Goal: Task Accomplishment & Management: Complete application form

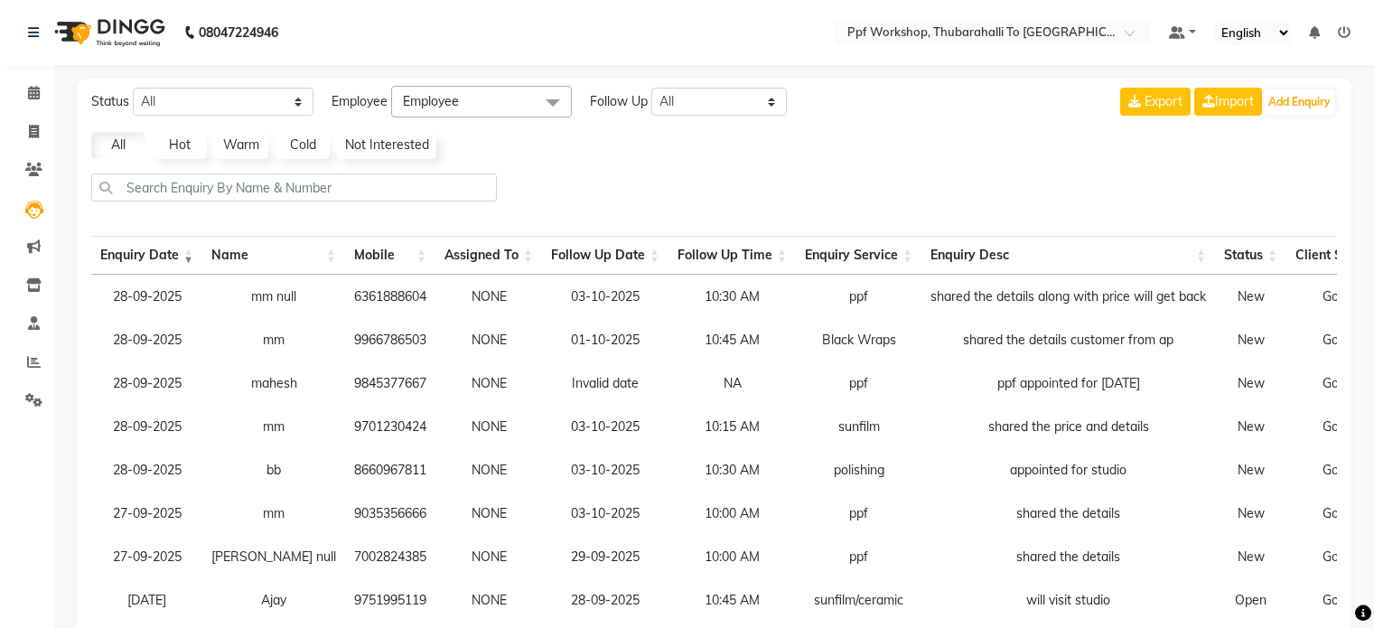
select select "None"
select select "10"
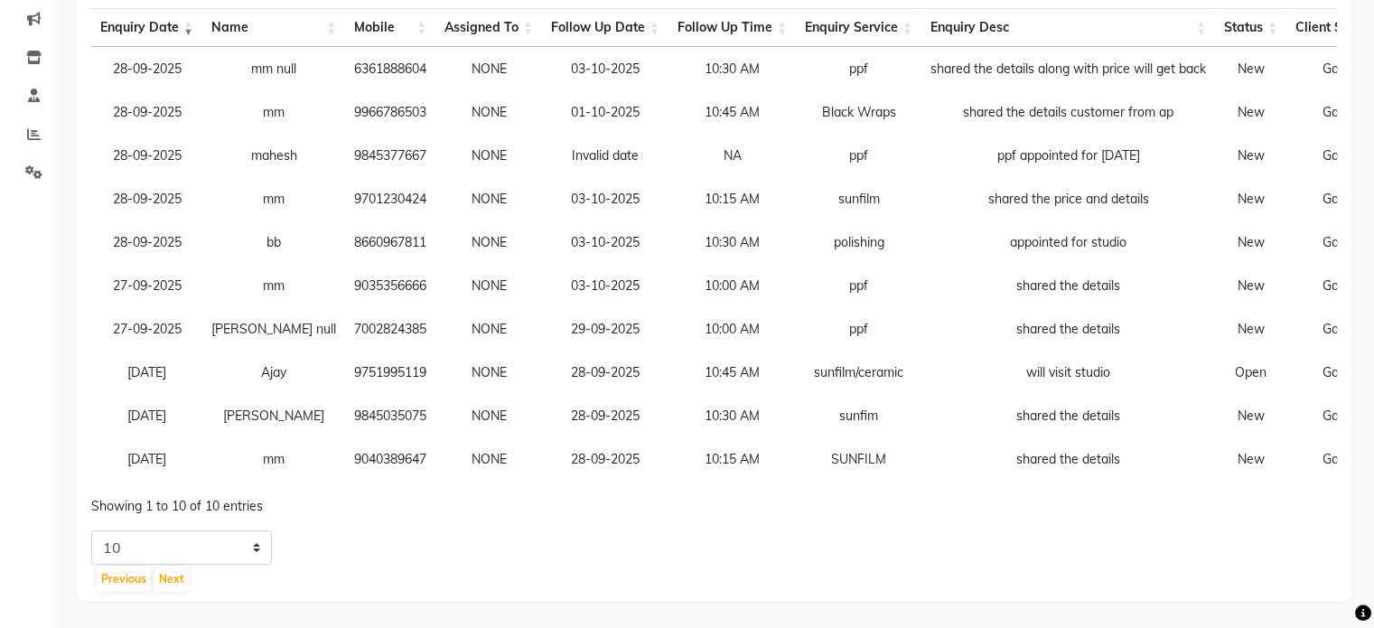
click at [330, 554] on div "5 10 20 50 Previous Next" at bounding box center [714, 561] width 1260 height 63
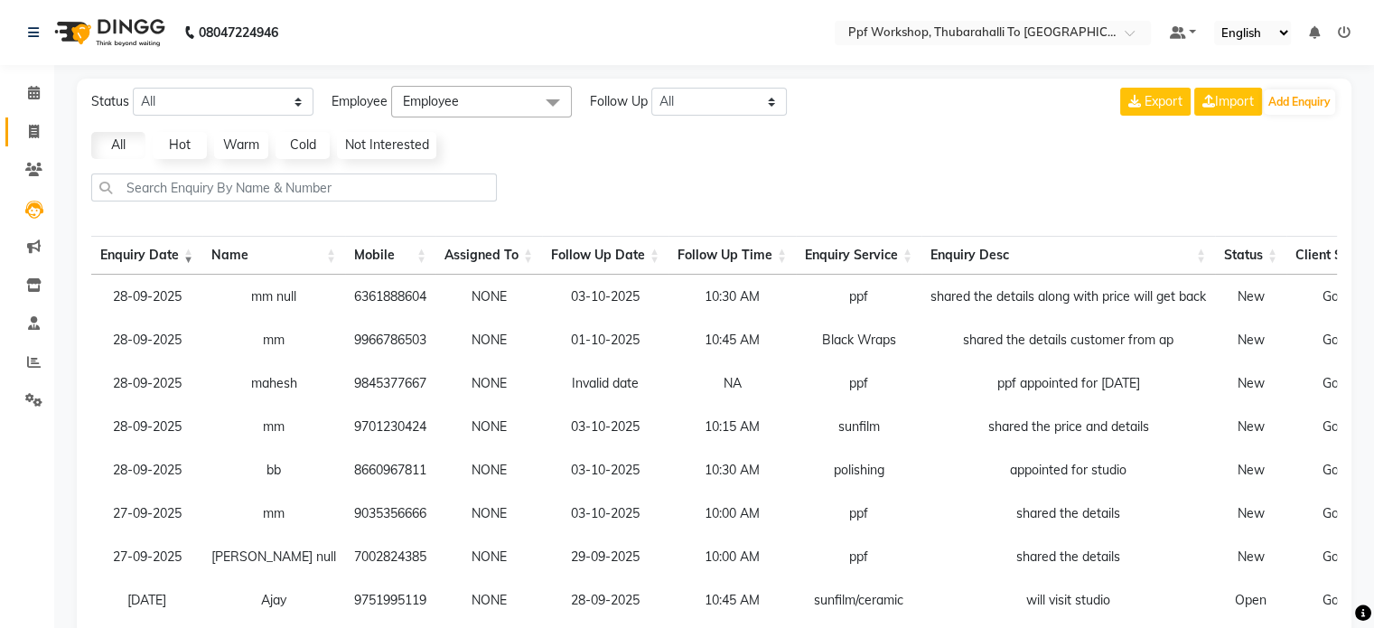
click at [35, 117] on link "Invoice" at bounding box center [26, 132] width 43 height 30
select select "service"
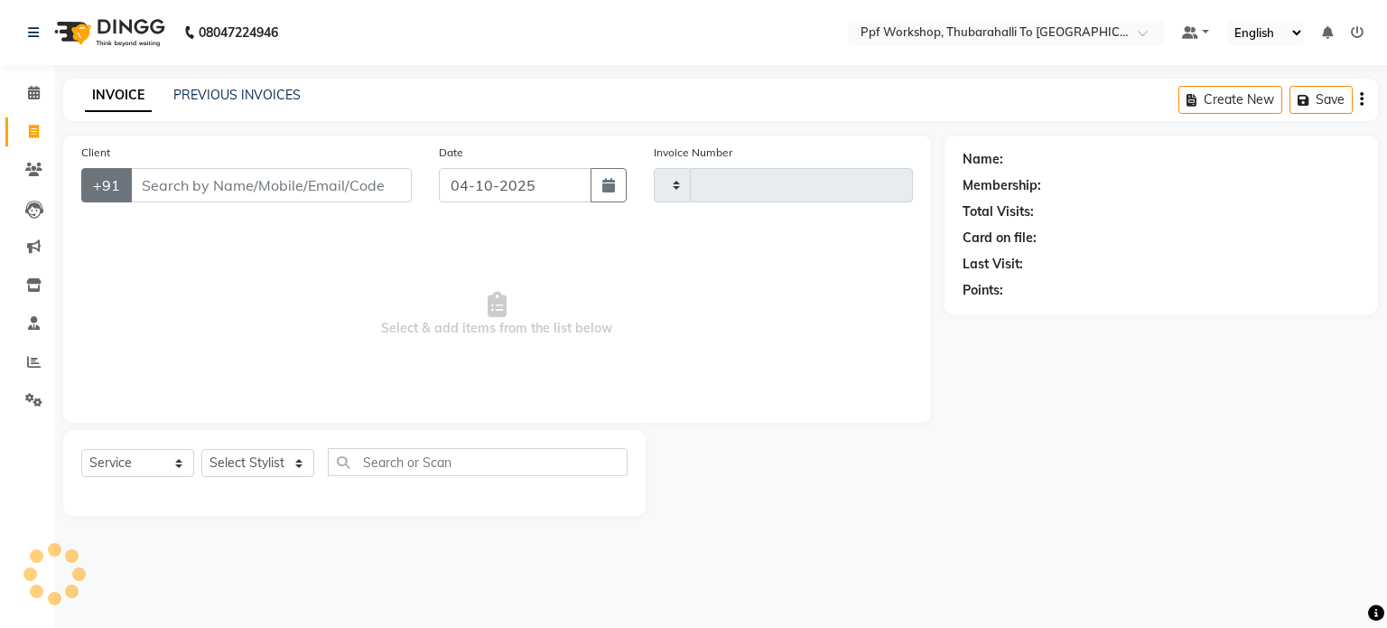
type input "0305"
select select "8339"
click at [163, 188] on input "Client" at bounding box center [271, 185] width 282 height 34
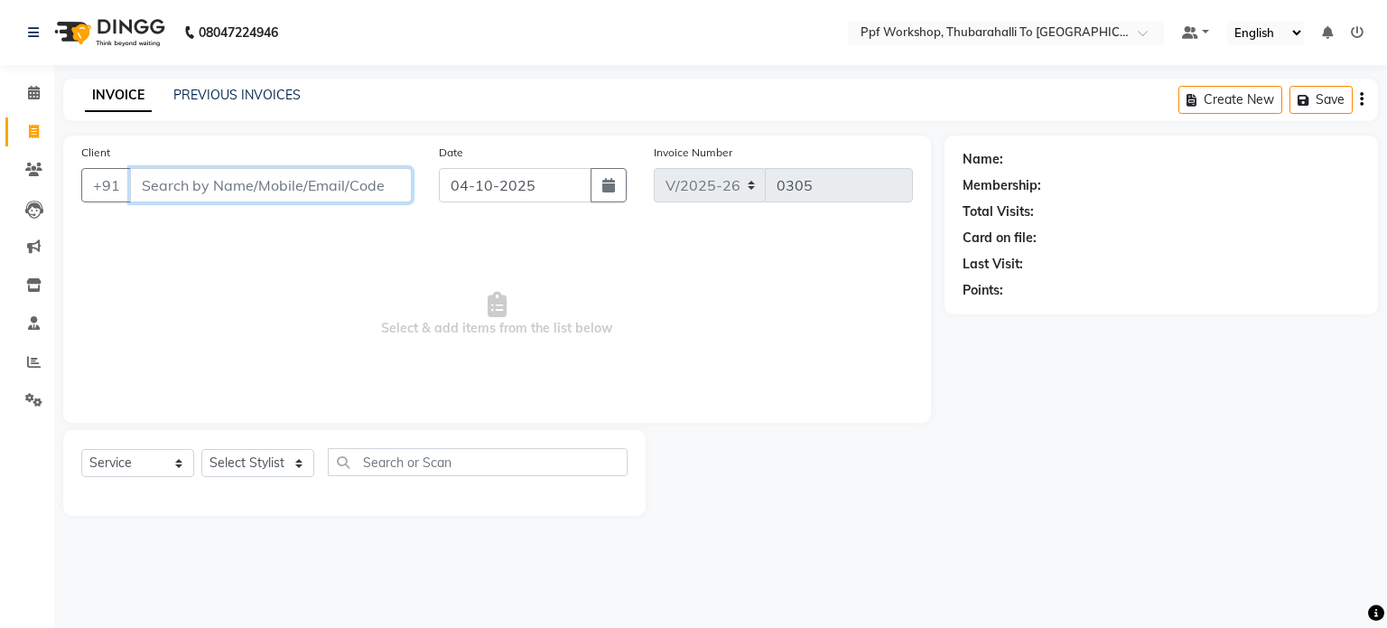
paste input "79995 99116"
click at [187, 186] on input "79995 99116" at bounding box center [225, 185] width 190 height 34
type input "7999599116"
click at [390, 180] on span "Add Client" at bounding box center [365, 185] width 71 height 18
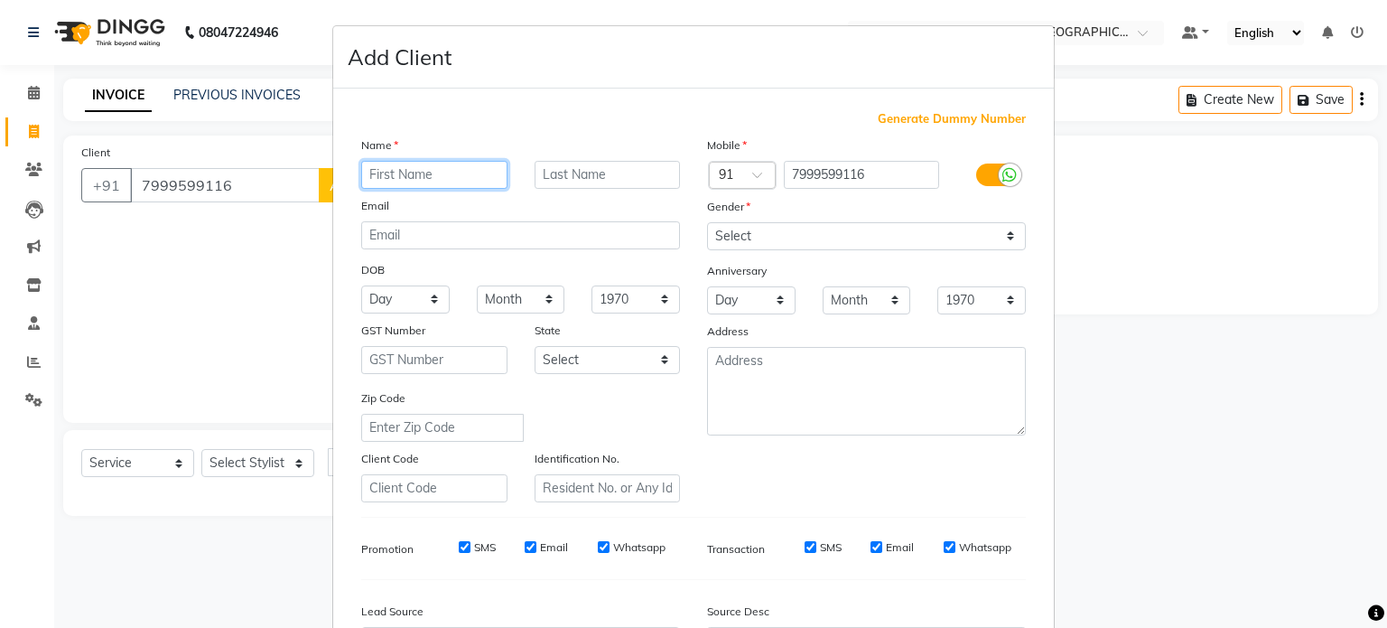
paste input "Amitabh"
type input "Amitabh"
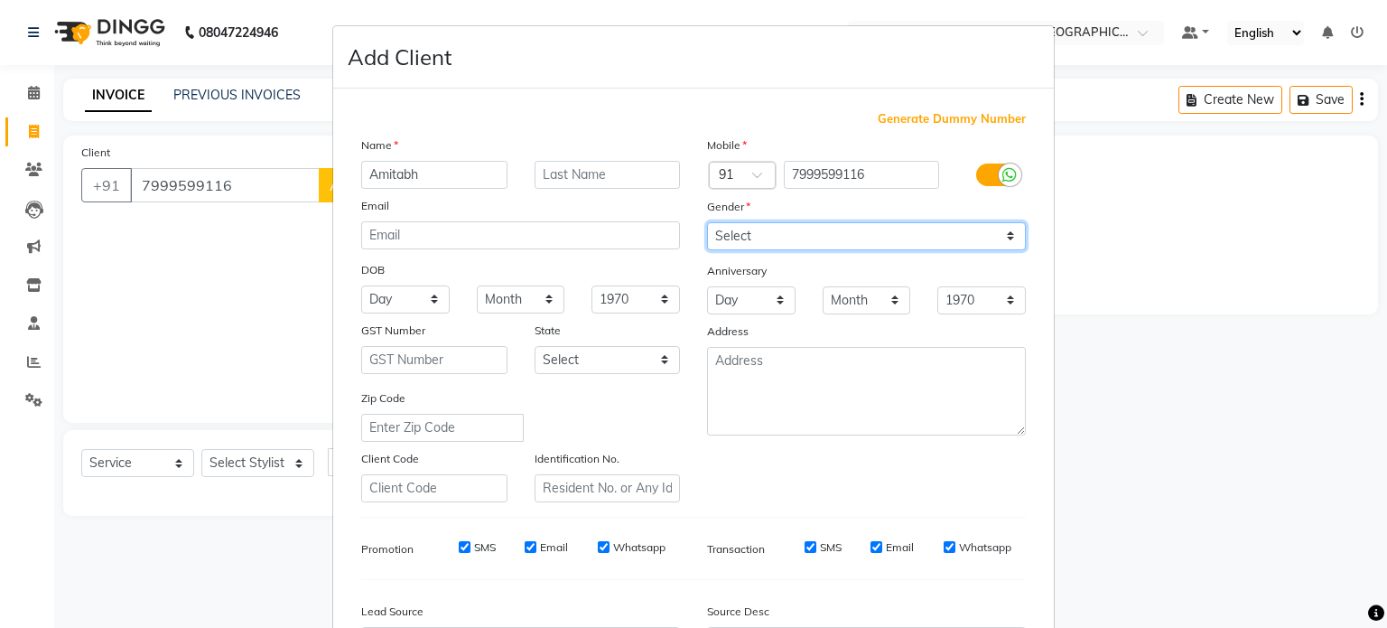
click at [749, 239] on select "Select [DEMOGRAPHIC_DATA] [DEMOGRAPHIC_DATA] Other Prefer Not To Say" at bounding box center [866, 236] width 319 height 28
select select "[DEMOGRAPHIC_DATA]"
click at [707, 223] on select "Select [DEMOGRAPHIC_DATA] [DEMOGRAPHIC_DATA] Other Prefer Not To Say" at bounding box center [866, 236] width 319 height 28
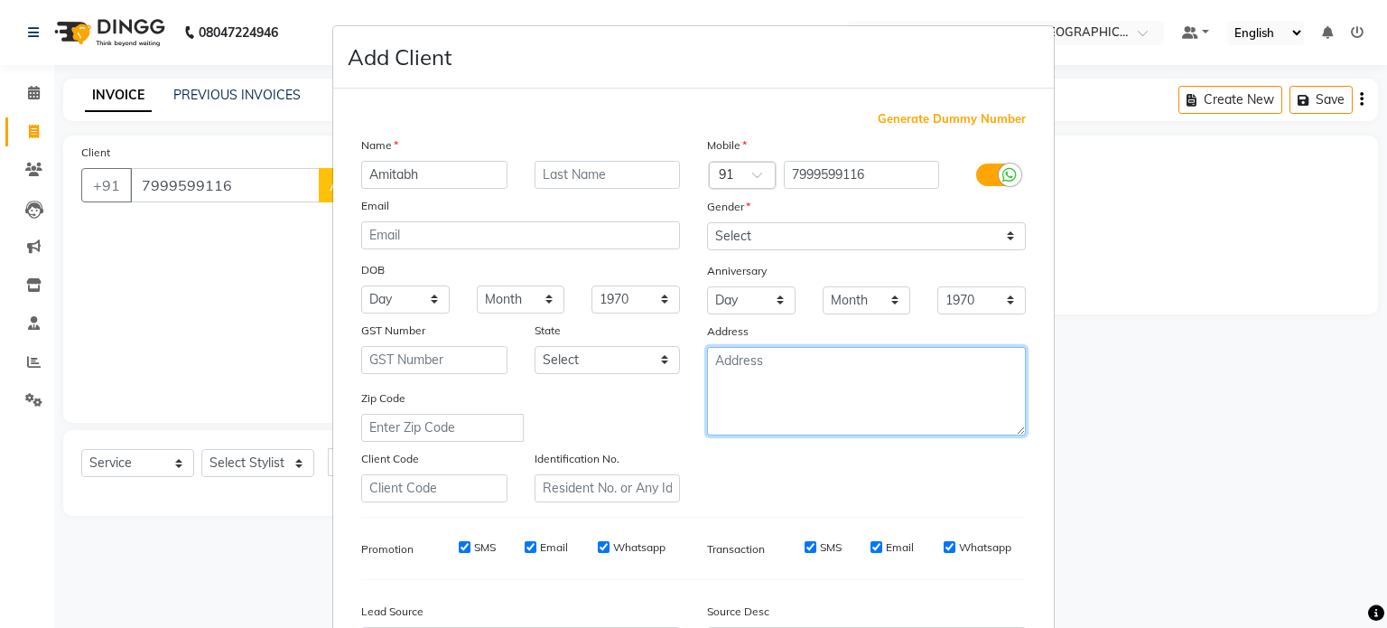
click at [732, 425] on textarea at bounding box center [866, 391] width 319 height 89
paste textarea "24BH0287G [GEOGRAPHIC_DATA]"
type textarea "24BH0287G [GEOGRAPHIC_DATA]"
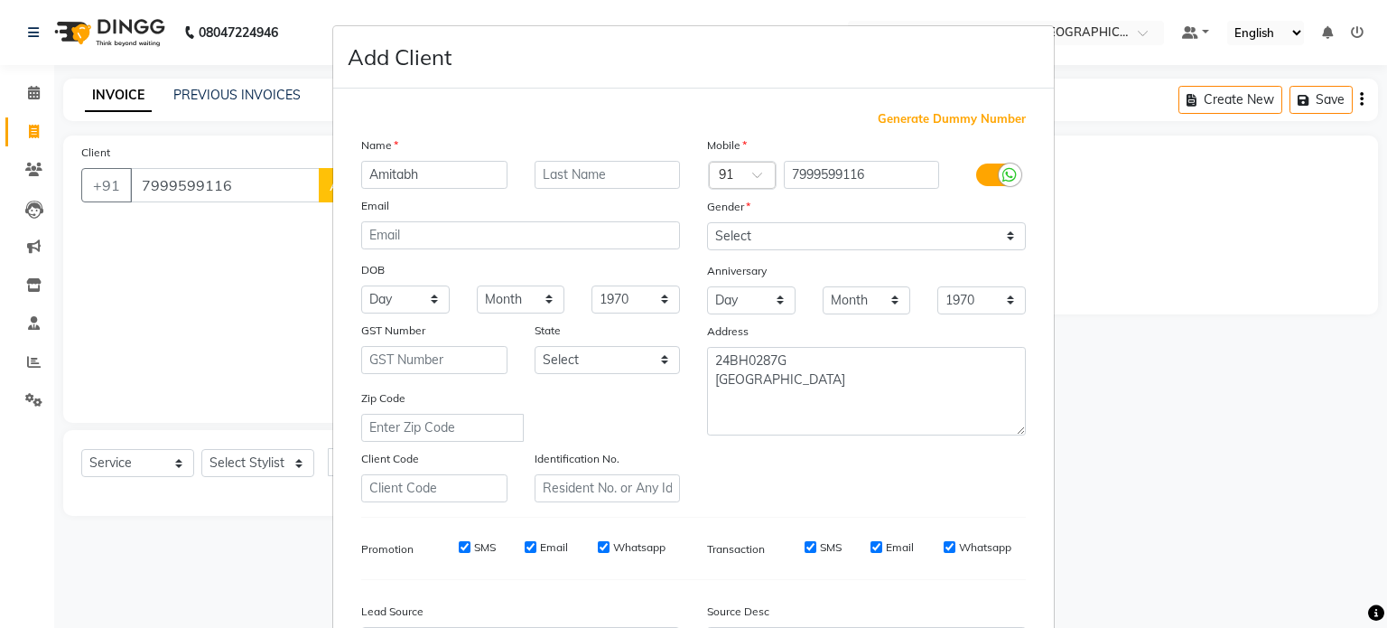
click at [759, 493] on div "Mobile Country Code × 91 7999599116 Gender Select [DEMOGRAPHIC_DATA] [DEMOGRAPH…" at bounding box center [867, 318] width 346 height 367
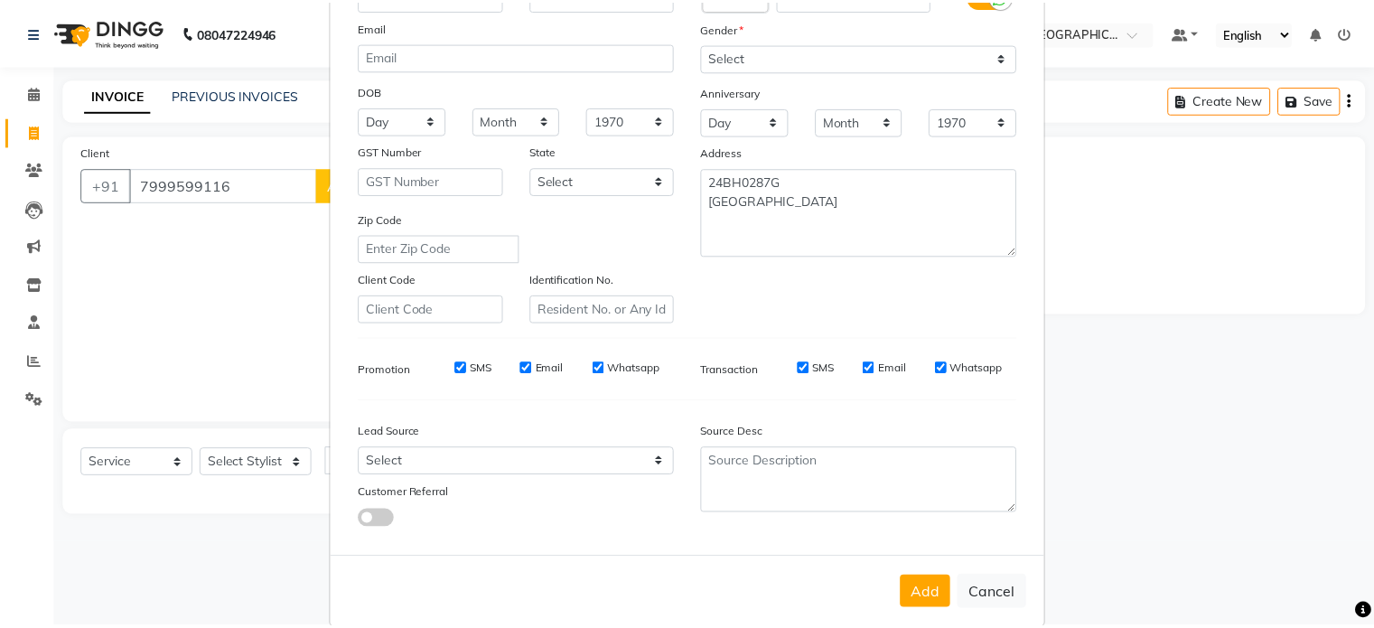
scroll to position [214, 0]
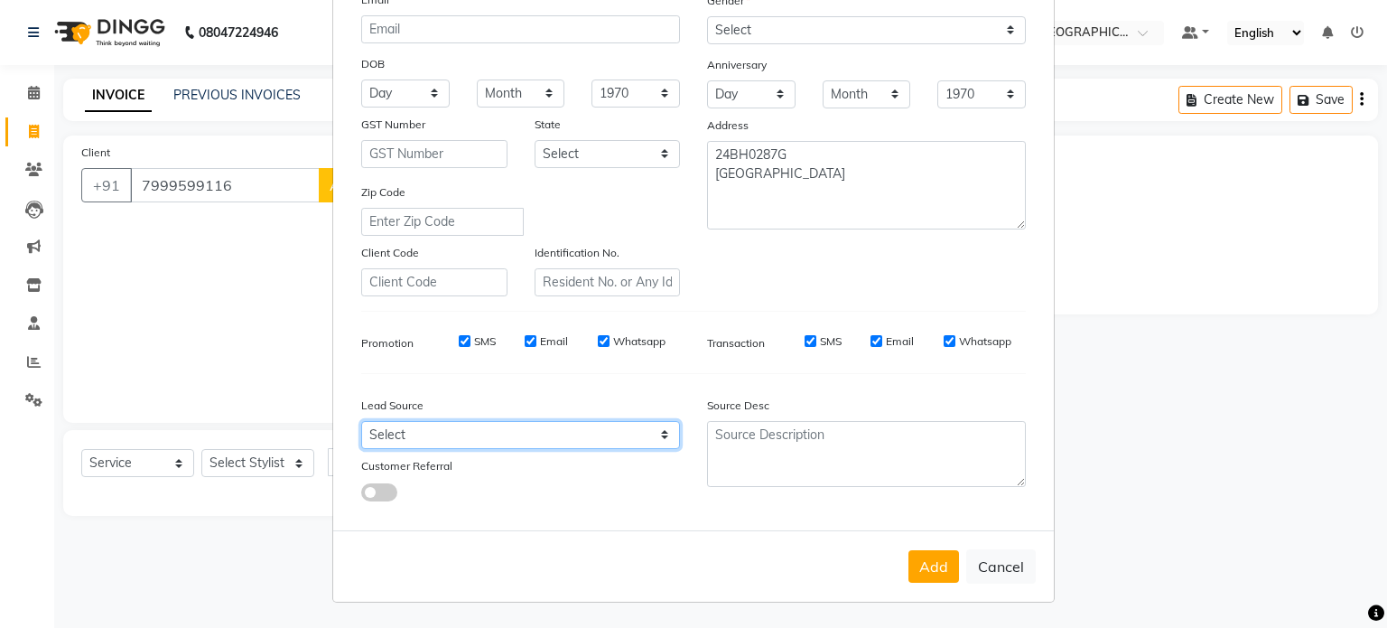
click at [426, 433] on select "Select Walk-in Referral Internet Friend Word of Mouth Advertisement Facebook Ju…" at bounding box center [520, 435] width 319 height 28
select select "54840"
click at [361, 421] on select "Select Walk-in Referral Internet Friend Word of Mouth Advertisement Facebook Ju…" at bounding box center [520, 435] width 319 height 28
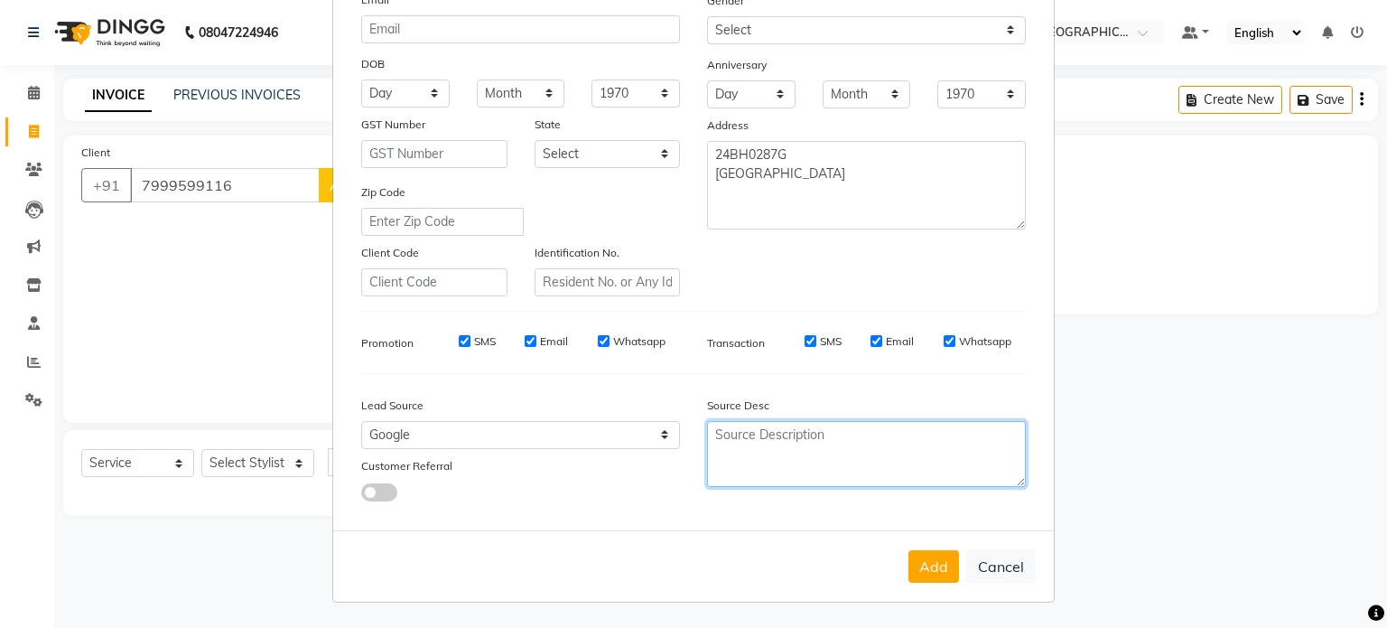
click at [722, 433] on textarea at bounding box center [866, 454] width 319 height 66
type textarea "o"
type textarea "Online"
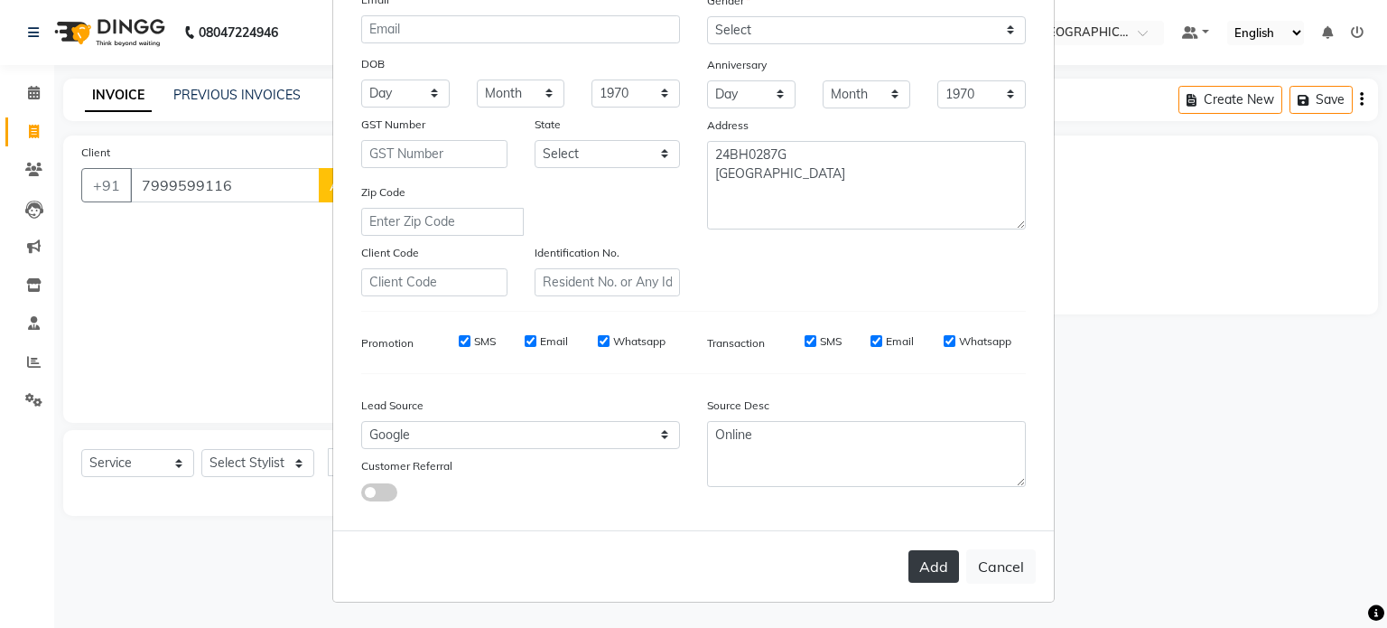
click at [936, 566] on button "Add" at bounding box center [934, 566] width 51 height 33
type input "79******16"
select select
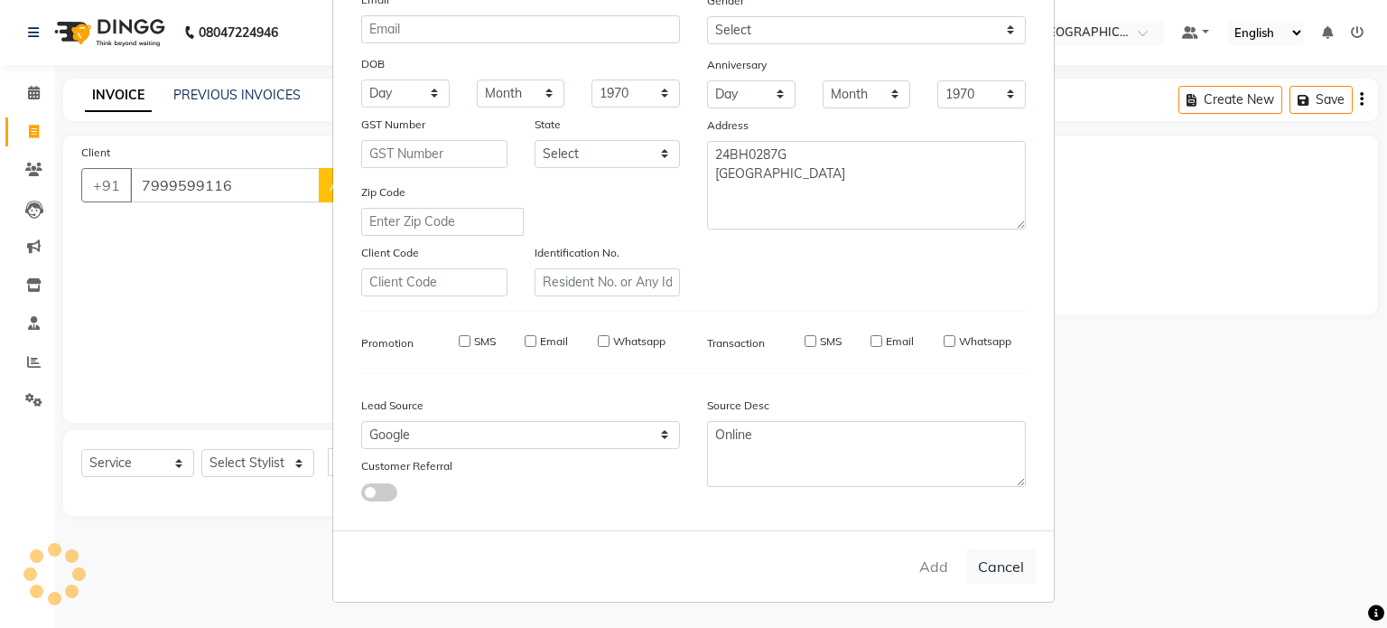
select select
checkbox input "false"
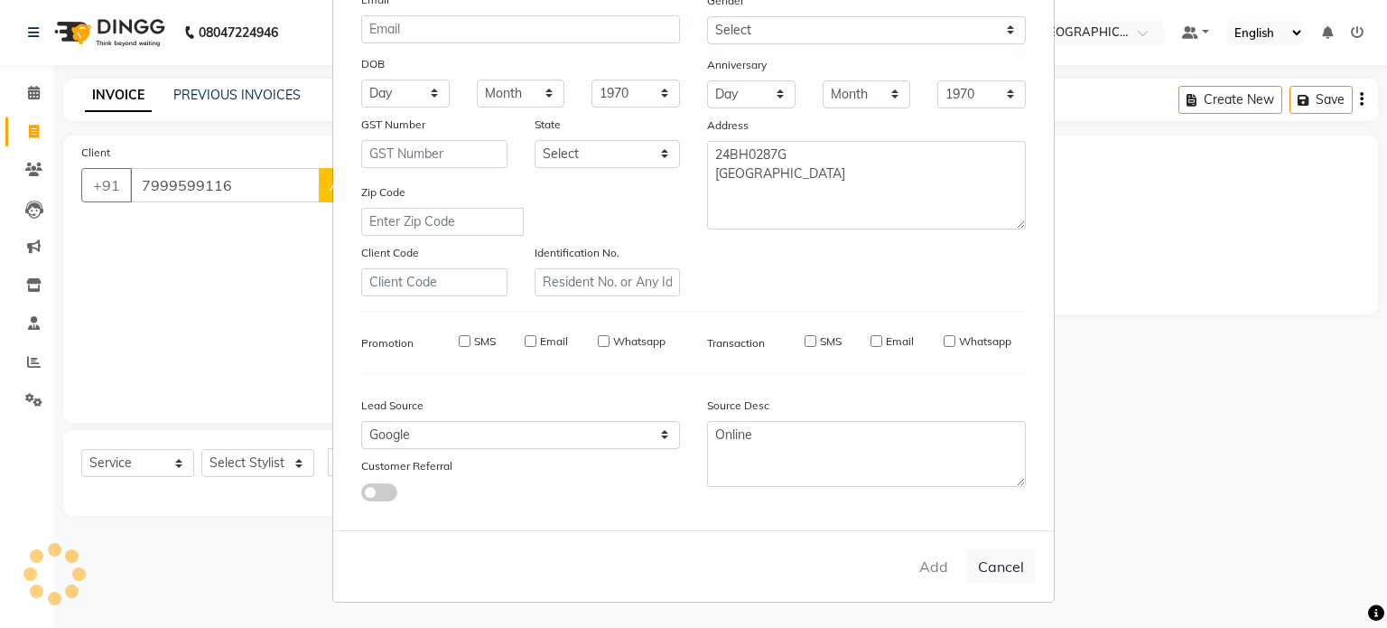
checkbox input "false"
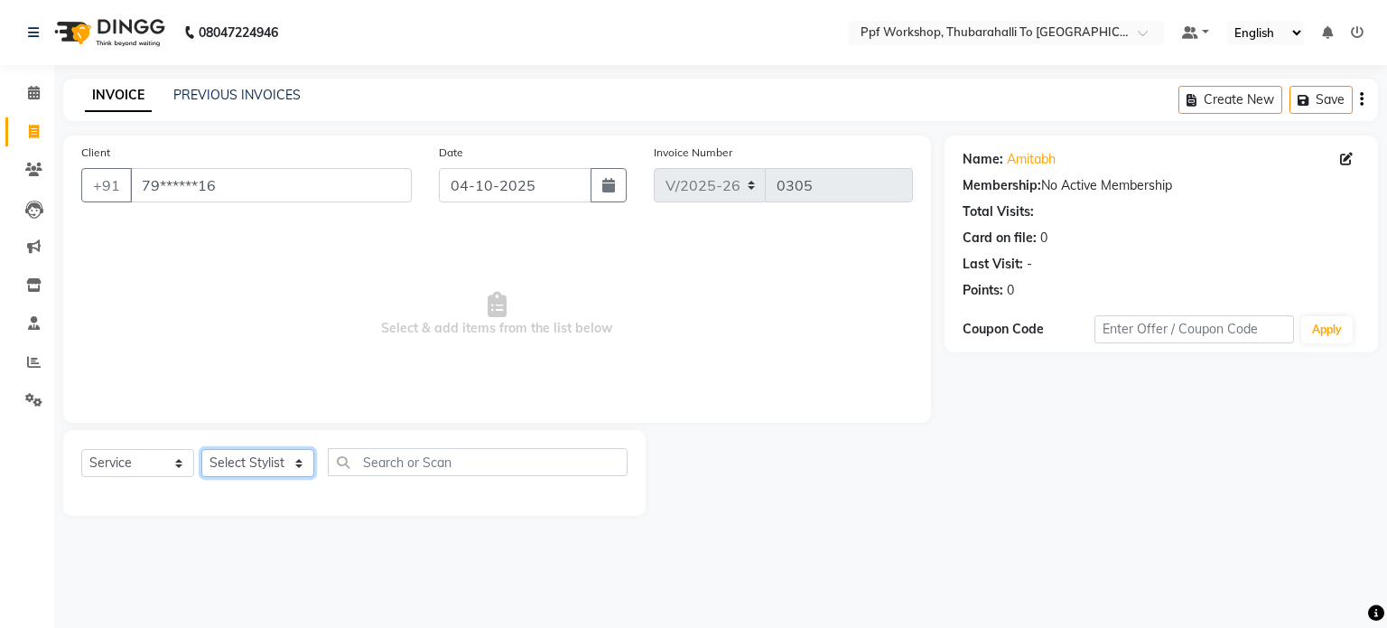
click at [278, 464] on select "Select Stylist Abdul [Cera] [PERSON_NAME] Admin ALI [PERSON_NAME] [PPF] [PERSON…" at bounding box center [257, 463] width 113 height 28
select select "92135"
click at [201, 450] on select "Select Stylist Abdul [Cera] [PERSON_NAME] Admin ALI [PERSON_NAME] [PPF] [PERSON…" at bounding box center [257, 463] width 113 height 28
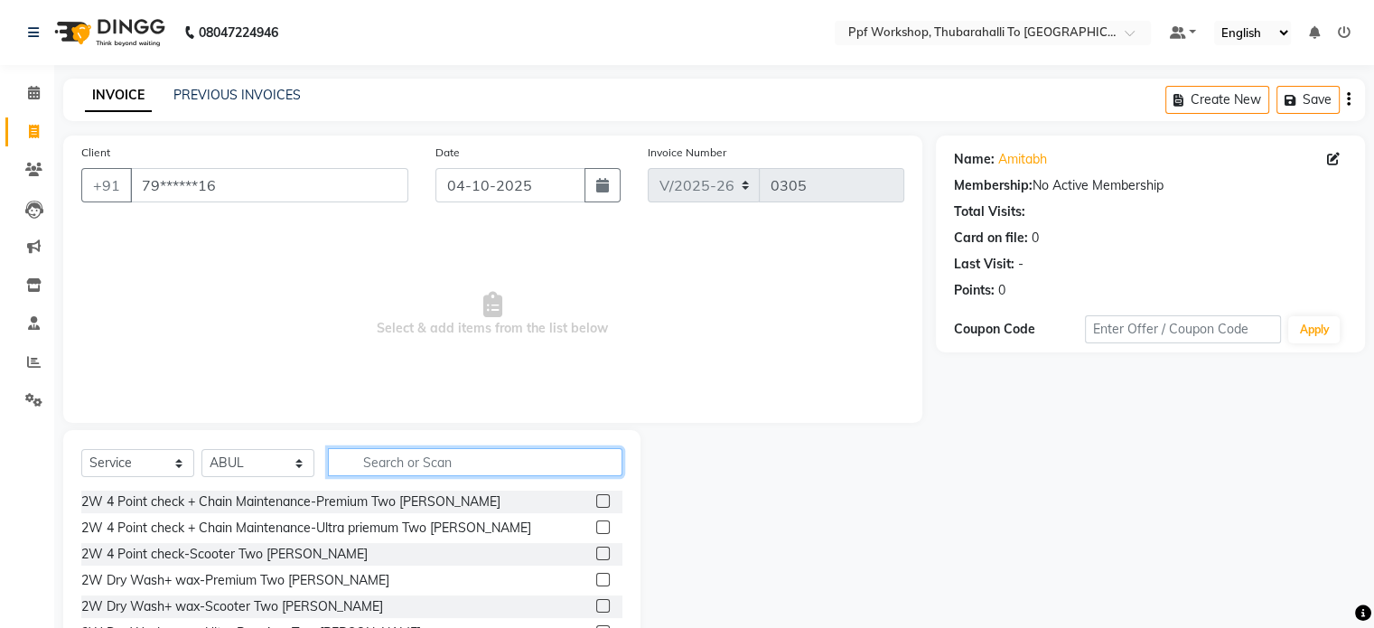
click at [386, 465] on input "text" at bounding box center [475, 462] width 294 height 28
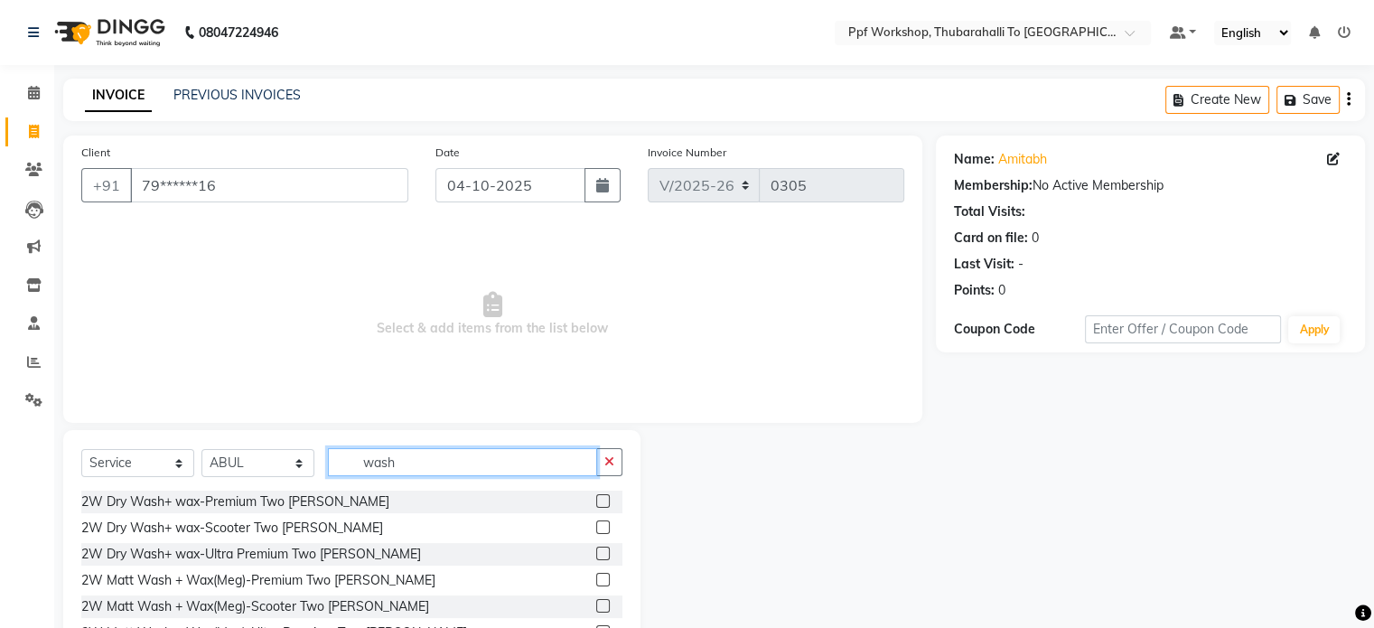
type input "wash"
click at [806, 541] on div at bounding box center [787, 563] width 295 height 266
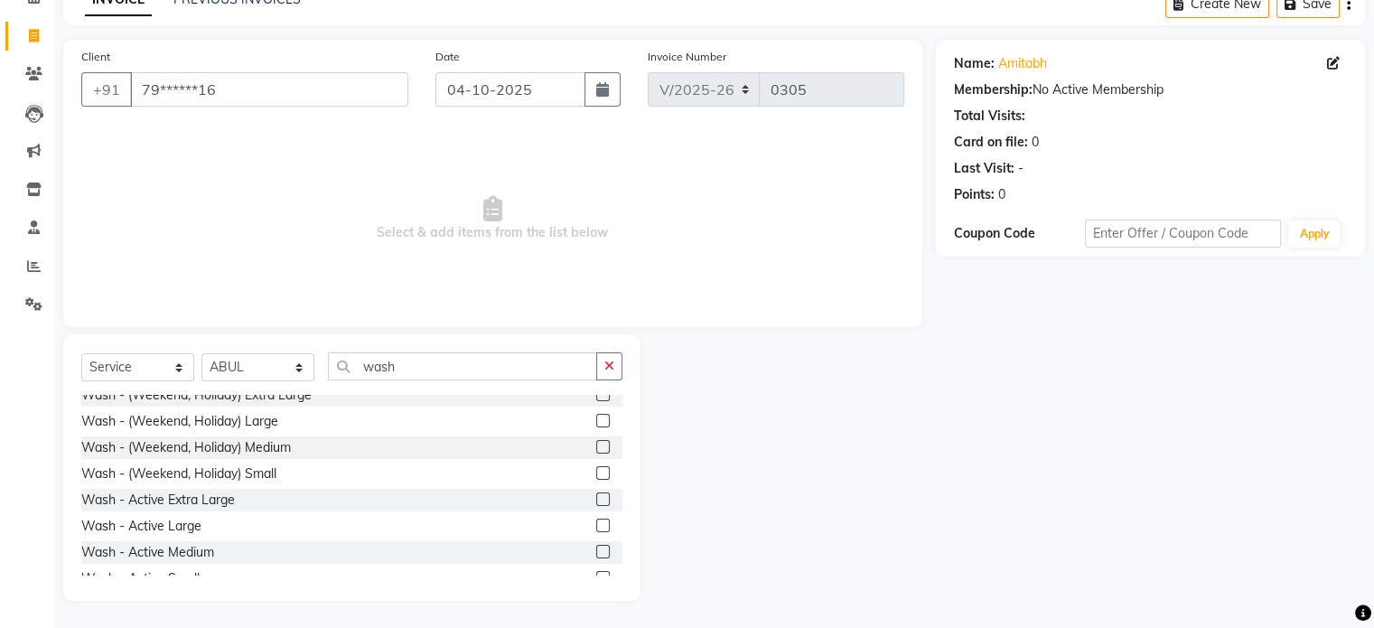
scroll to position [361, 0]
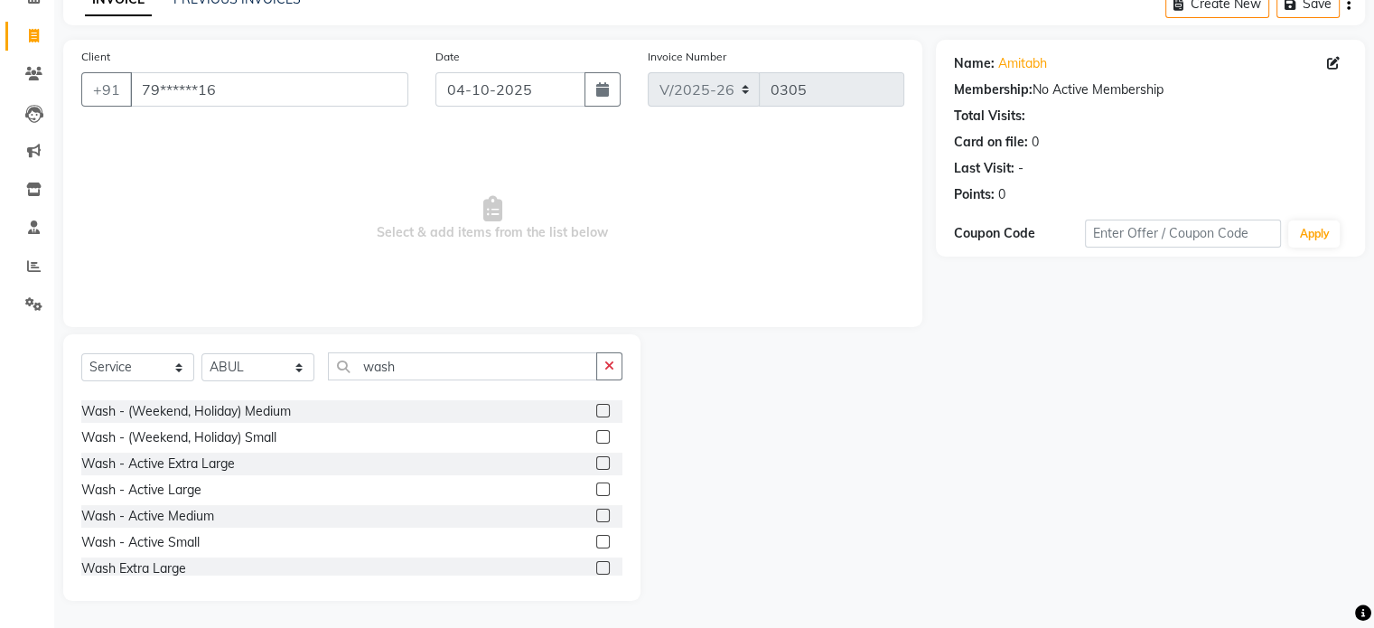
click at [596, 518] on label at bounding box center [603, 515] width 14 height 14
click at [596, 518] on input "checkbox" at bounding box center [602, 516] width 12 height 12
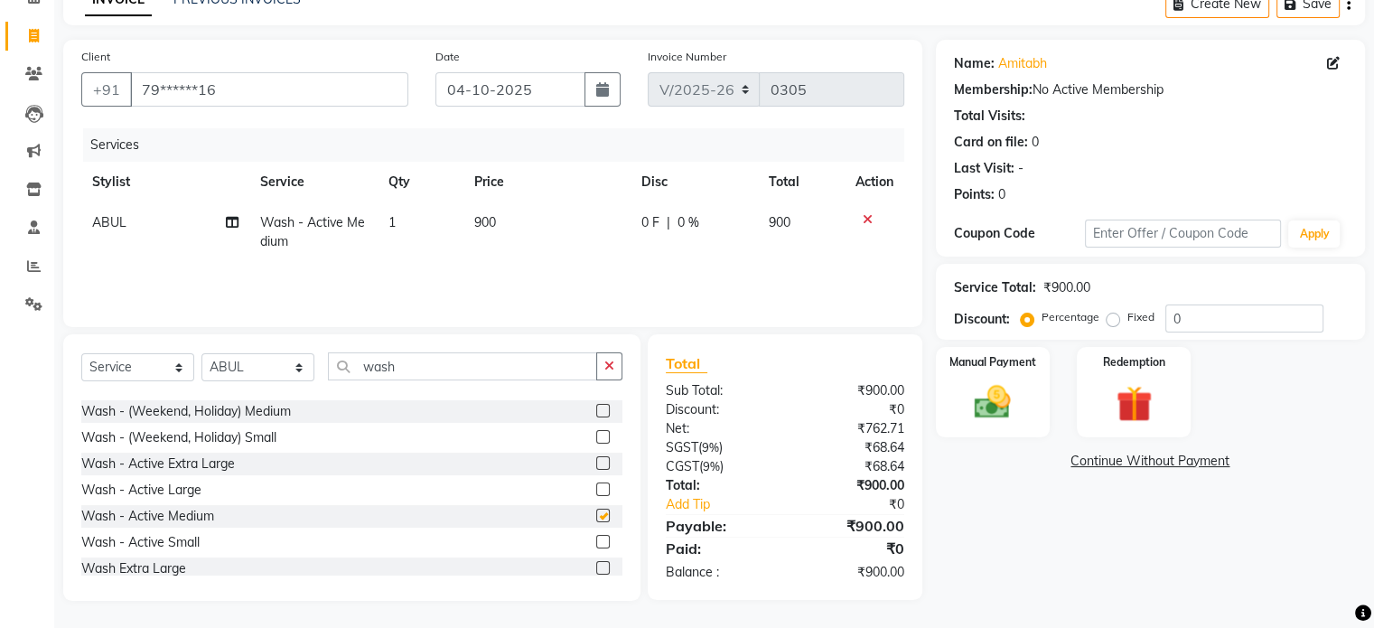
checkbox input "false"
click at [596, 487] on label at bounding box center [603, 489] width 14 height 14
click at [596, 487] on input "checkbox" at bounding box center [602, 490] width 12 height 12
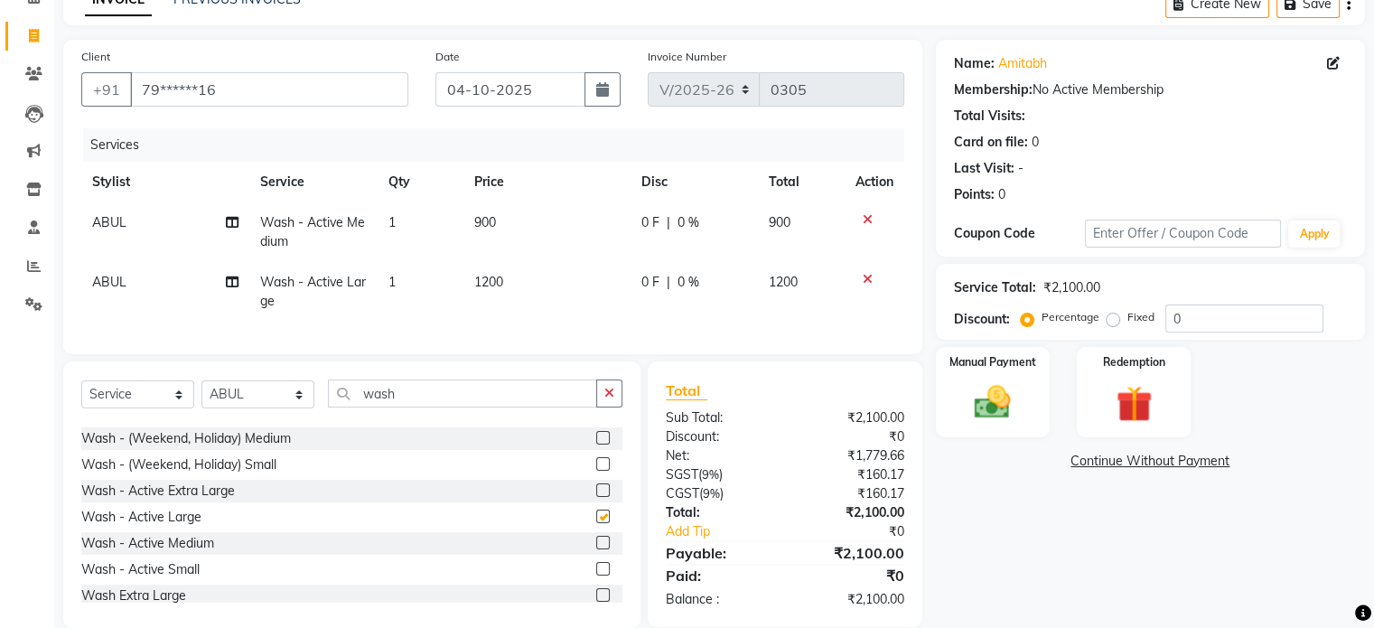
checkbox input "false"
click at [866, 218] on icon at bounding box center [867, 219] width 10 height 13
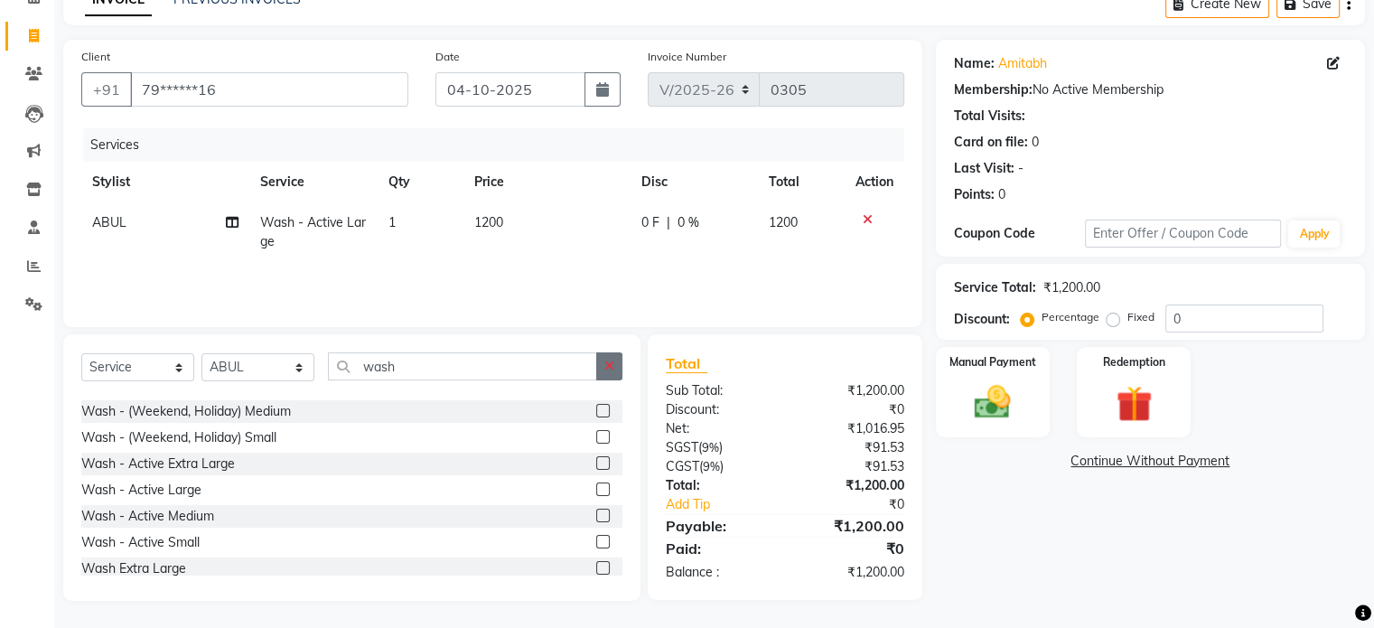
click at [610, 364] on icon "button" at bounding box center [609, 365] width 10 height 13
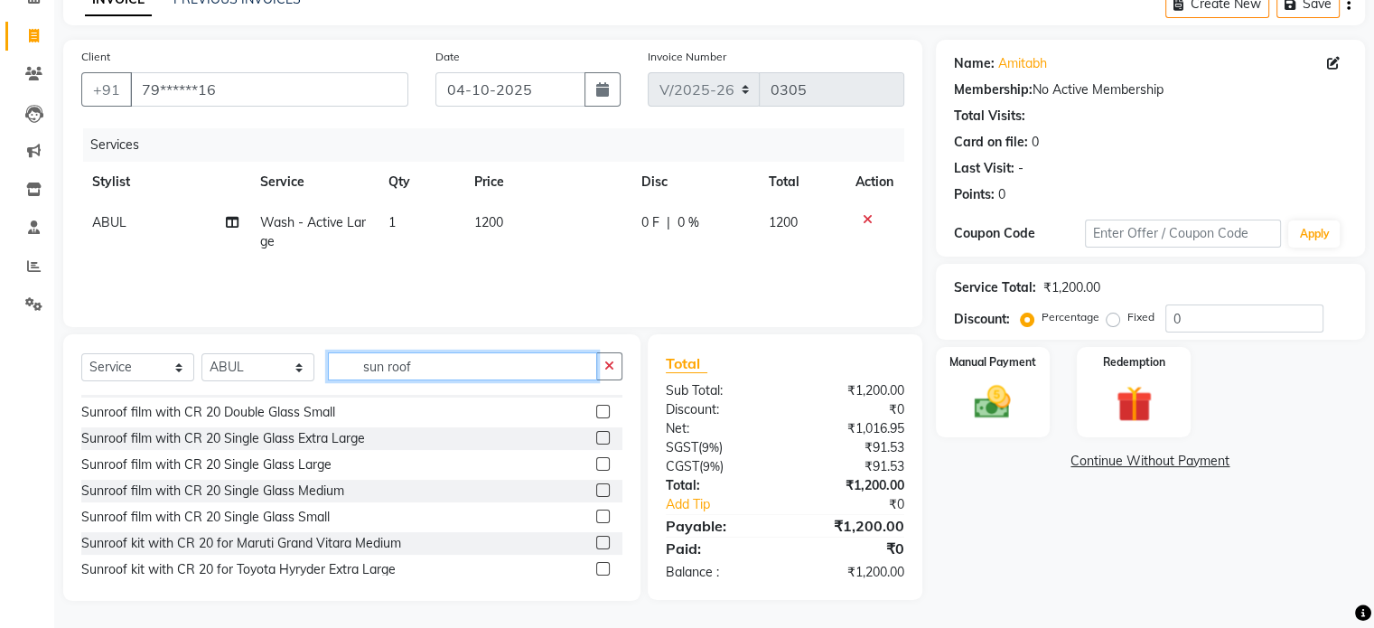
scroll to position [80, 0]
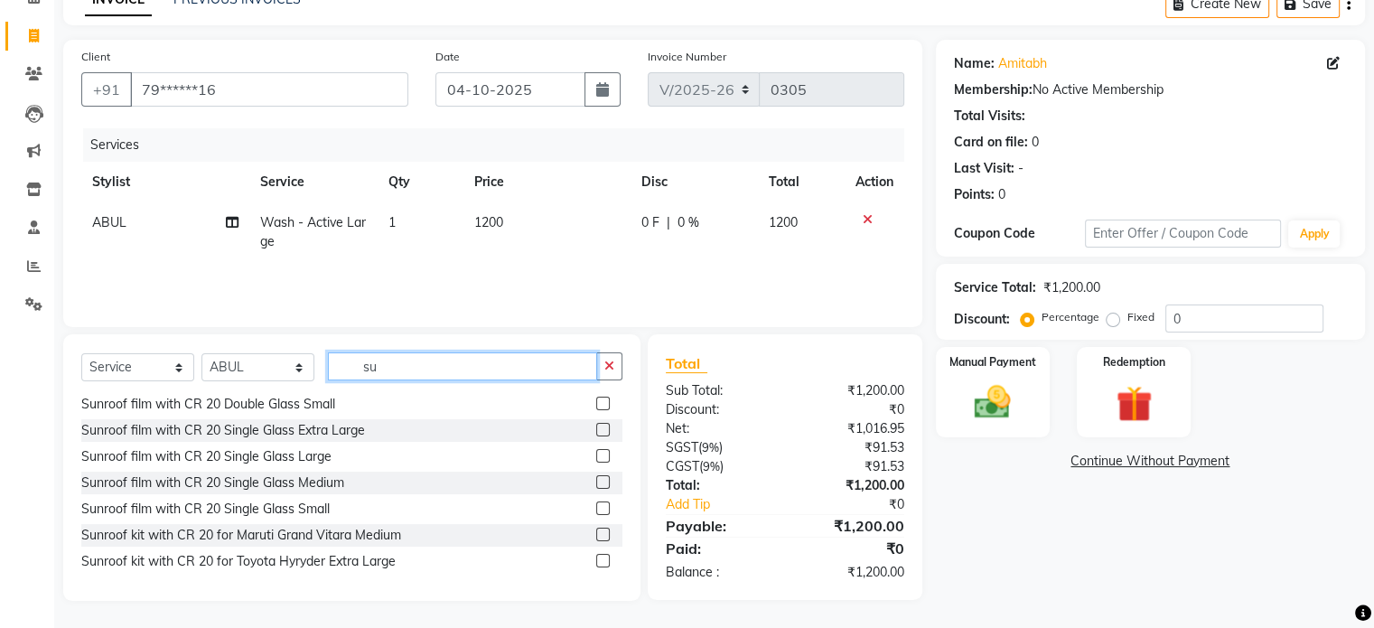
type input "s"
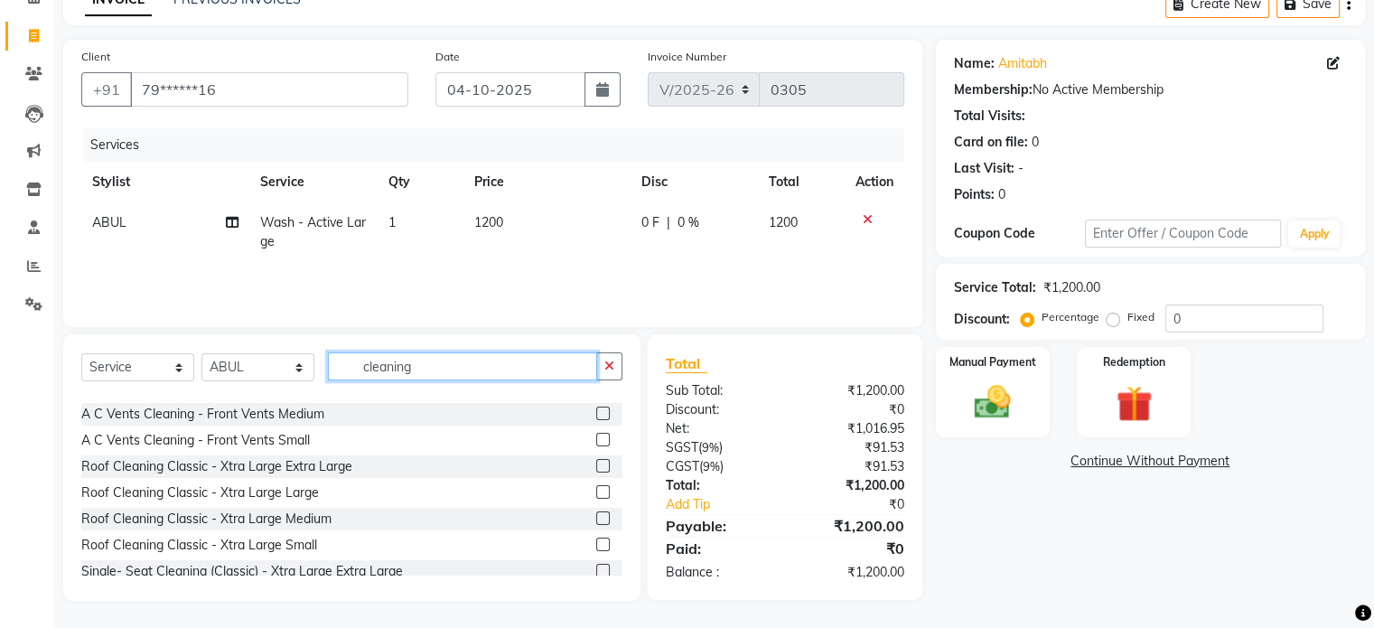
scroll to position [470, 0]
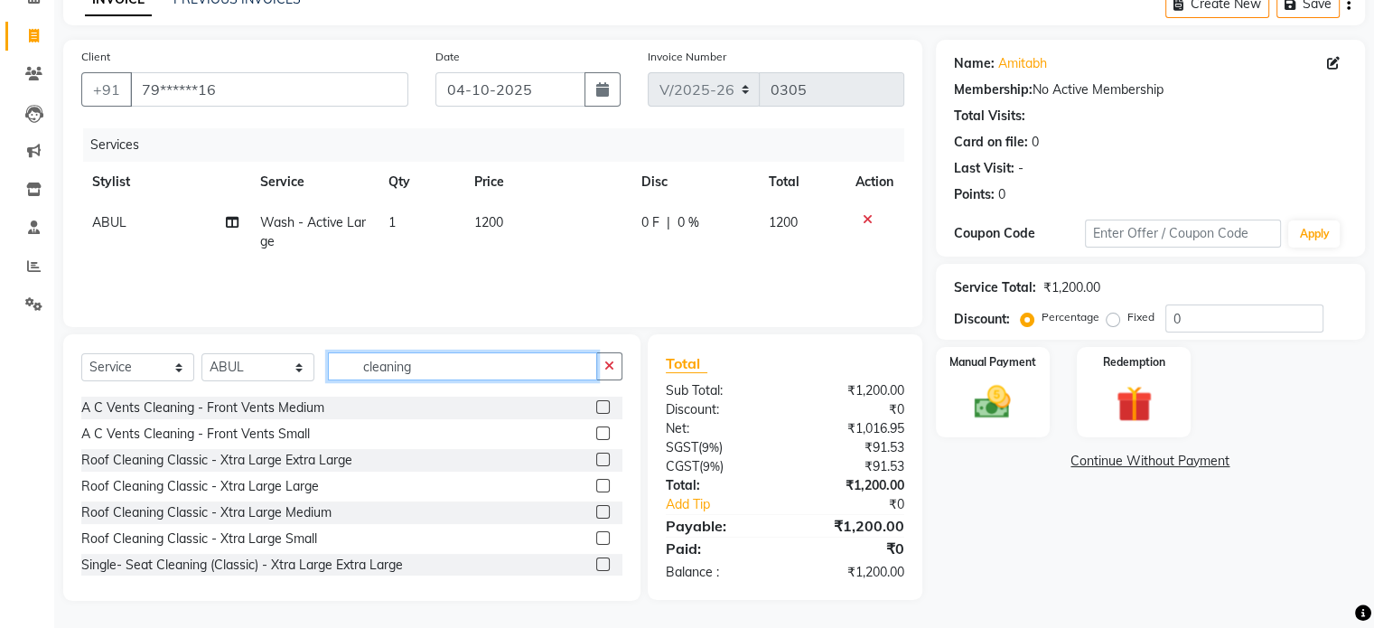
type input "cleaning"
click at [596, 508] on label at bounding box center [603, 512] width 14 height 14
click at [596, 508] on input "checkbox" at bounding box center [602, 513] width 12 height 12
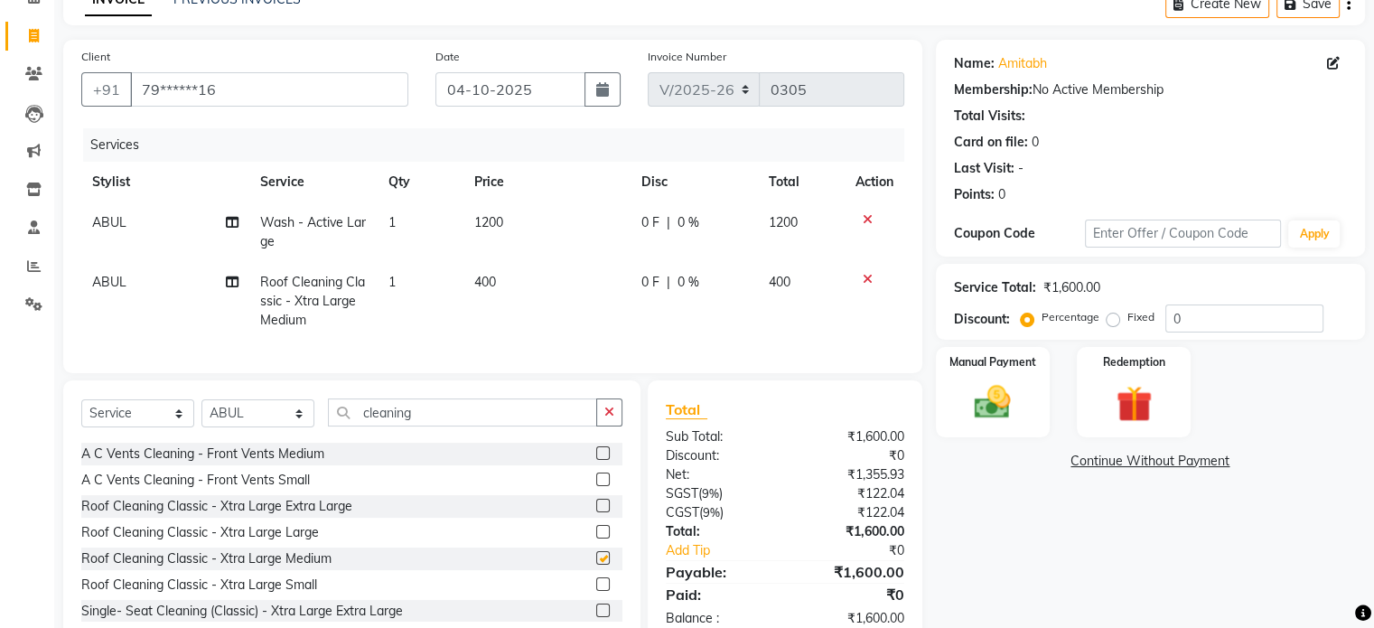
checkbox input "false"
click at [955, 581] on div "Name: Amitabh Membership: No Active Membership Total Visits: Card on file: 0 La…" at bounding box center [1157, 343] width 443 height 607
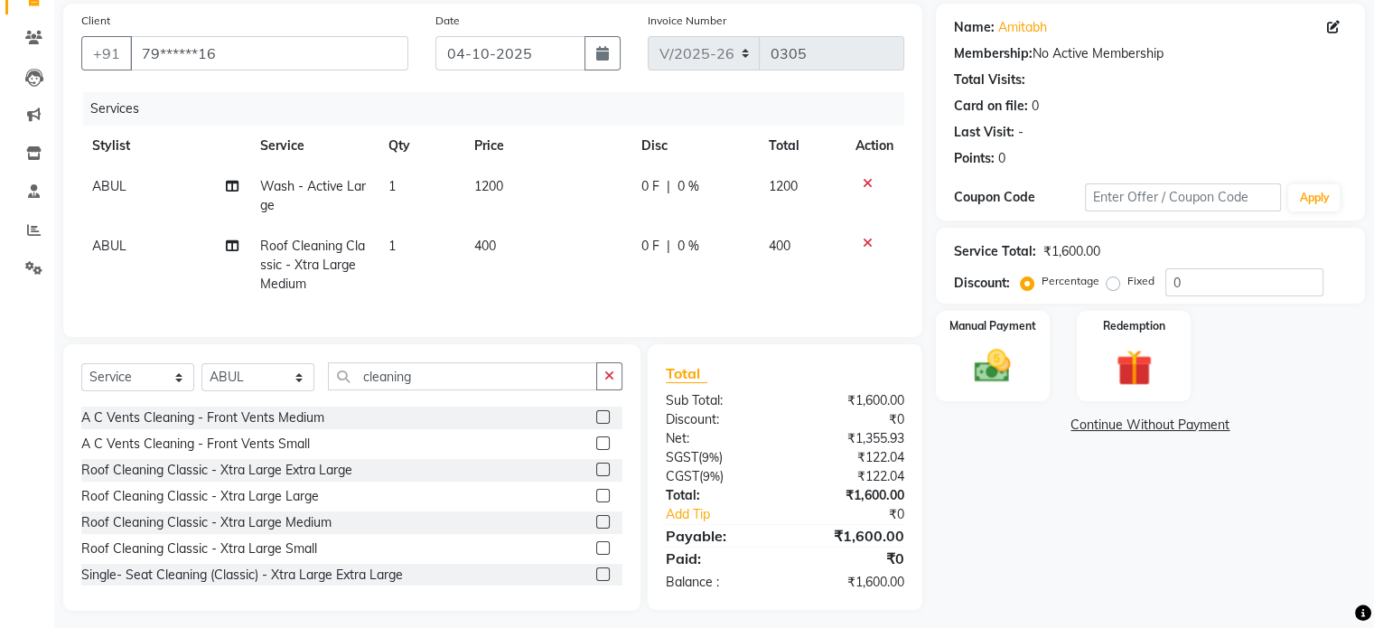
scroll to position [155, 0]
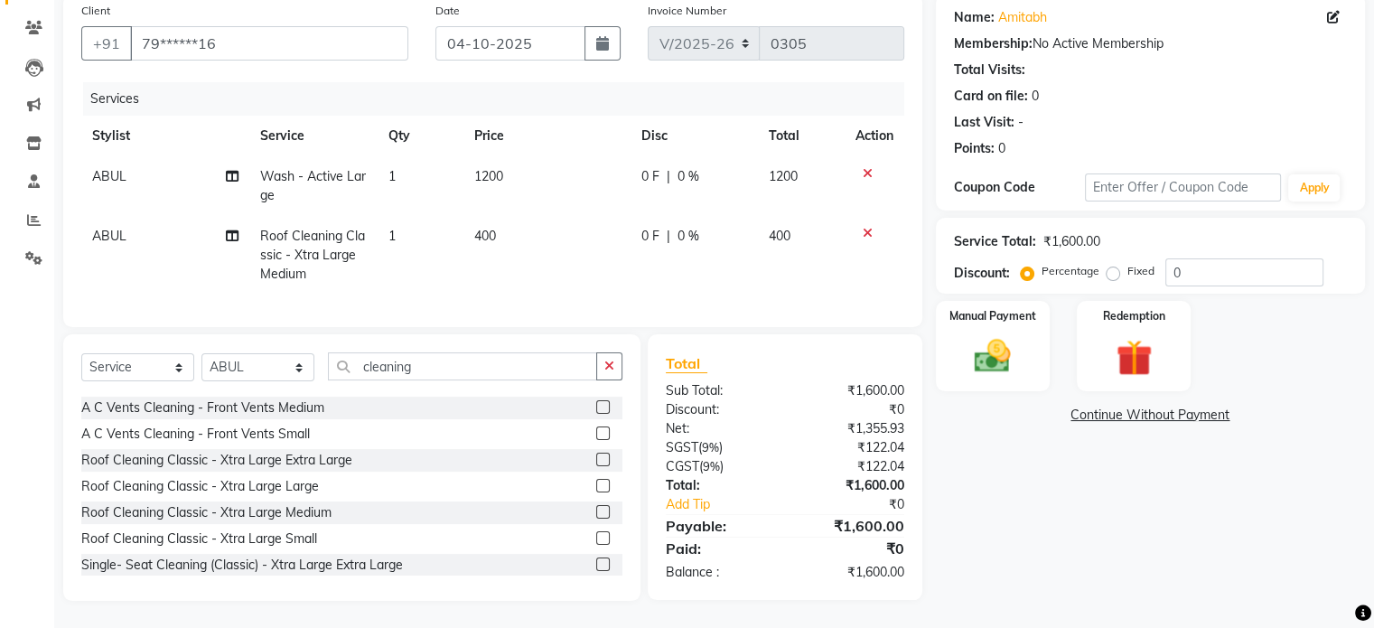
click at [596, 463] on label at bounding box center [603, 459] width 14 height 14
click at [596, 463] on input "checkbox" at bounding box center [602, 460] width 12 height 12
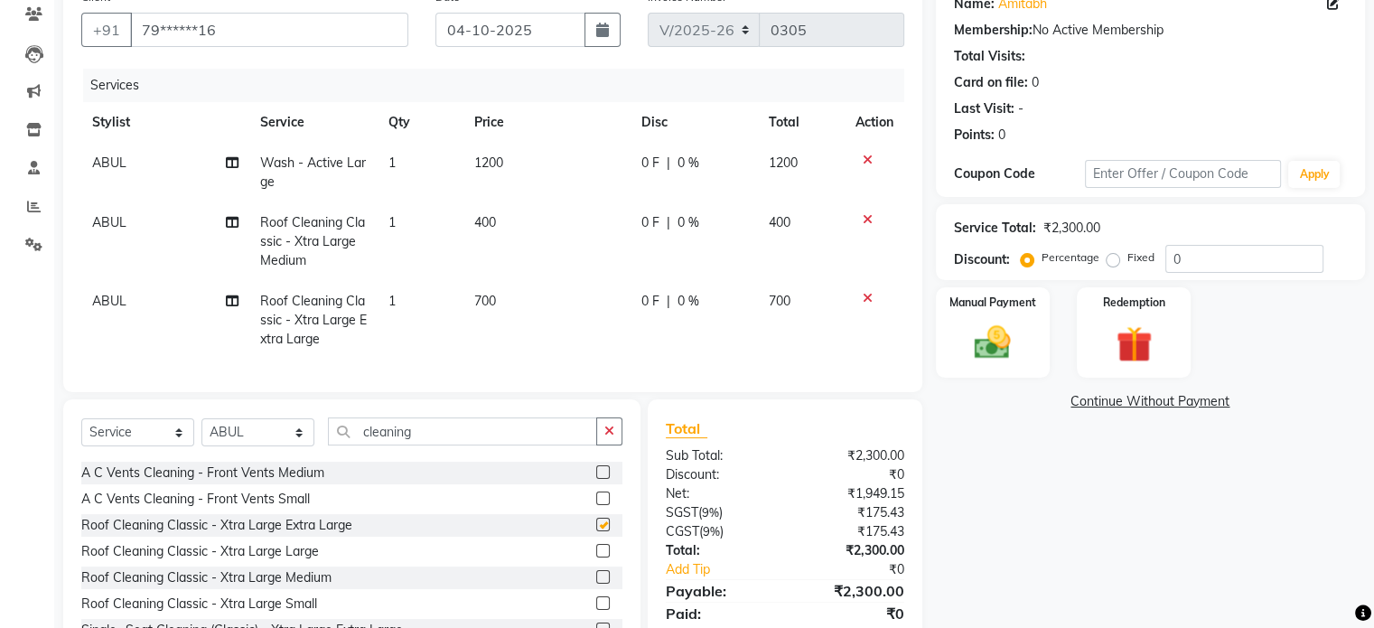
checkbox input "false"
click at [865, 300] on icon at bounding box center [867, 298] width 10 height 13
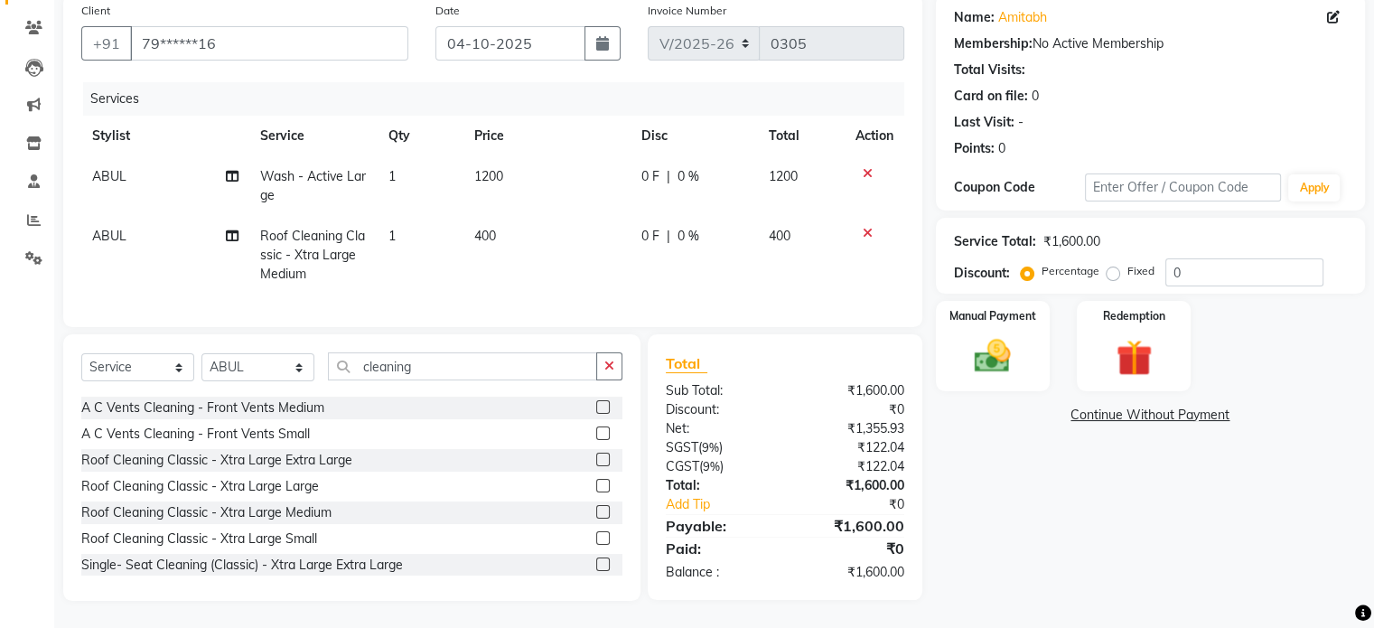
click at [596, 488] on label at bounding box center [603, 486] width 14 height 14
click at [596, 488] on input "checkbox" at bounding box center [602, 486] width 12 height 12
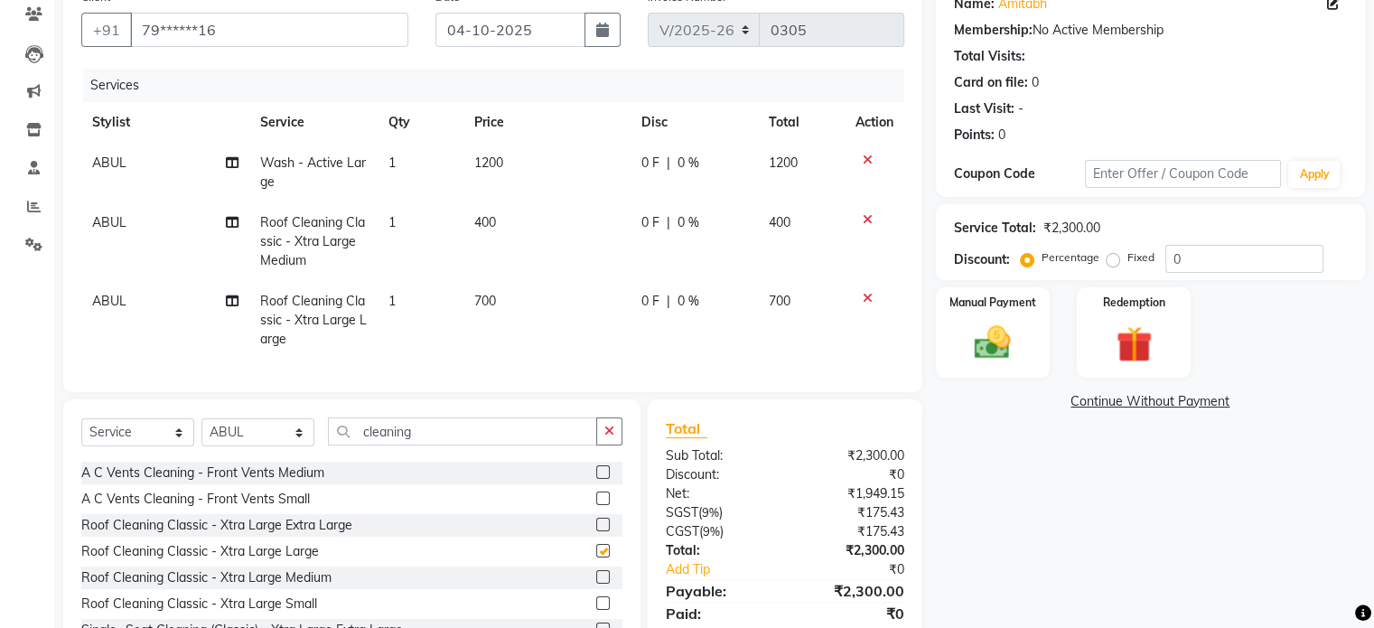
checkbox input "false"
click at [867, 222] on icon at bounding box center [867, 219] width 10 height 13
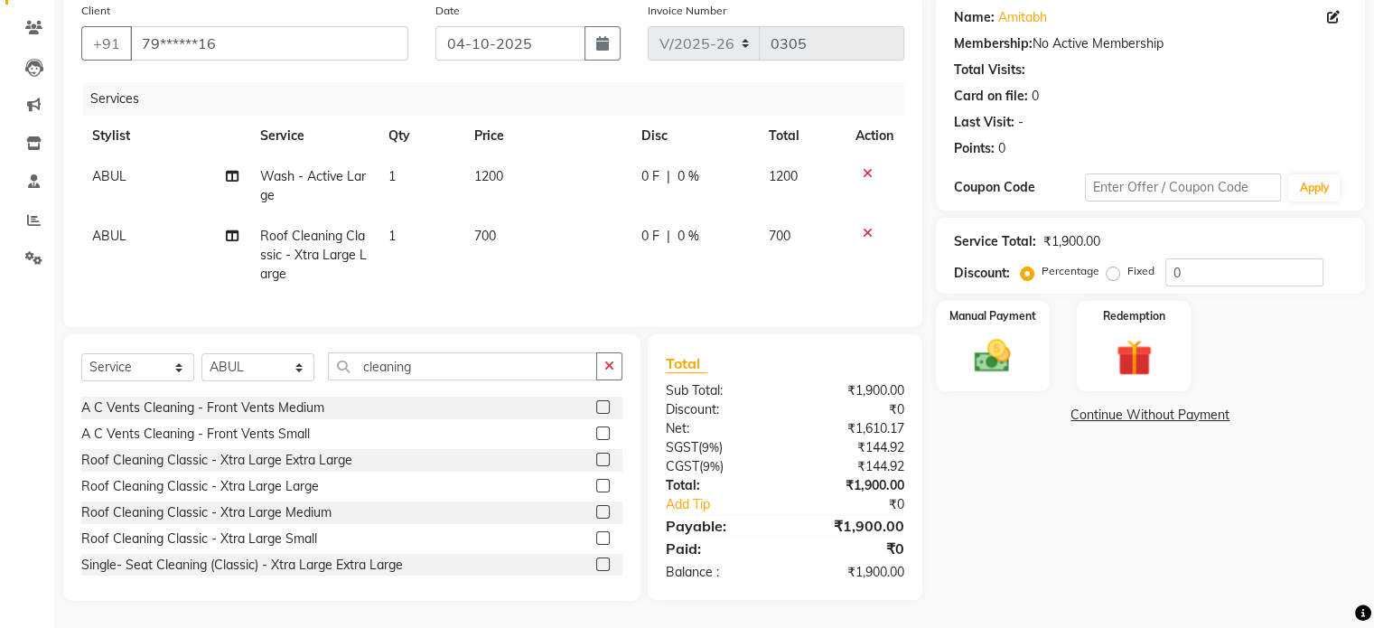
click at [596, 540] on label at bounding box center [603, 538] width 14 height 14
click at [596, 540] on input "checkbox" at bounding box center [602, 539] width 12 height 12
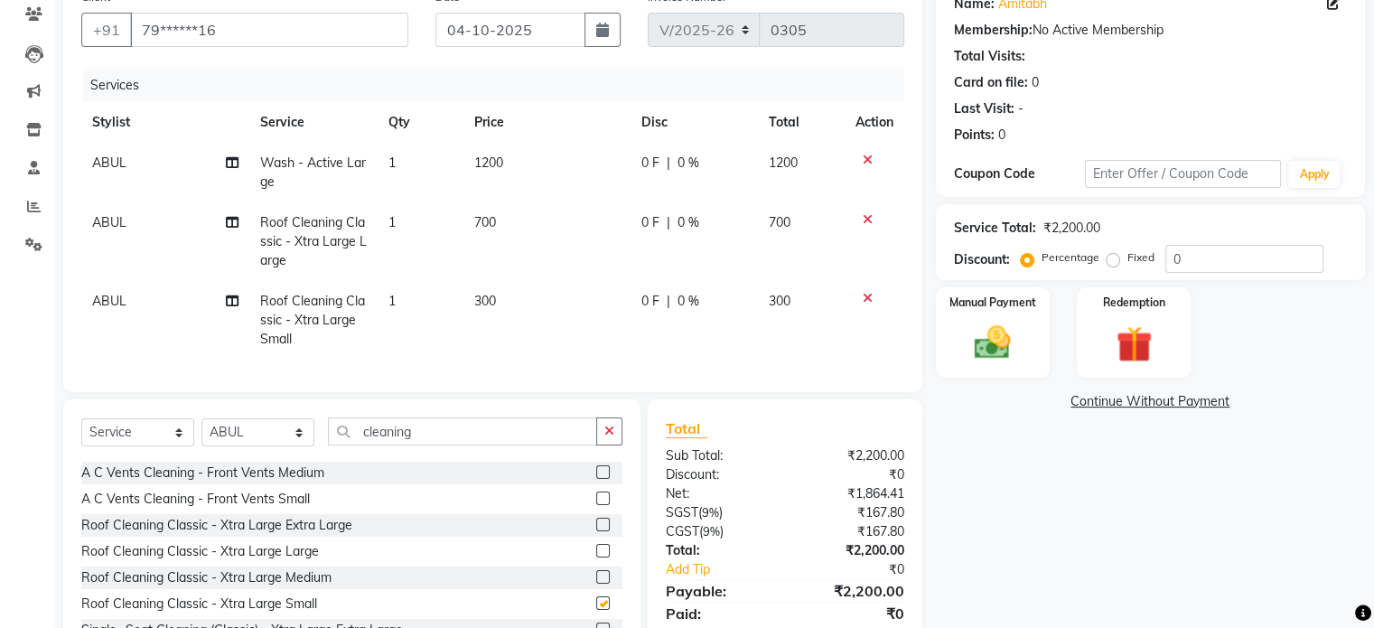
checkbox input "false"
click at [863, 295] on icon at bounding box center [867, 298] width 10 height 13
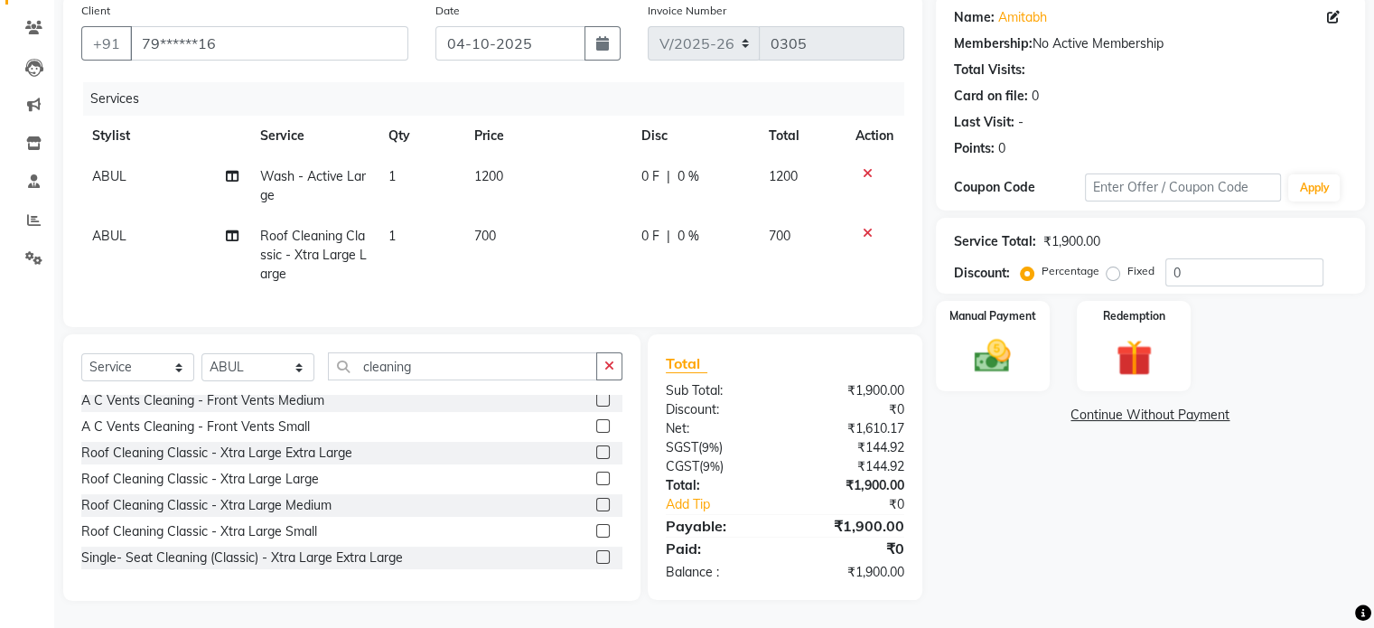
scroll to position [441, 0]
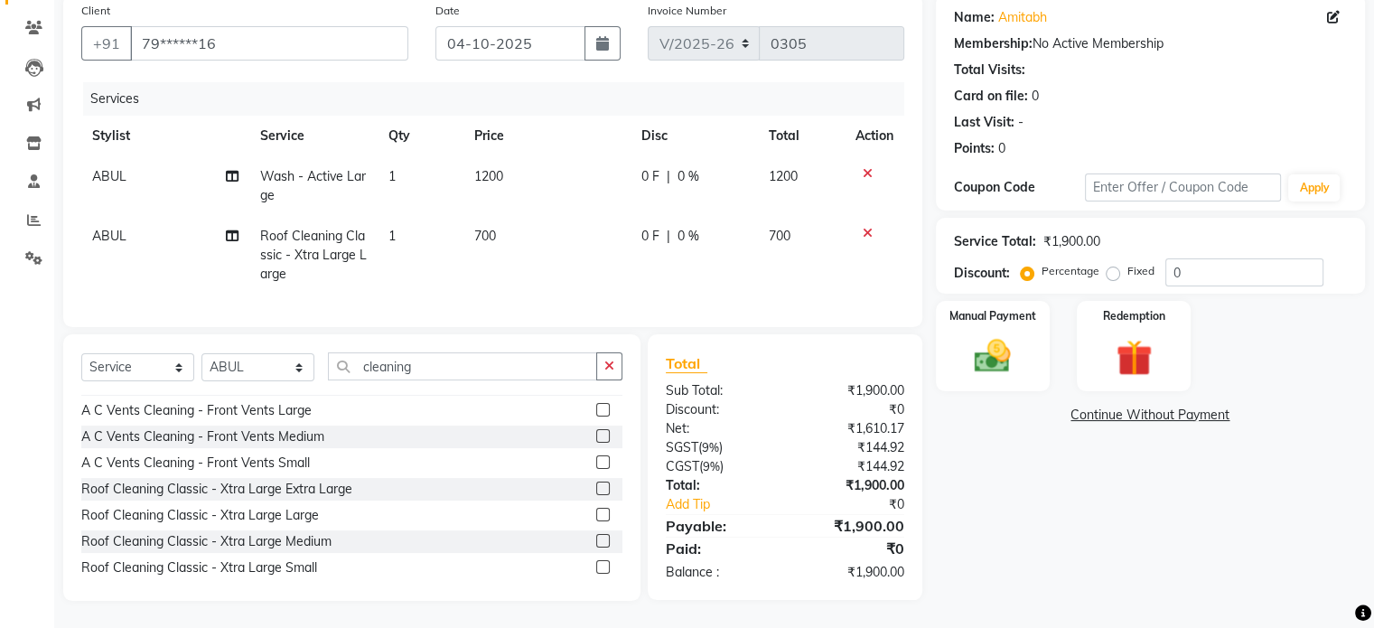
click at [596, 487] on label at bounding box center [603, 488] width 14 height 14
click at [596, 487] on input "checkbox" at bounding box center [602, 489] width 12 height 12
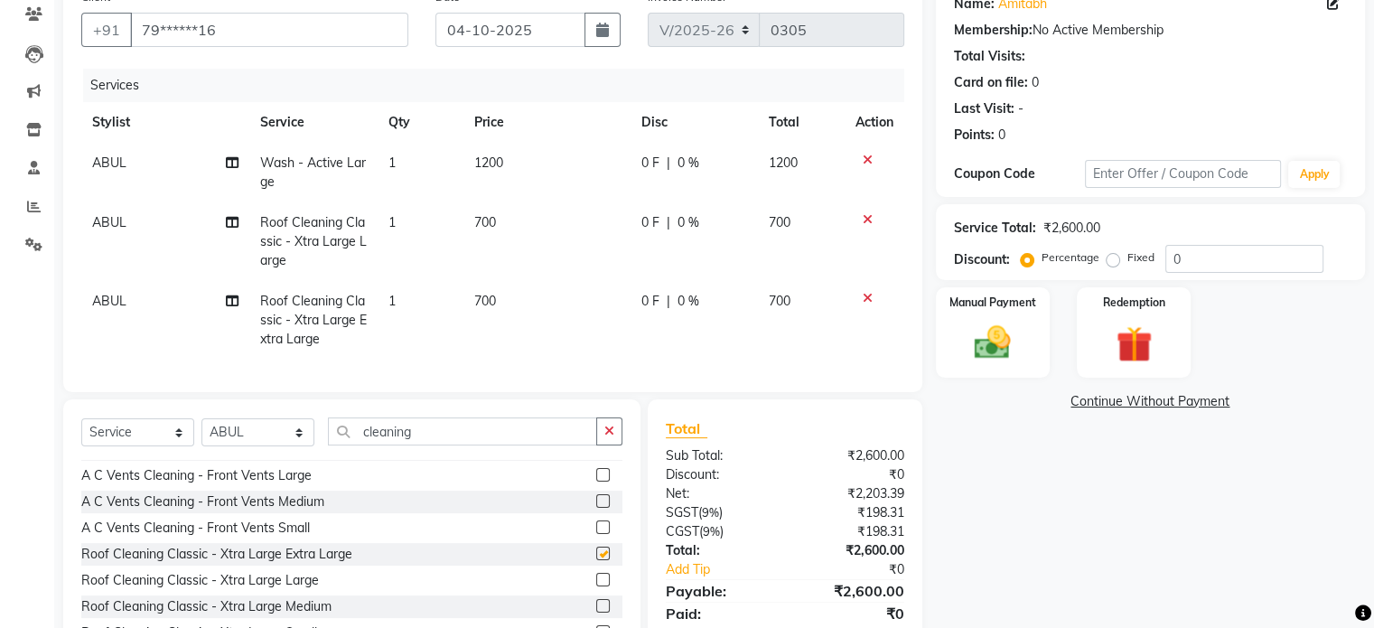
checkbox input "false"
click at [862, 295] on icon at bounding box center [867, 298] width 10 height 13
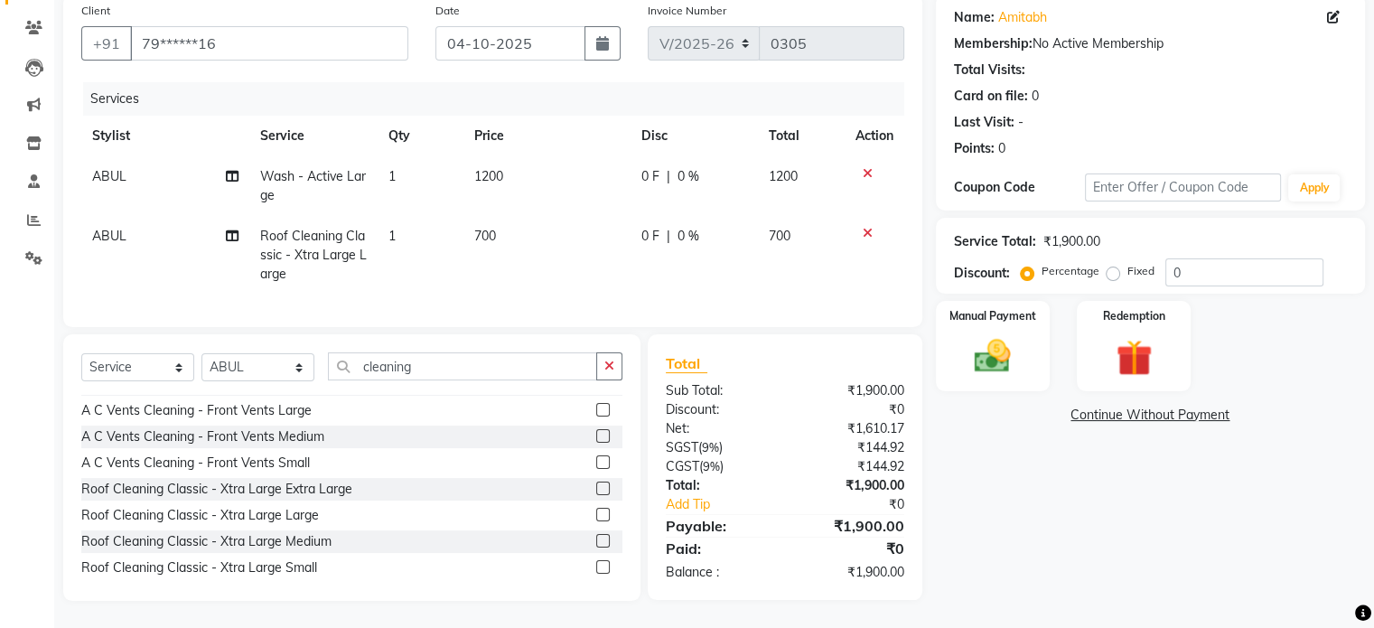
click at [596, 514] on label at bounding box center [603, 515] width 14 height 14
click at [596, 514] on input "checkbox" at bounding box center [602, 515] width 12 height 12
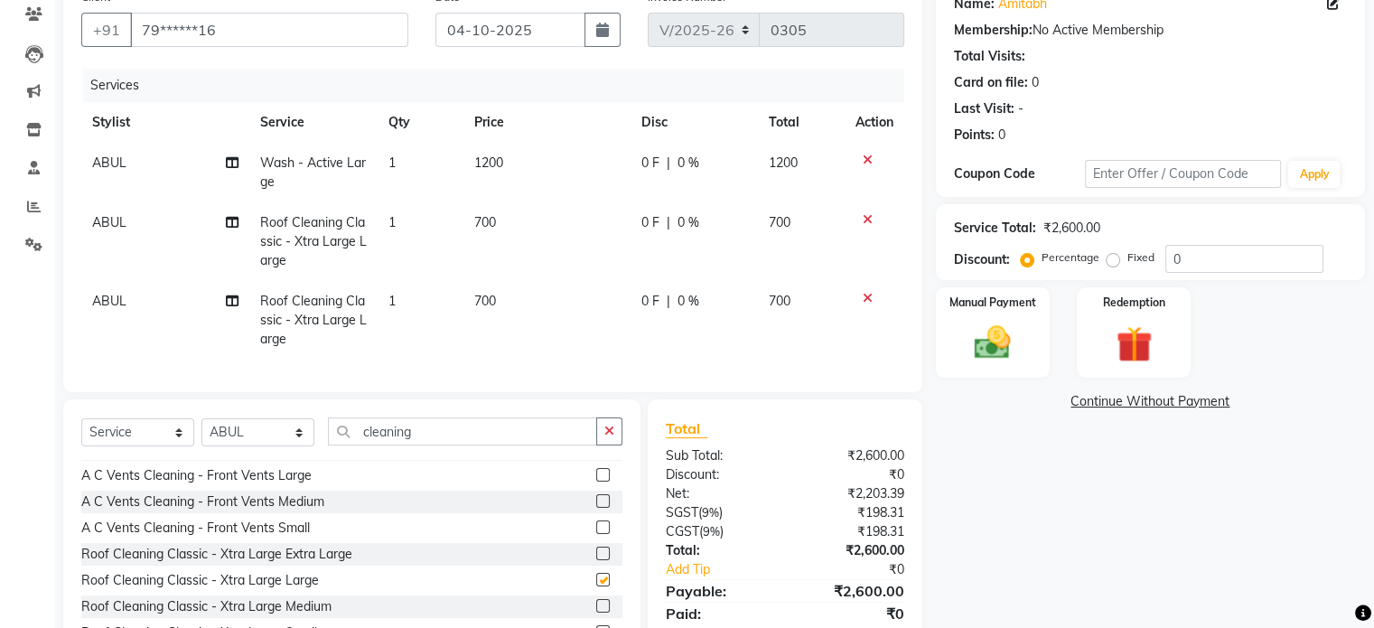
checkbox input "false"
click at [596, 612] on label at bounding box center [603, 606] width 14 height 14
click at [596, 612] on input "checkbox" at bounding box center [602, 607] width 12 height 12
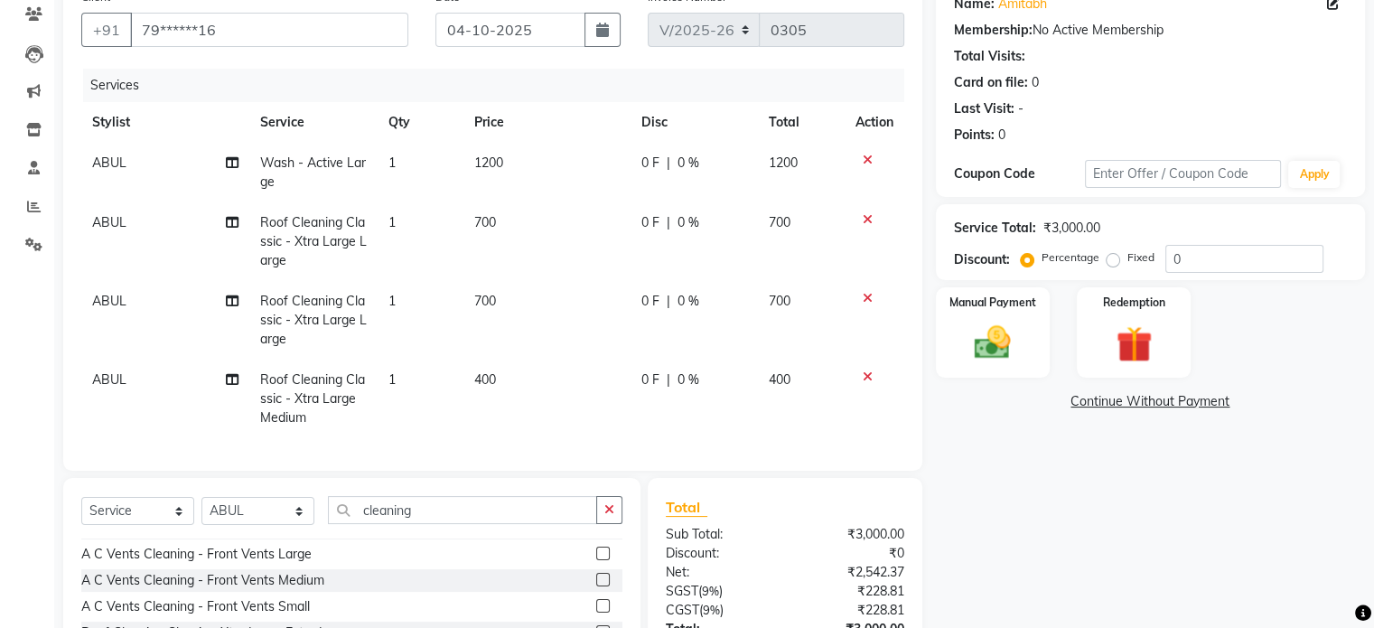
checkbox input "false"
click at [867, 374] on icon at bounding box center [867, 376] width 10 height 13
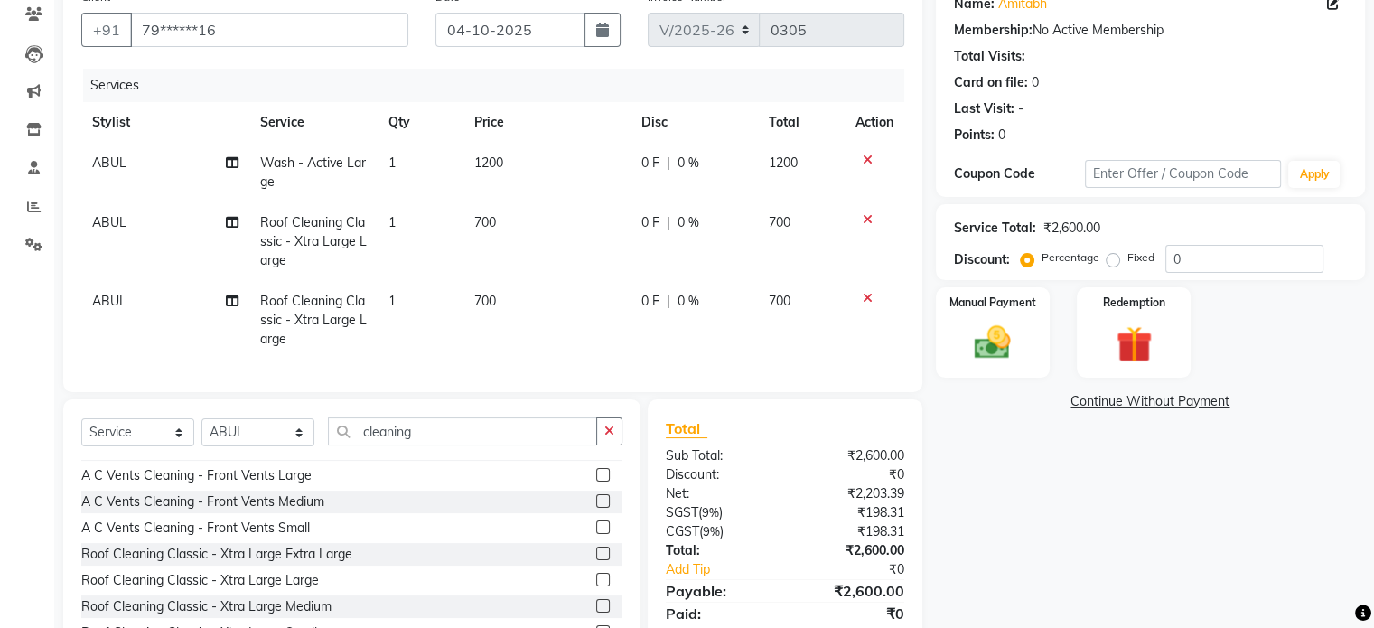
click at [863, 216] on icon at bounding box center [867, 219] width 10 height 13
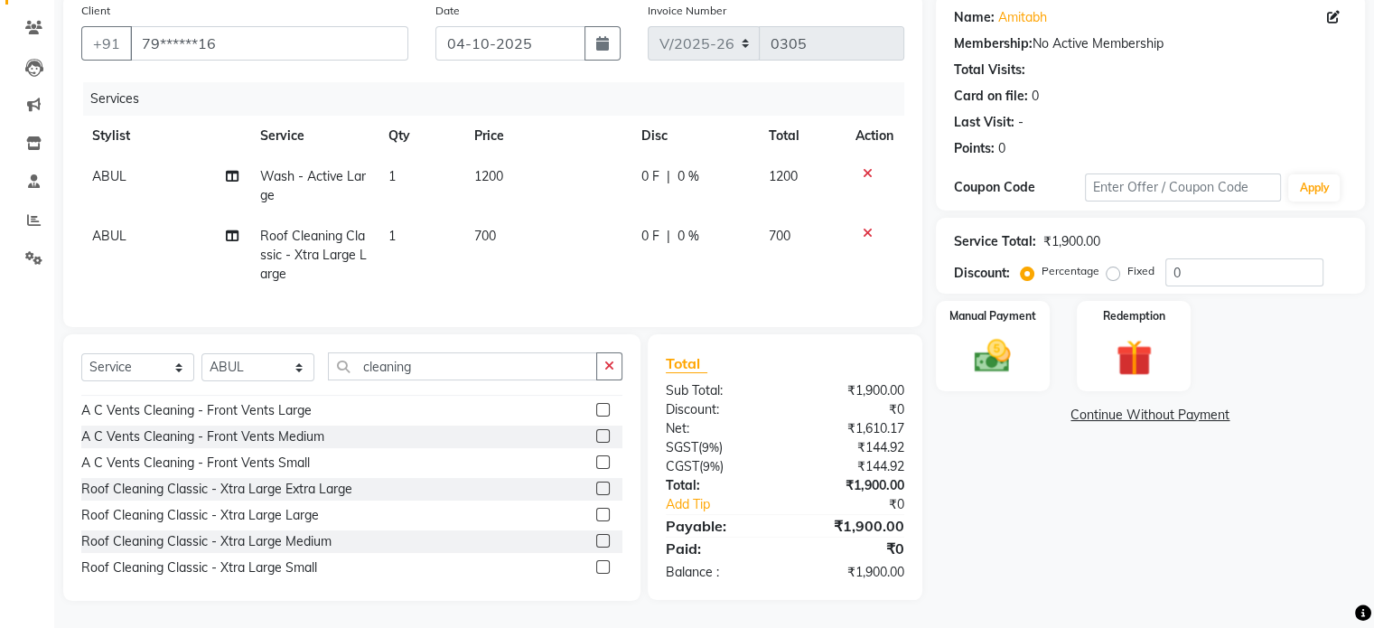
click at [646, 227] on span "0 F" at bounding box center [650, 236] width 18 height 19
select select "92135"
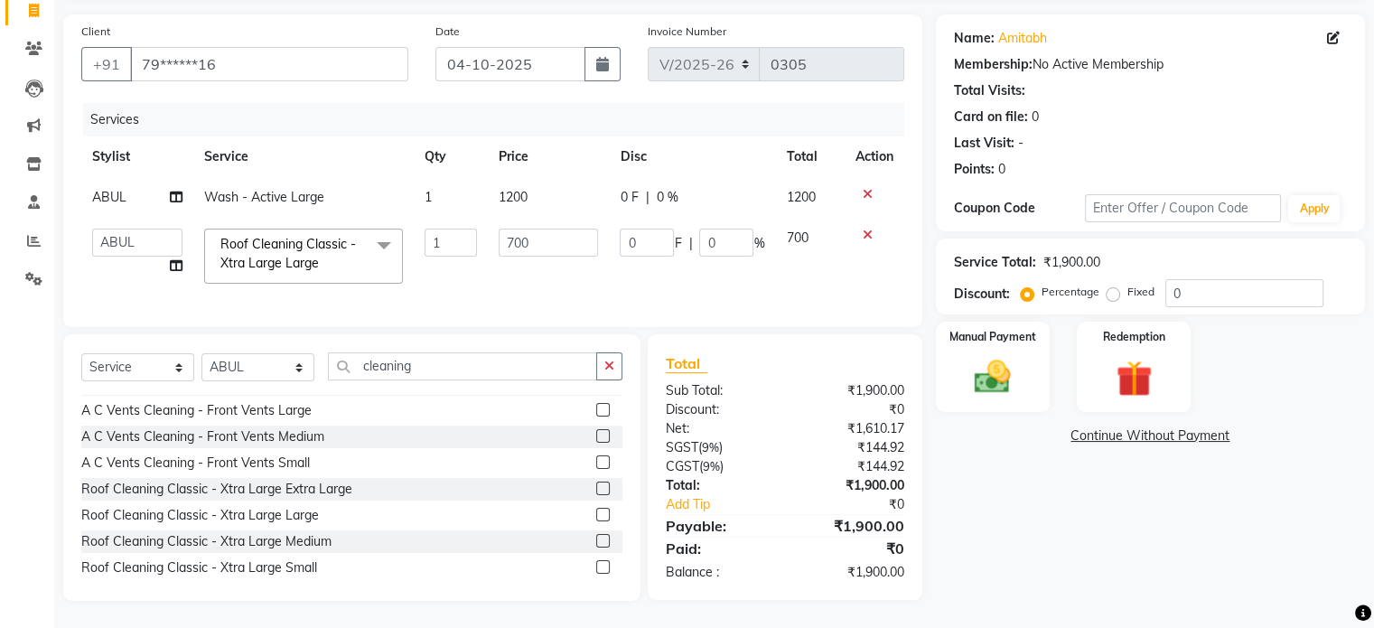
scroll to position [135, 0]
click at [632, 232] on input "0" at bounding box center [647, 242] width 54 height 28
type input "200"
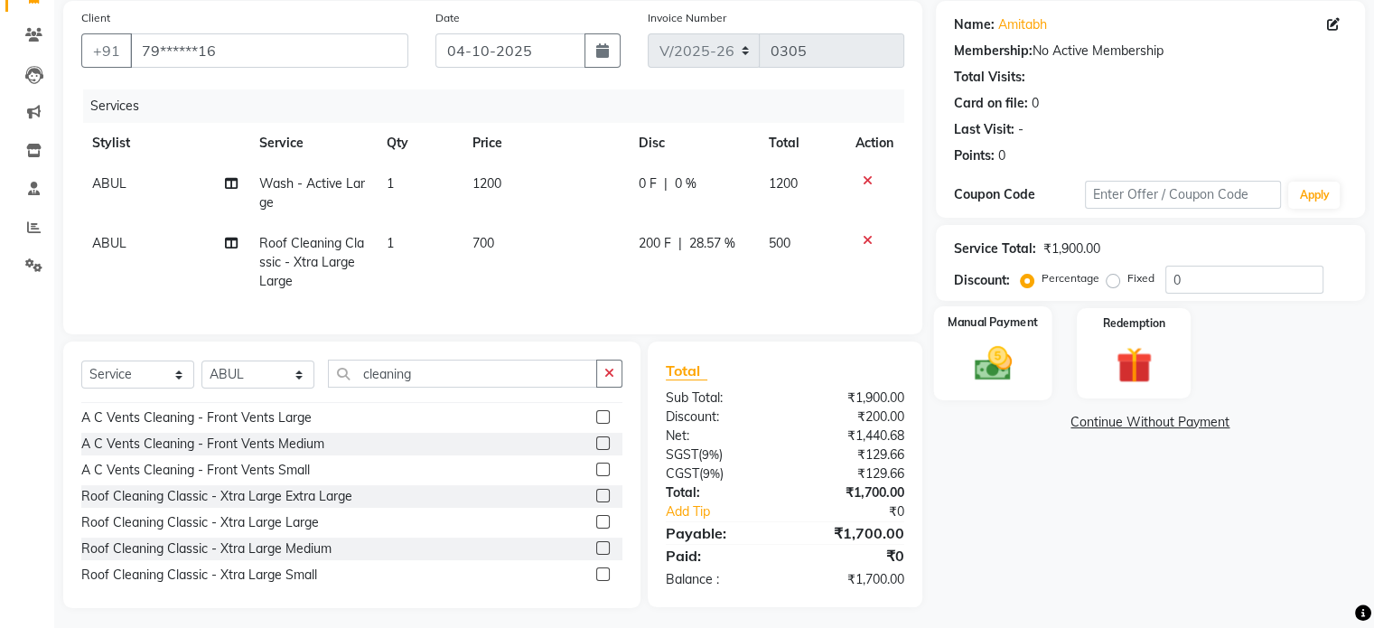
click at [1030, 349] on div "Manual Payment" at bounding box center [992, 352] width 118 height 93
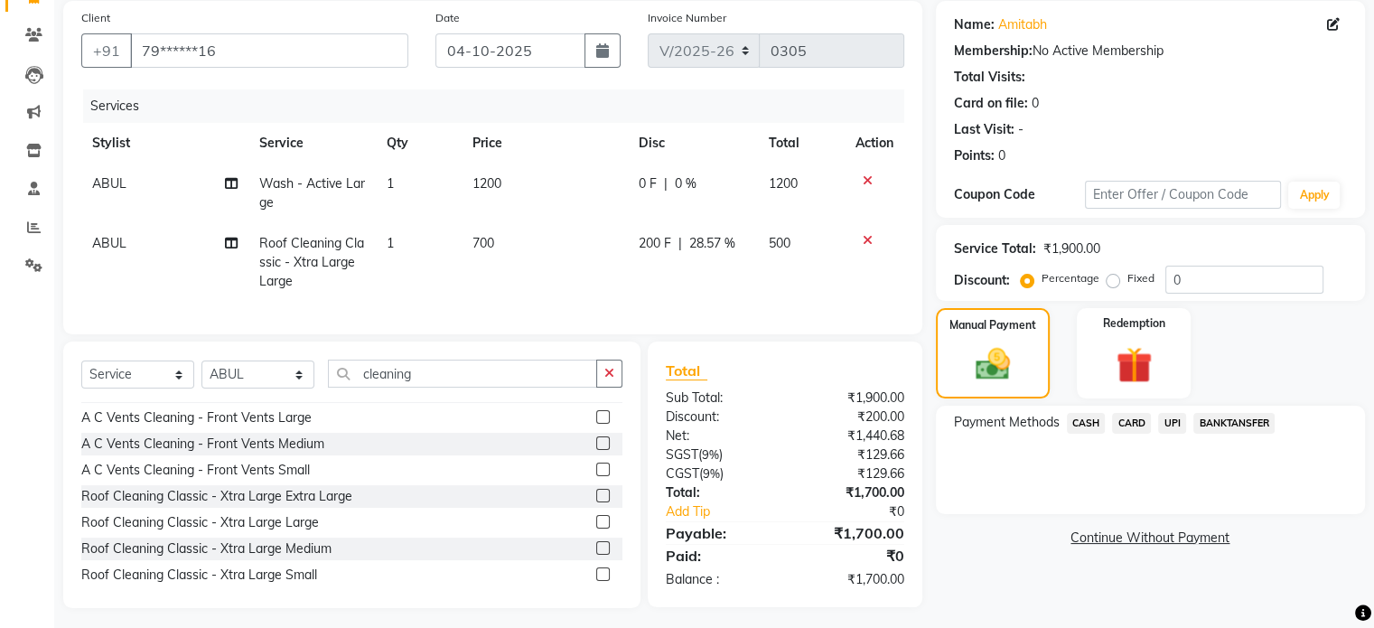
click at [1173, 429] on span "UPI" at bounding box center [1172, 423] width 28 height 21
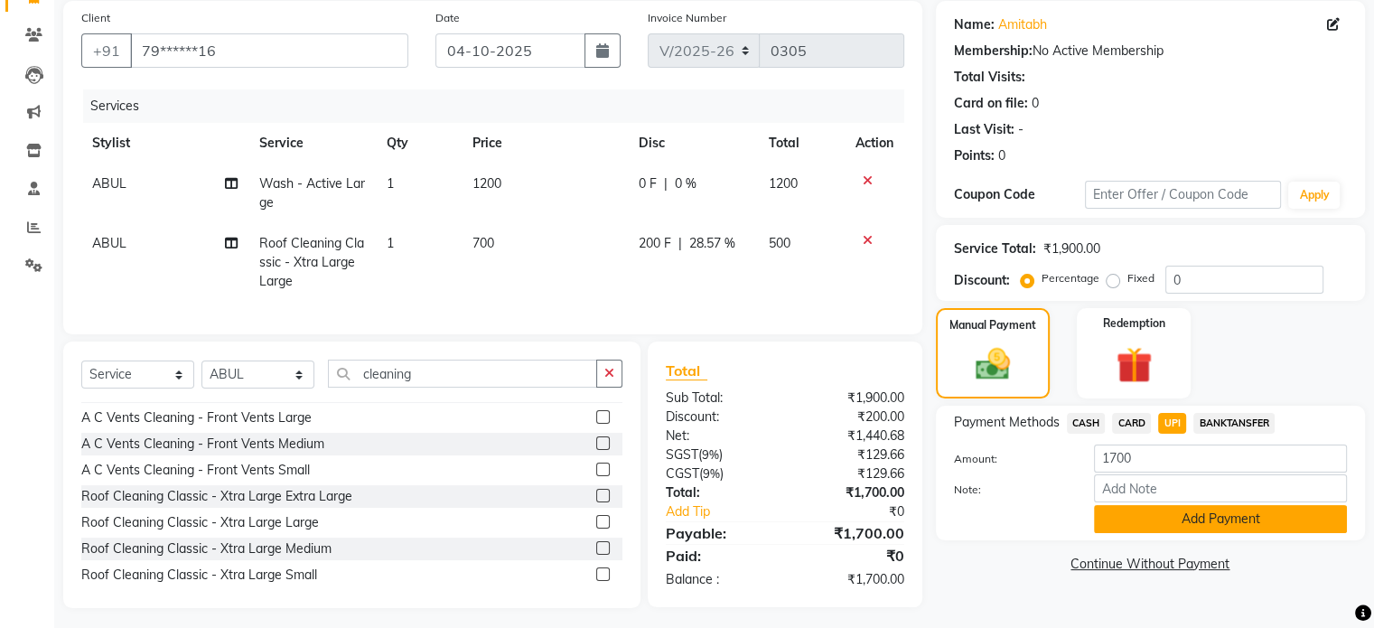
click at [1199, 517] on button "Add Payment" at bounding box center [1220, 519] width 253 height 28
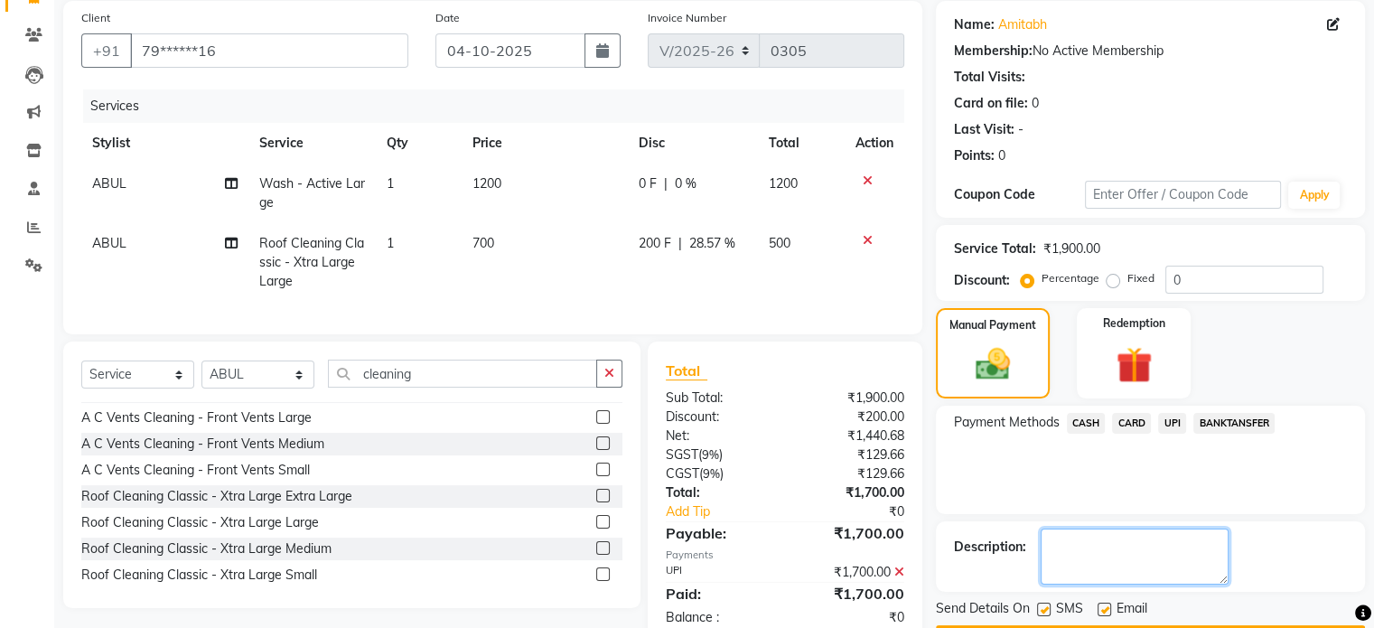
click at [1148, 572] on textarea at bounding box center [1134, 556] width 188 height 56
type textarea "To match the bill amount I have given discount of 200 rupees."
click at [1334, 567] on div "Description:" at bounding box center [1150, 556] width 393 height 56
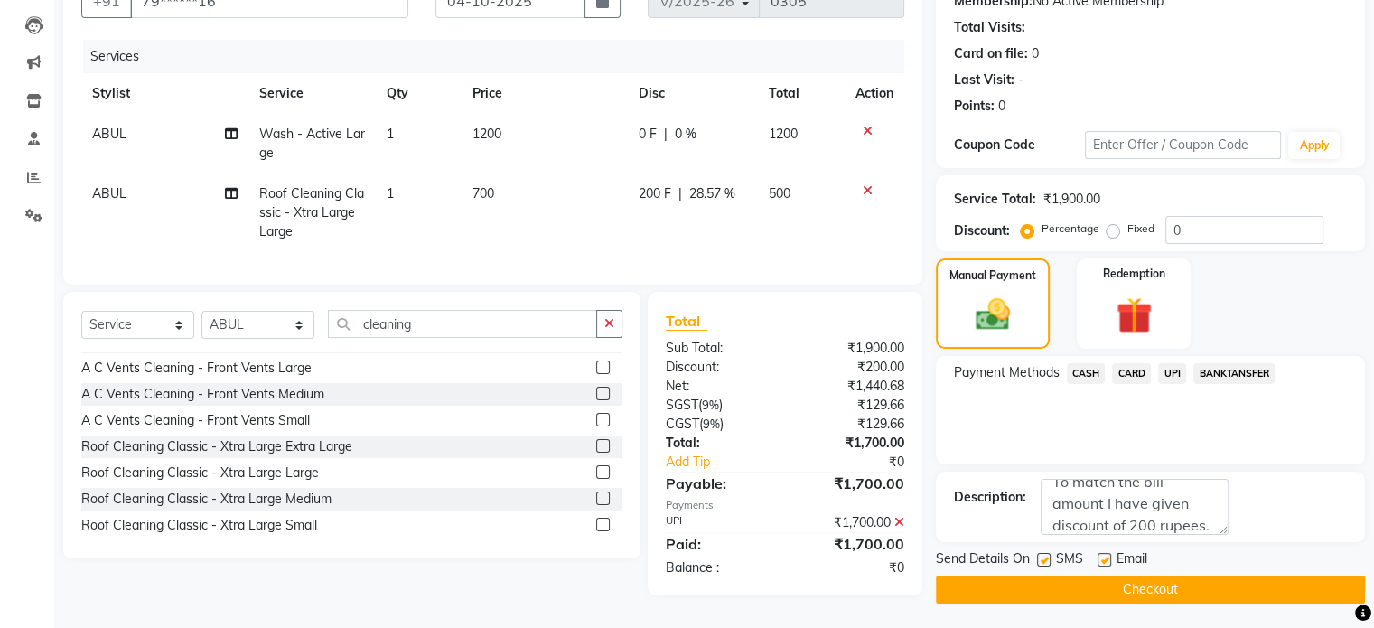
scroll to position [192, 0]
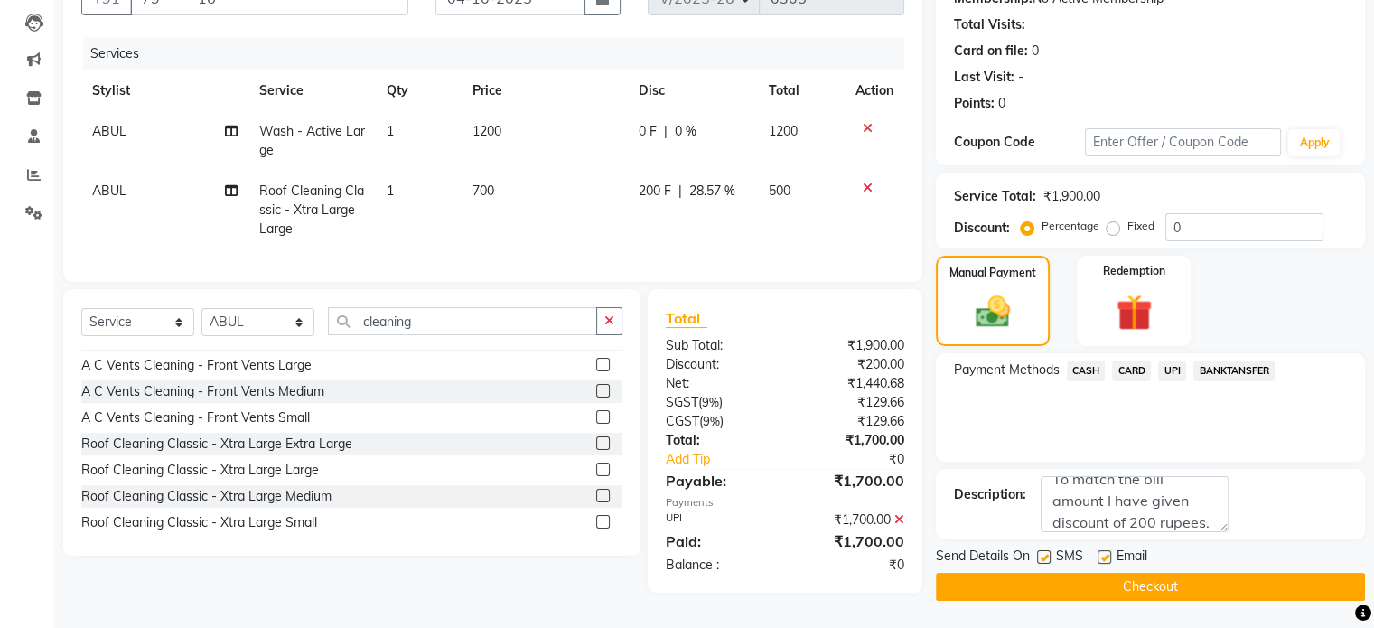
click at [1151, 581] on button "Checkout" at bounding box center [1150, 587] width 429 height 28
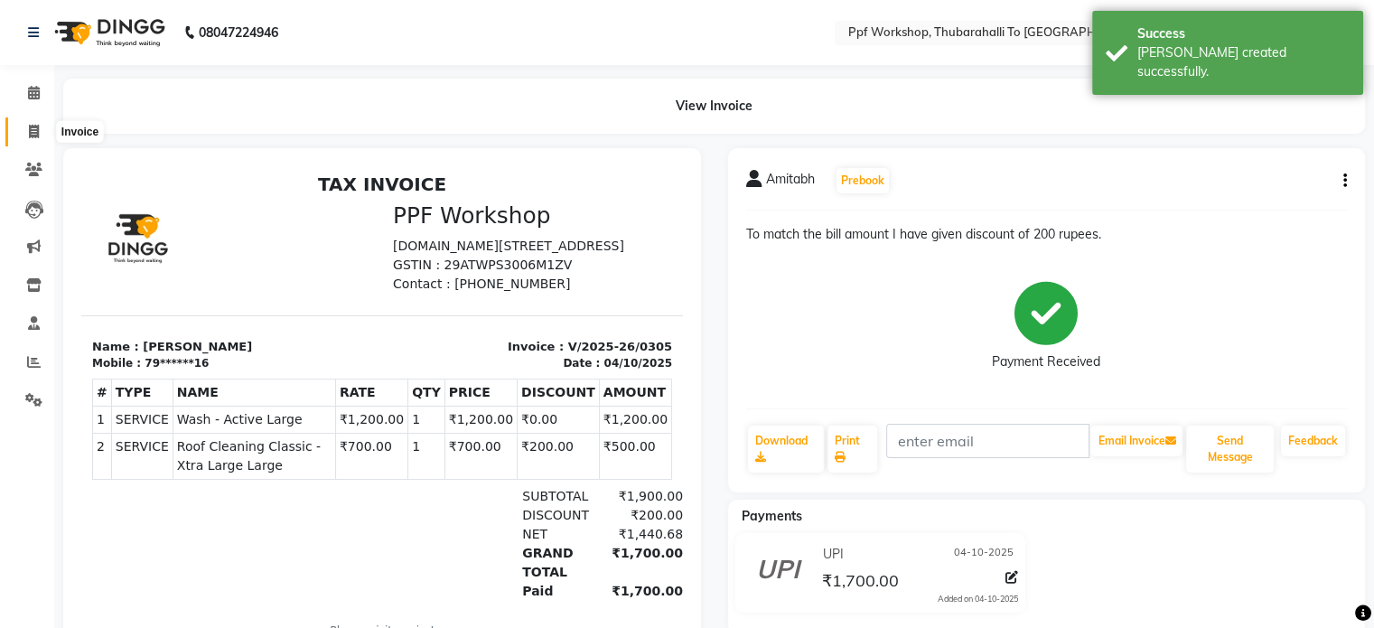
click at [33, 127] on icon at bounding box center [34, 132] width 10 height 14
select select "service"
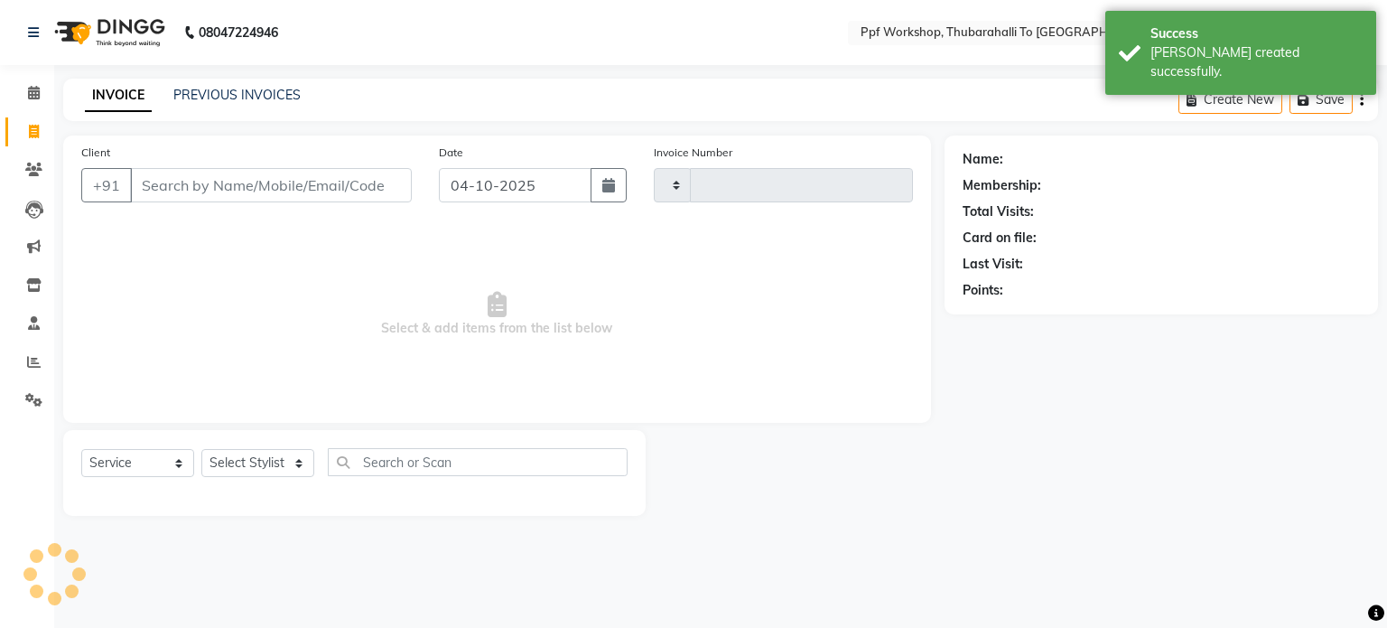
type input "0306"
select select "8339"
click at [173, 183] on input "Client" at bounding box center [271, 185] width 282 height 34
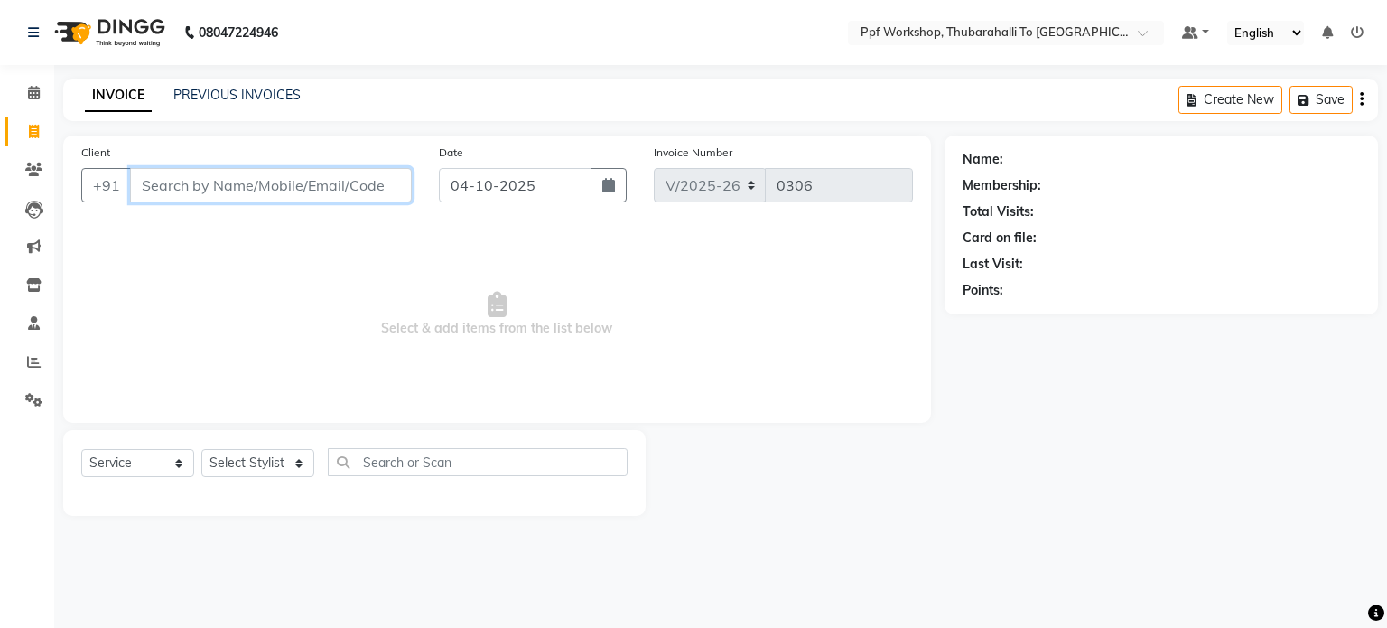
paste input "9900179753"
type input "9900179753"
click at [368, 200] on button "Add Client" at bounding box center [365, 185] width 93 height 34
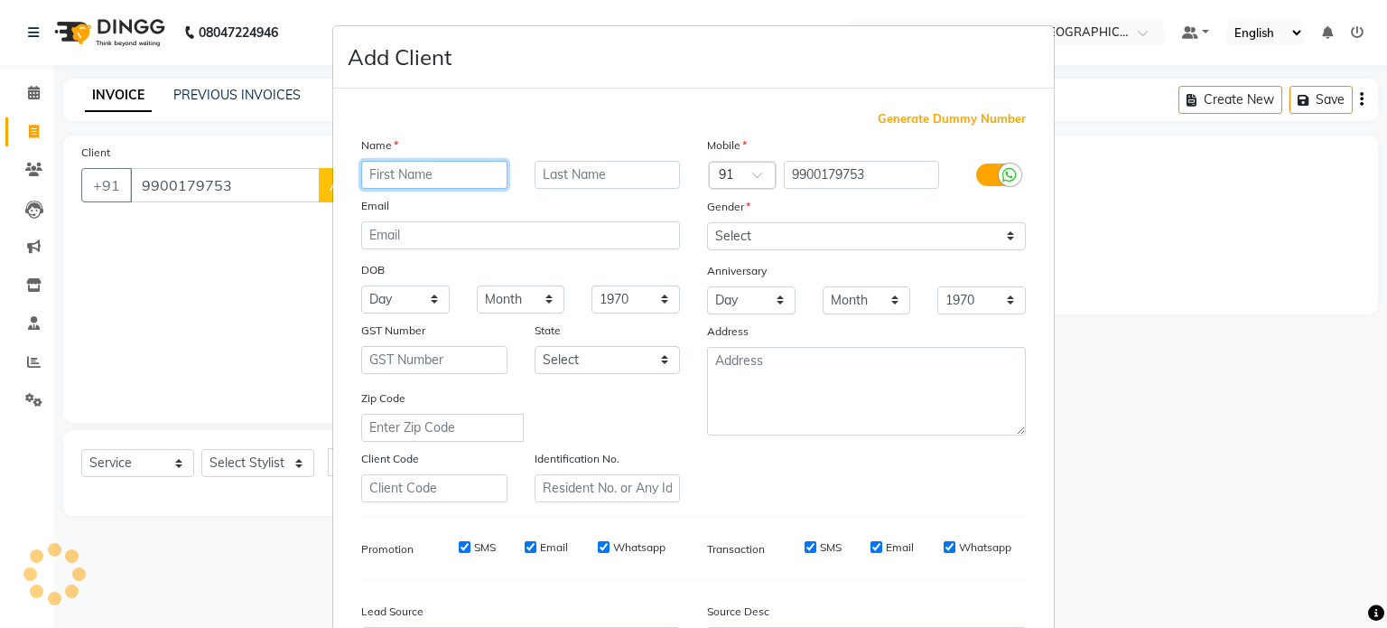
paste input "[PERSON_NAME]"
type input "[PERSON_NAME]"
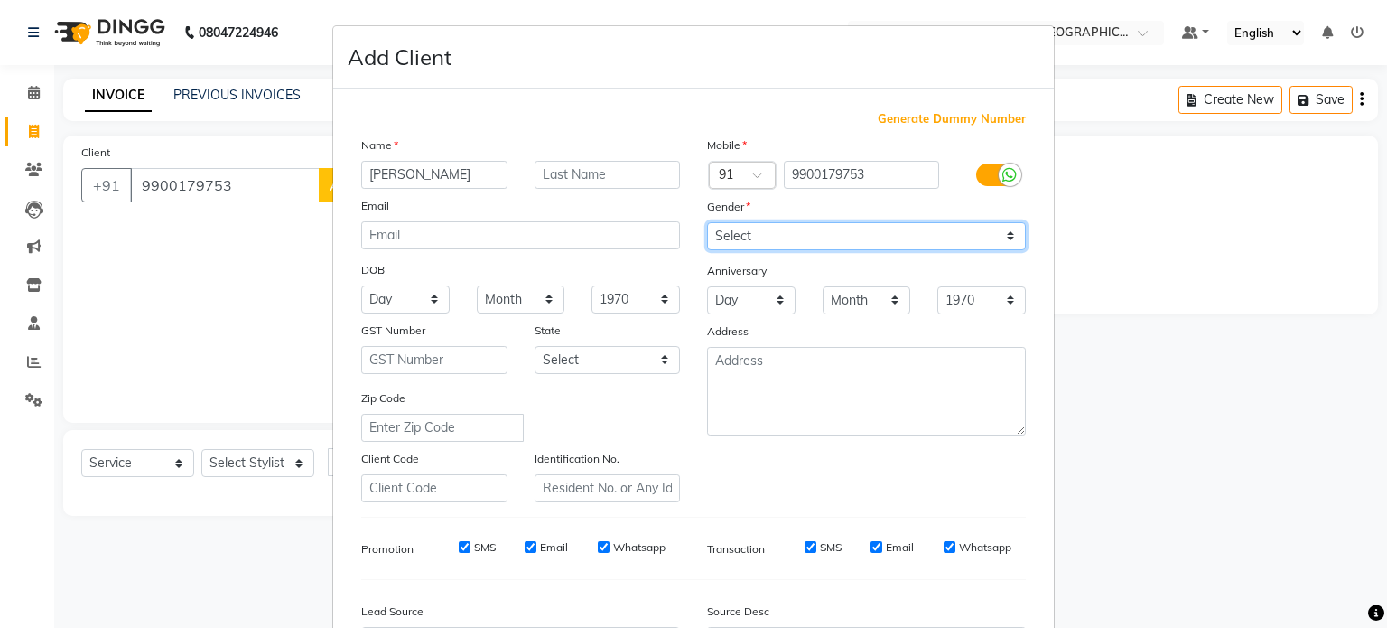
drag, startPoint x: 778, startPoint y: 230, endPoint x: 744, endPoint y: 293, distance: 71.1
click at [744, 293] on div "Mobile Country Code × 91 9900179753 Gender Select [DEMOGRAPHIC_DATA] [DEMOGRAPH…" at bounding box center [867, 318] width 346 height 367
select select "[DEMOGRAPHIC_DATA]"
click at [707, 223] on select "Select [DEMOGRAPHIC_DATA] [DEMOGRAPHIC_DATA] Other Prefer Not To Say" at bounding box center [866, 236] width 319 height 28
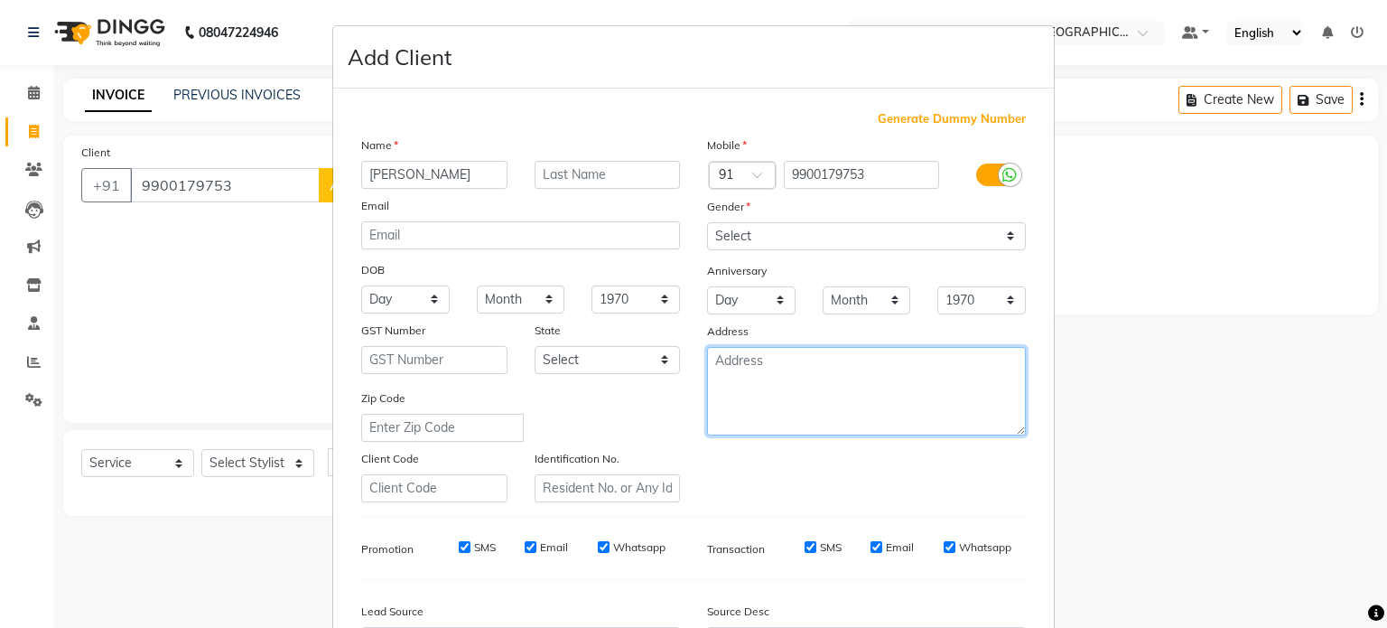
click at [744, 375] on textarea at bounding box center [866, 391] width 319 height 89
paste textarea "Innova Hycross KA03NW8689"
type textarea "Innova Hycross KA03NW8689"
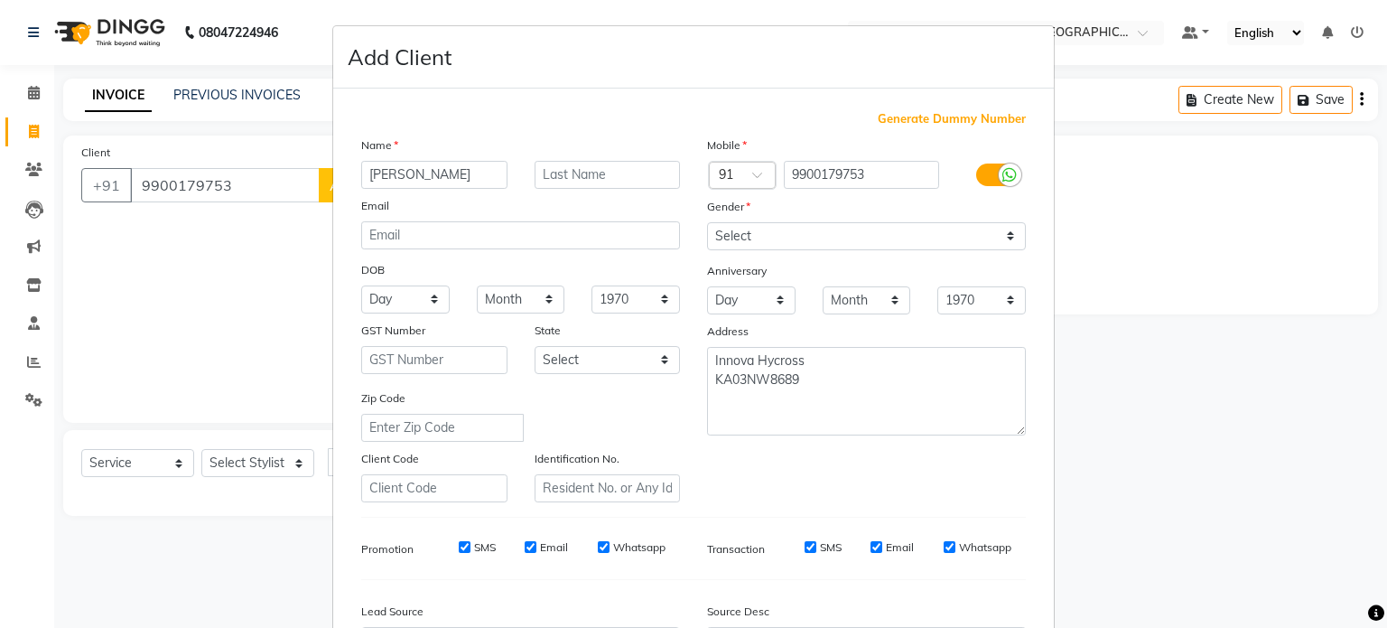
click at [745, 509] on div "Generate Dummy Number Name [PERSON_NAME] Email DOB Day 01 02 03 04 05 06 07 08 …" at bounding box center [694, 415] width 692 height 611
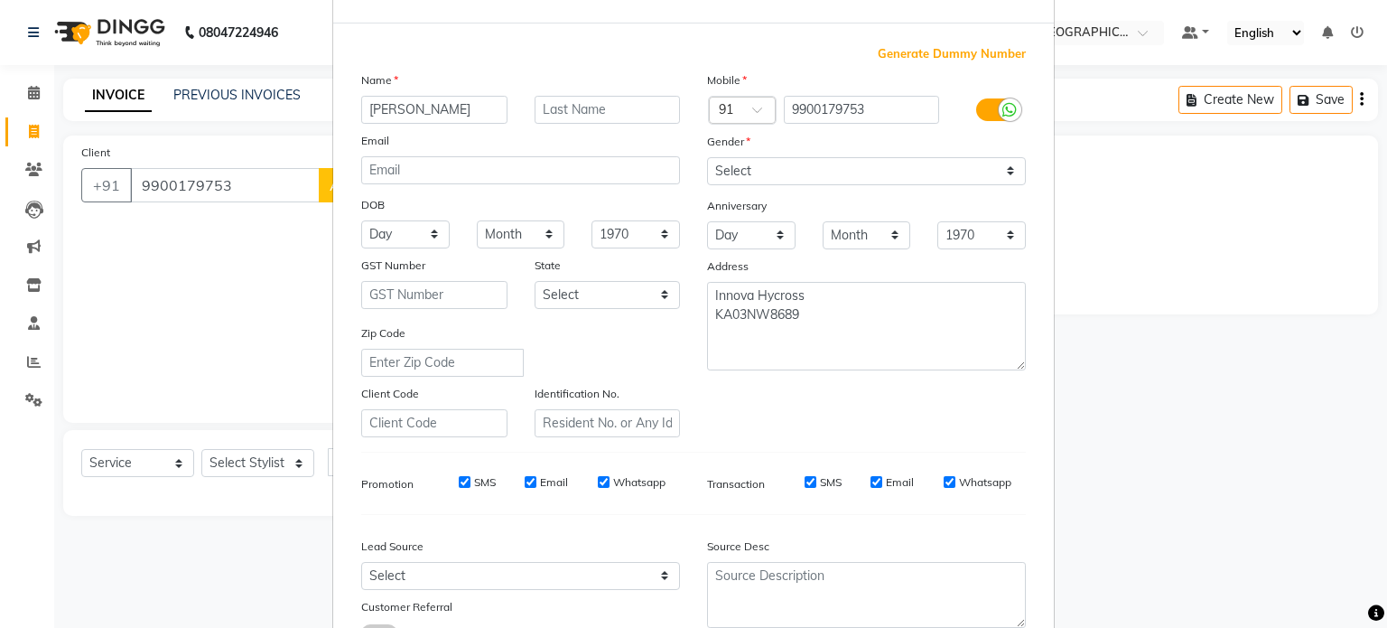
scroll to position [108, 0]
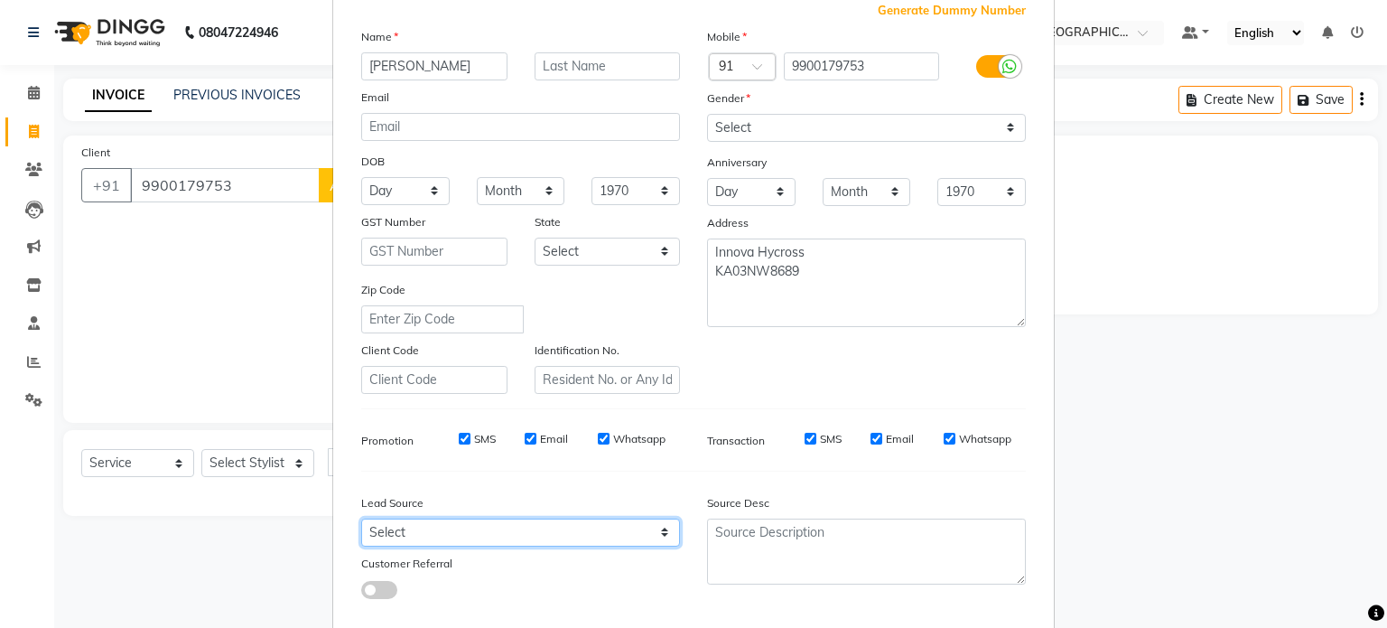
click at [431, 534] on select "Select Walk-in Referral Internet Friend Word of Mouth Advertisement Facebook Ju…" at bounding box center [520, 532] width 319 height 28
select select "54840"
click at [361, 526] on select "Select Walk-in Referral Internet Friend Word of Mouth Advertisement Facebook Ju…" at bounding box center [520, 532] width 319 height 28
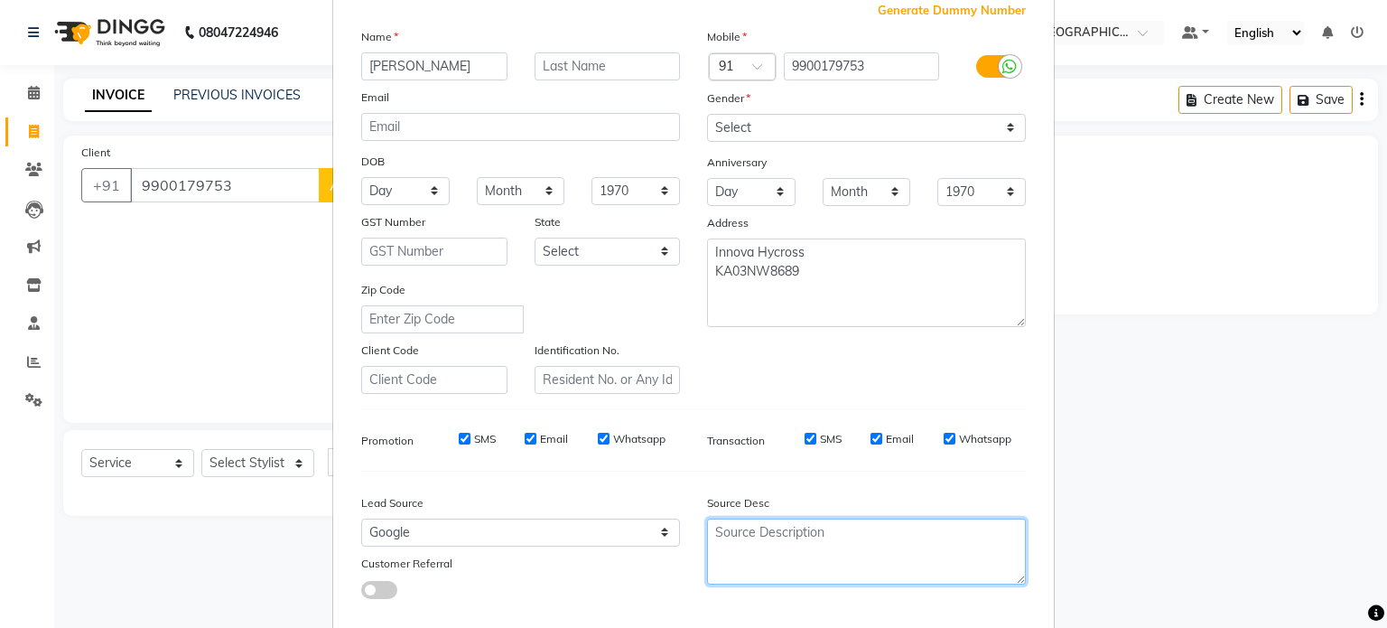
click at [717, 536] on textarea at bounding box center [866, 551] width 319 height 66
type textarea "Online"
click at [1150, 528] on ngb-modal-window "Add Client Generate Dummy Number Name [PERSON_NAME] Email DOB Day 01 02 03 04 0…" at bounding box center [693, 314] width 1387 height 628
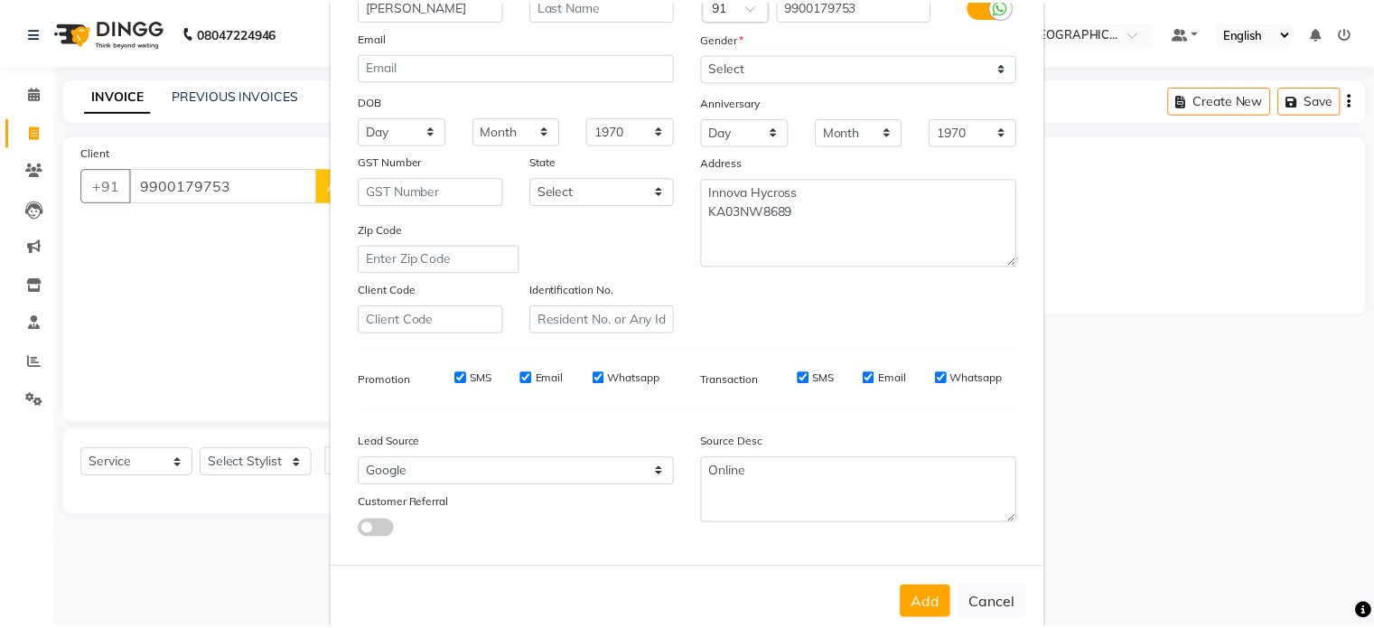
scroll to position [214, 0]
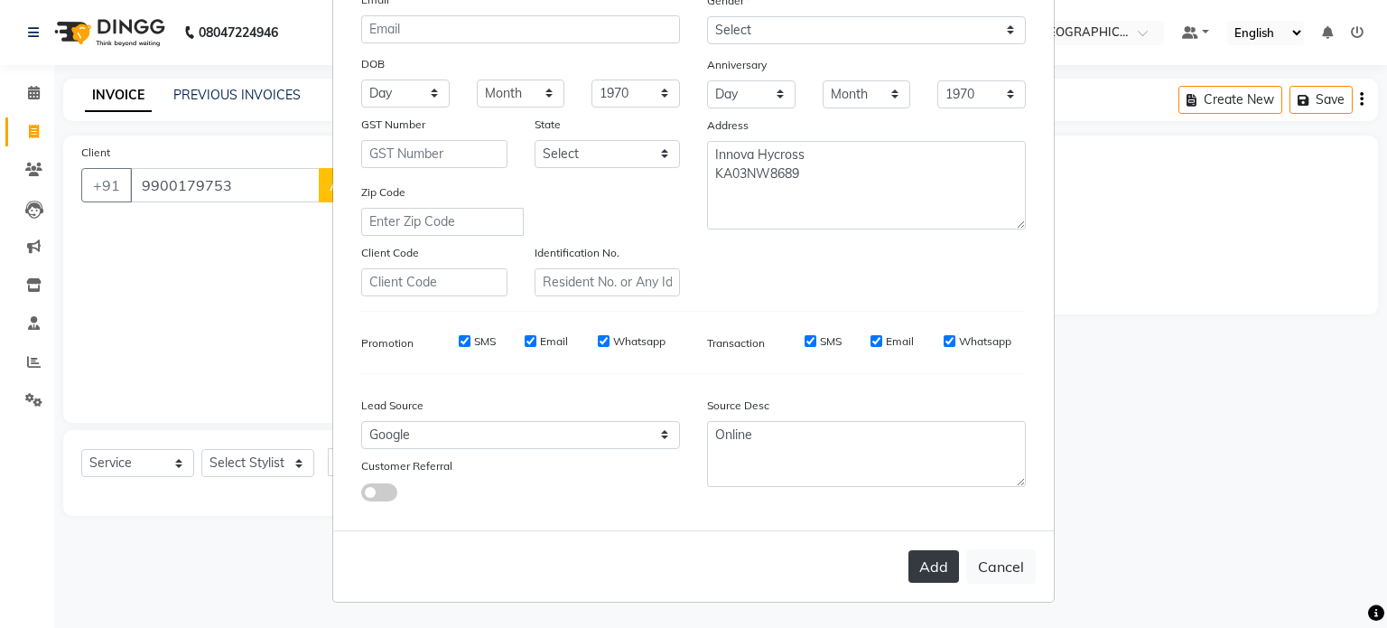
click at [929, 554] on button "Add" at bounding box center [934, 566] width 51 height 33
type input "99******53"
select select
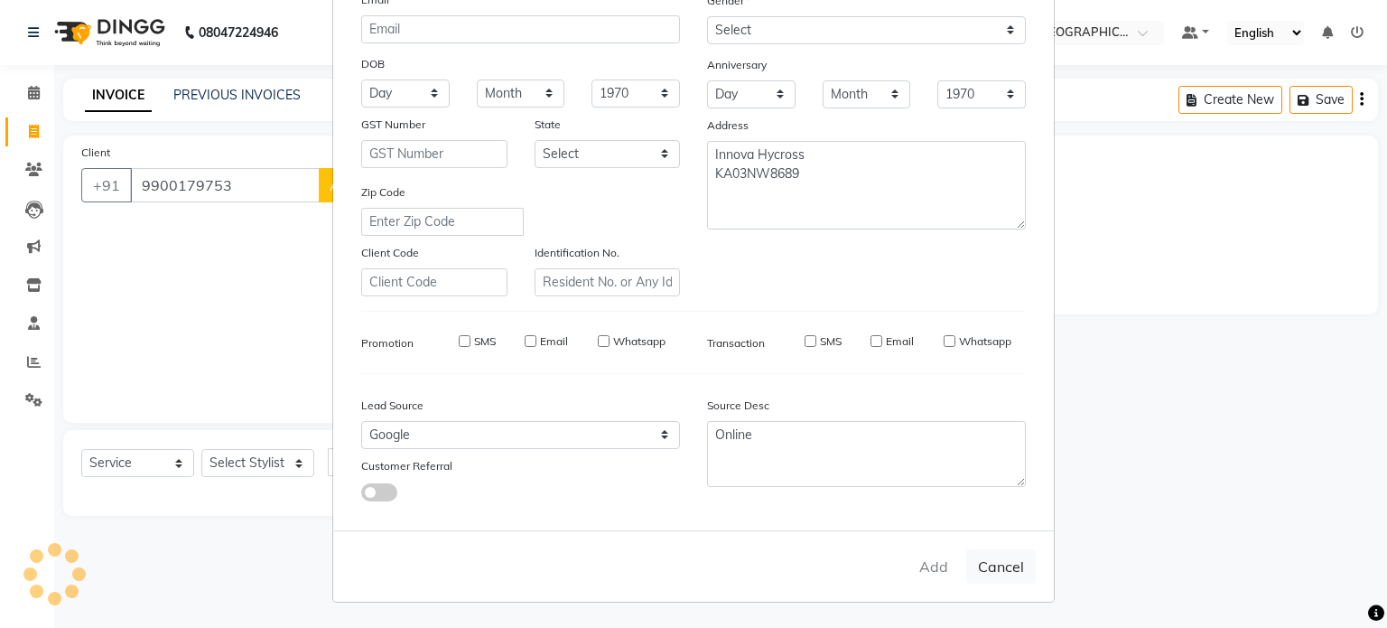
select select
checkbox input "false"
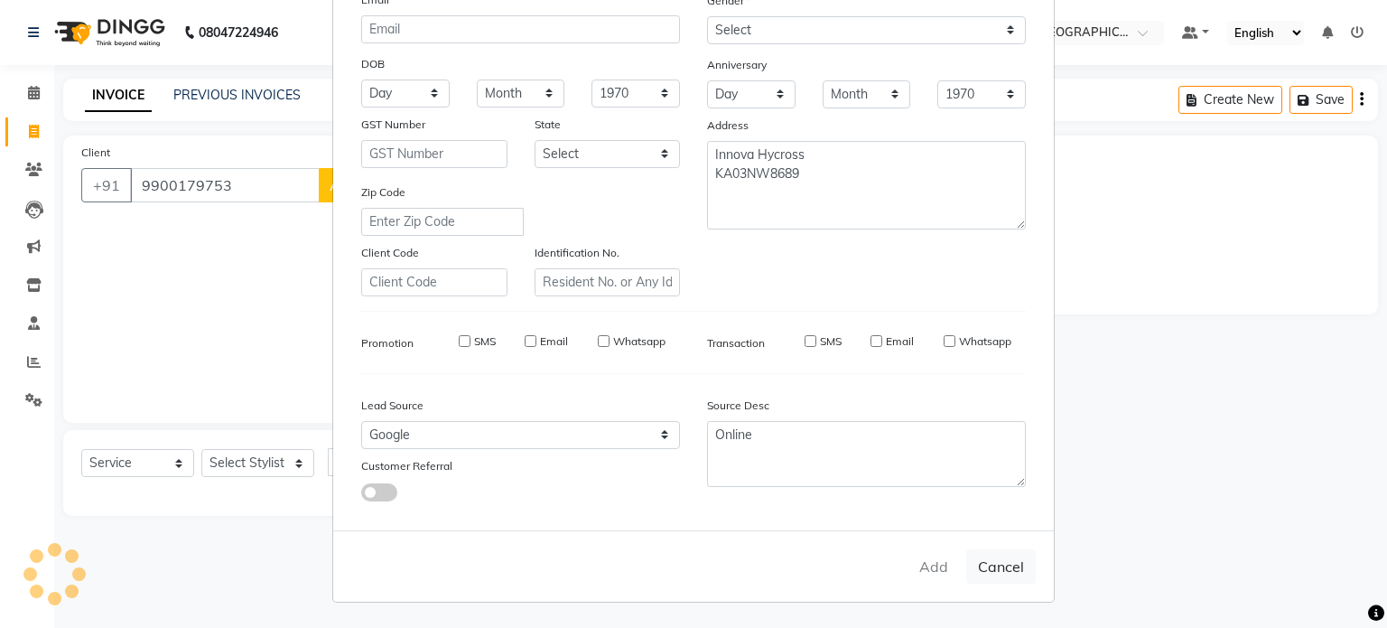
checkbox input "false"
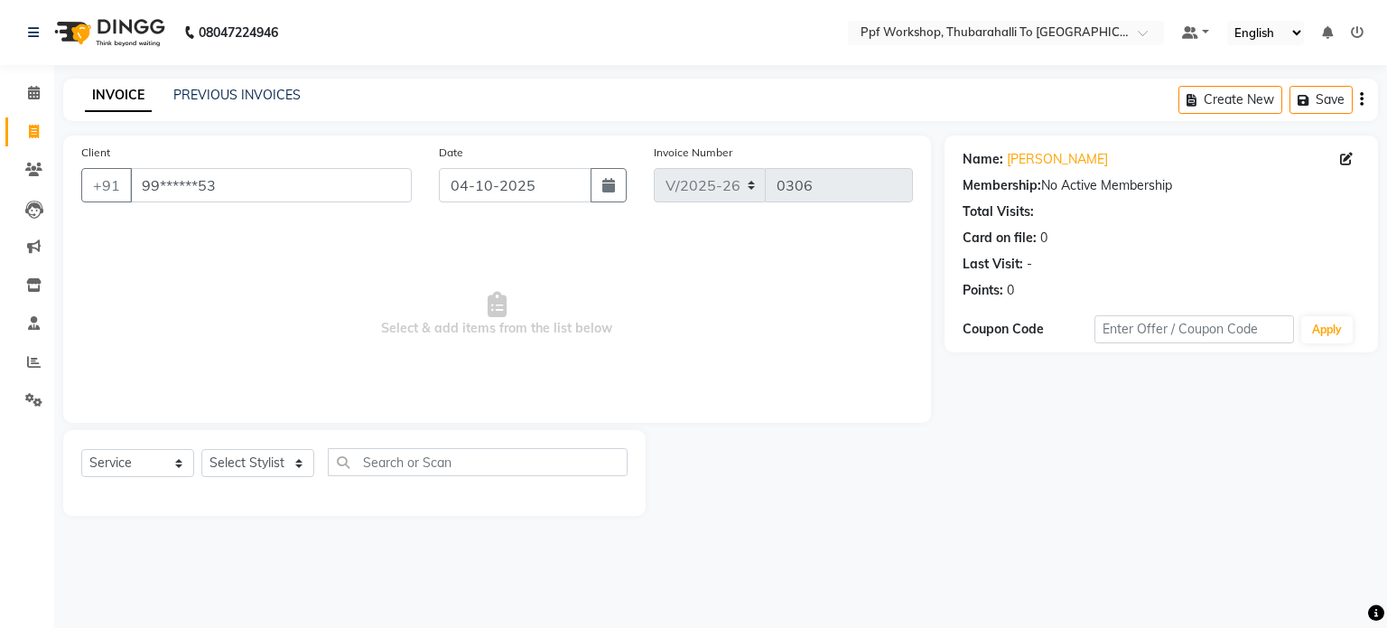
click at [285, 472] on div "Select Service Product Membership Package Voucher Prepaid Gift Card Select Styl…" at bounding box center [354, 469] width 546 height 42
click at [285, 472] on select "Select Stylist Abdul [Cera] [PERSON_NAME] Admin ALI [PERSON_NAME] [PPF] [PERSON…" at bounding box center [257, 463] width 113 height 28
select select "92136"
click at [201, 450] on select "Select Stylist Abdul [Cera] [PERSON_NAME] Admin ALI [PERSON_NAME] [PPF] [PERSON…" at bounding box center [257, 463] width 113 height 28
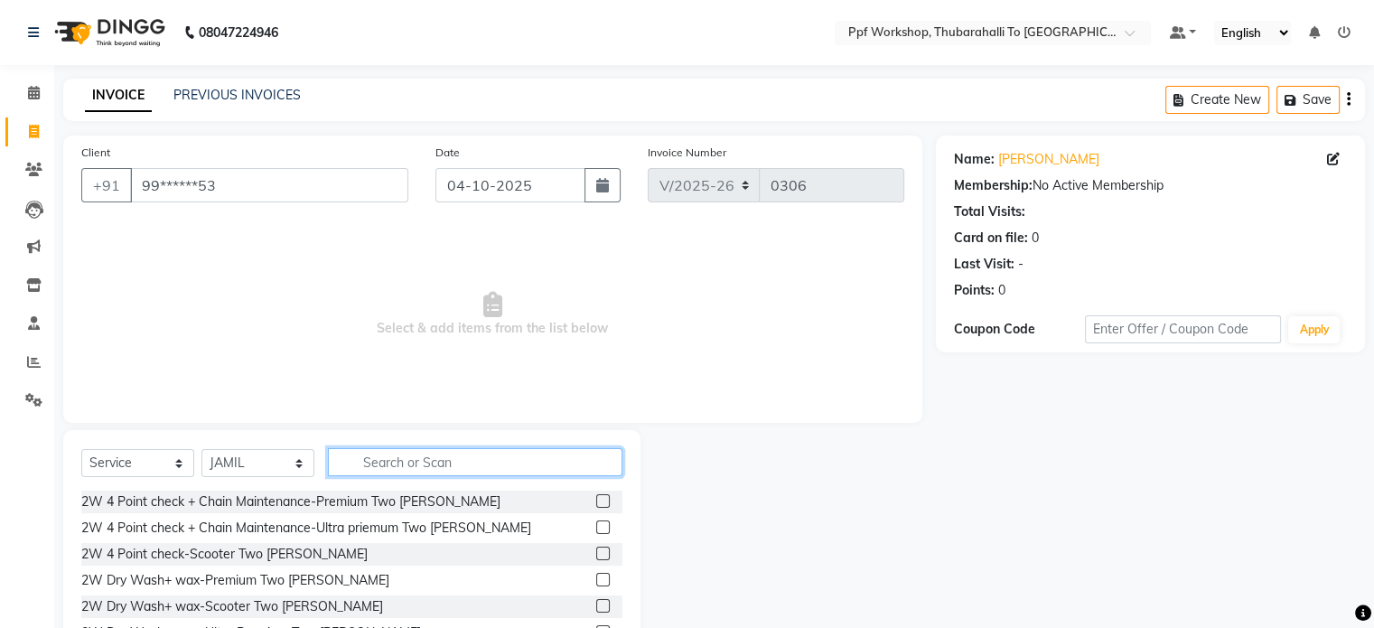
click at [389, 460] on input "text" at bounding box center [475, 462] width 294 height 28
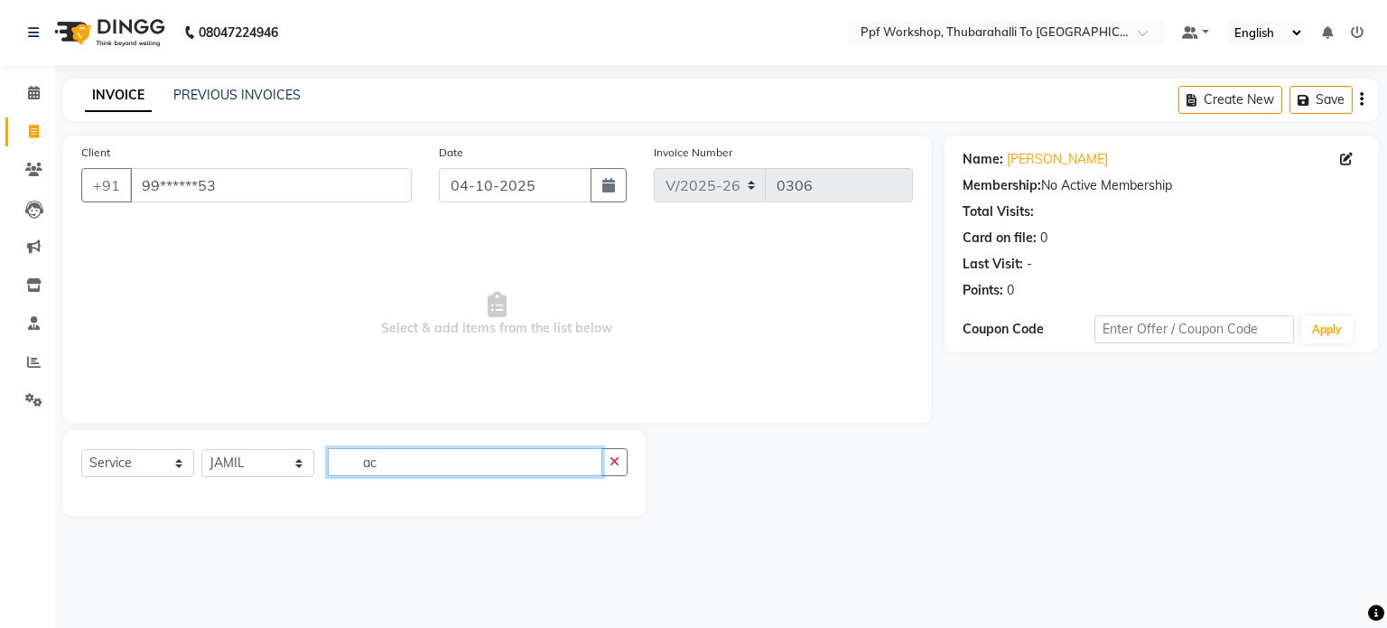
type input "a"
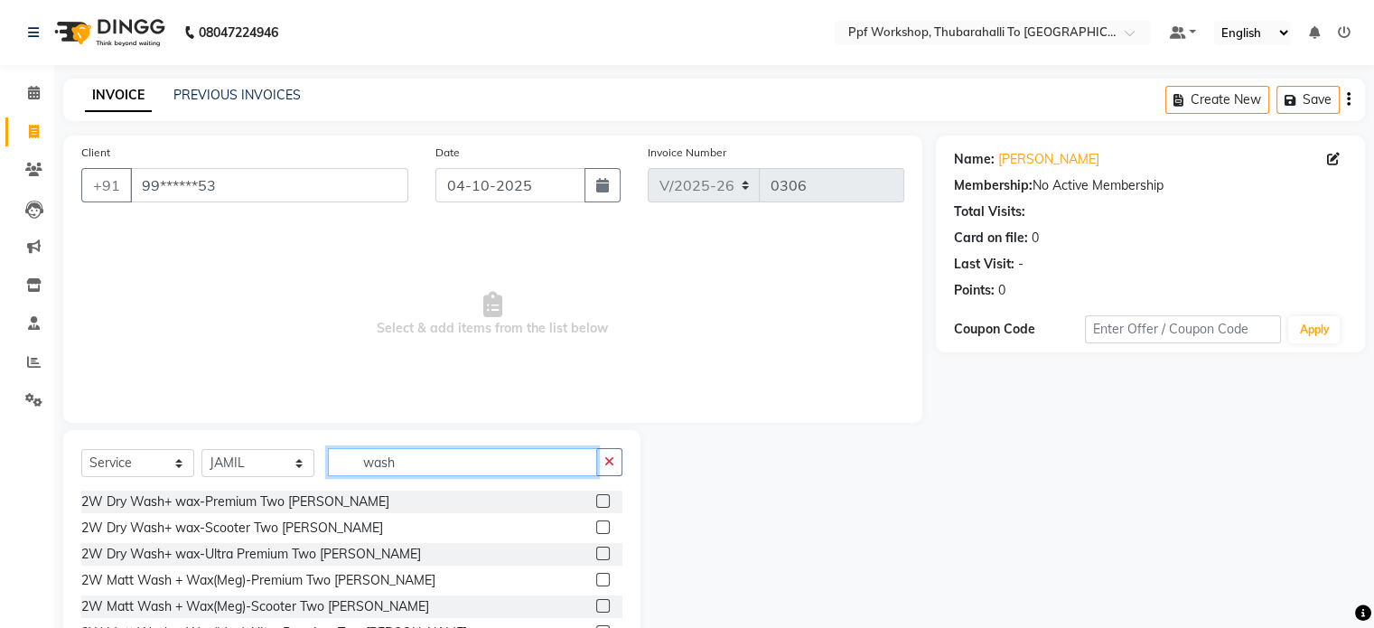
type input "wash"
click at [737, 519] on div at bounding box center [787, 563] width 295 height 266
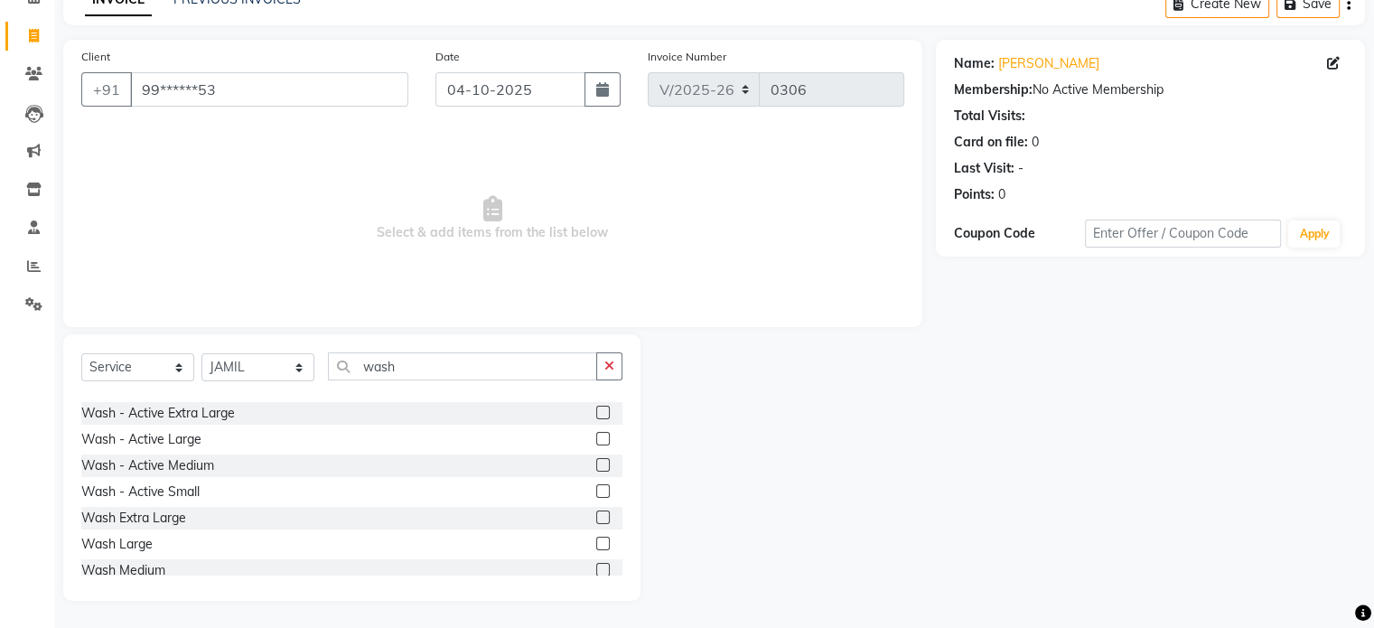
scroll to position [376, 0]
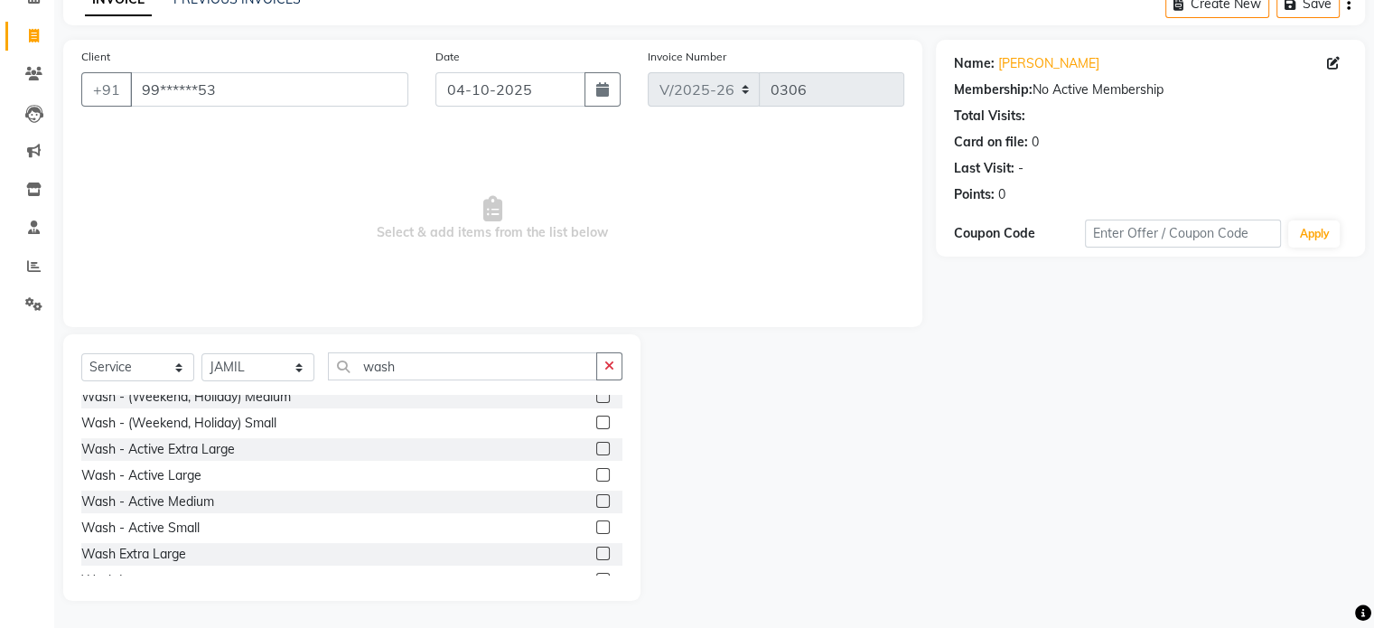
click at [596, 471] on label at bounding box center [603, 475] width 14 height 14
click at [596, 471] on input "checkbox" at bounding box center [602, 476] width 12 height 12
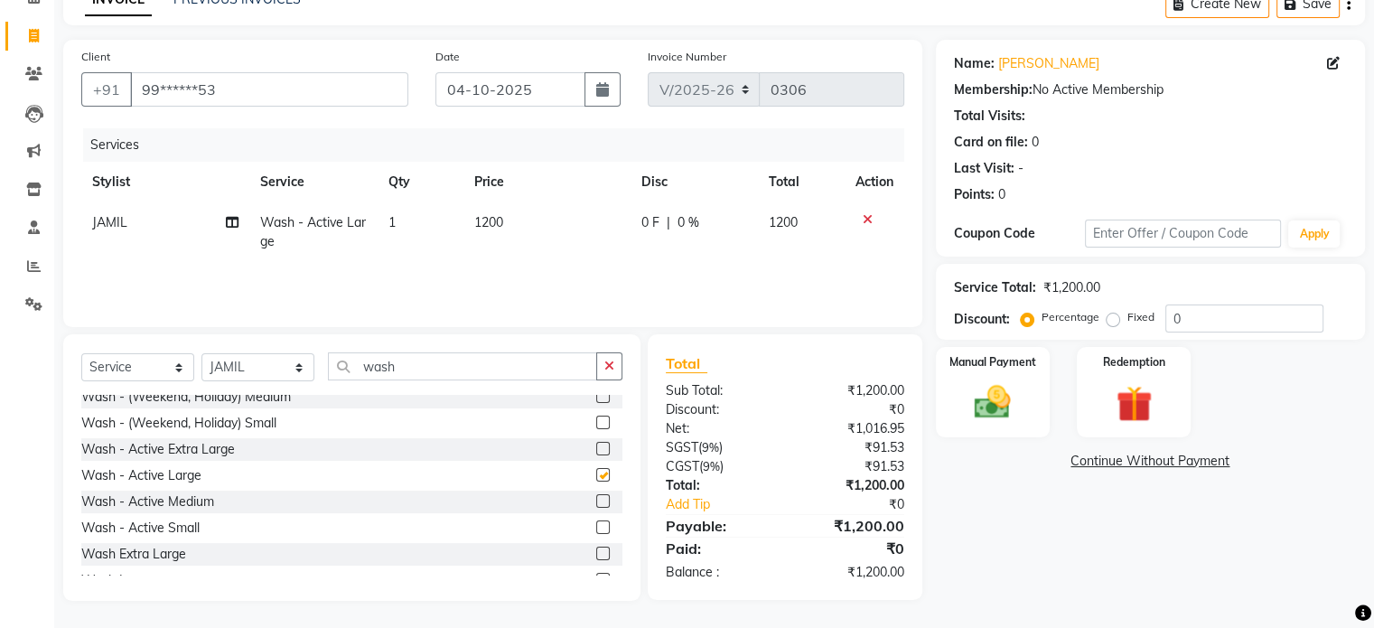
checkbox input "false"
click at [596, 452] on label at bounding box center [603, 449] width 14 height 14
click at [596, 452] on input "checkbox" at bounding box center [602, 449] width 12 height 12
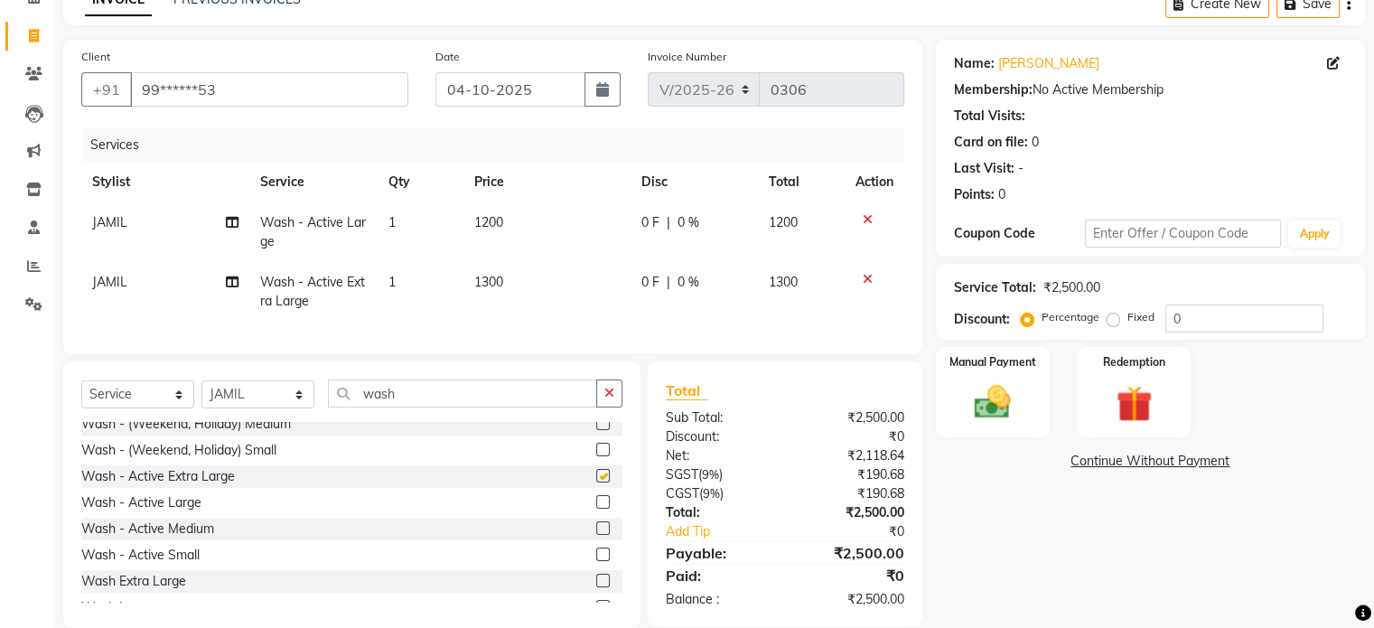
checkbox input "false"
click at [863, 274] on icon at bounding box center [867, 279] width 10 height 13
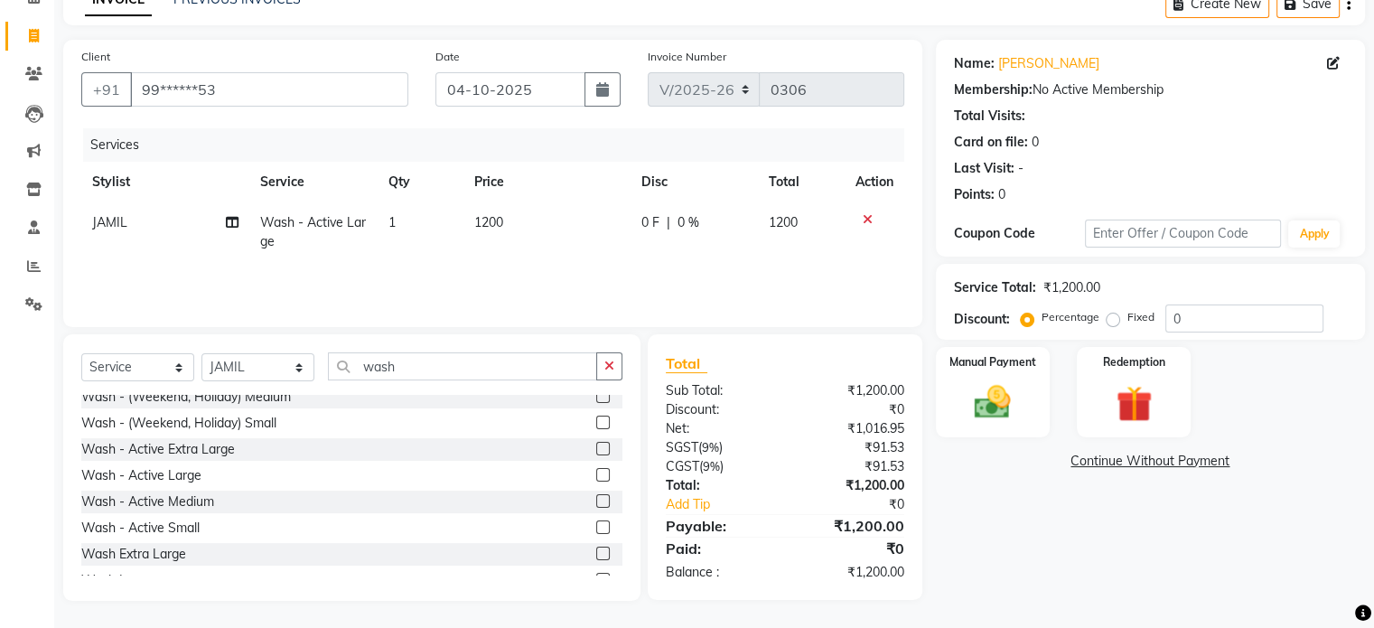
click at [596, 499] on label at bounding box center [603, 501] width 14 height 14
click at [596, 499] on input "checkbox" at bounding box center [602, 502] width 12 height 12
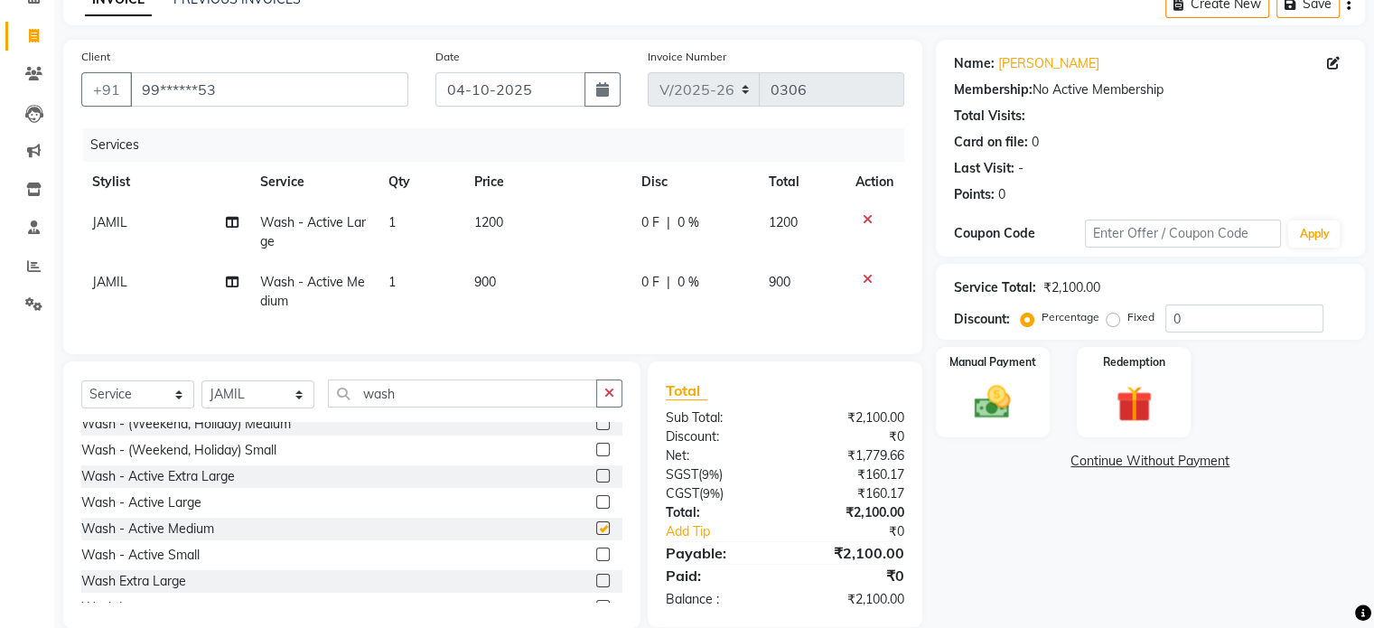
checkbox input "false"
click at [863, 277] on icon at bounding box center [867, 279] width 10 height 13
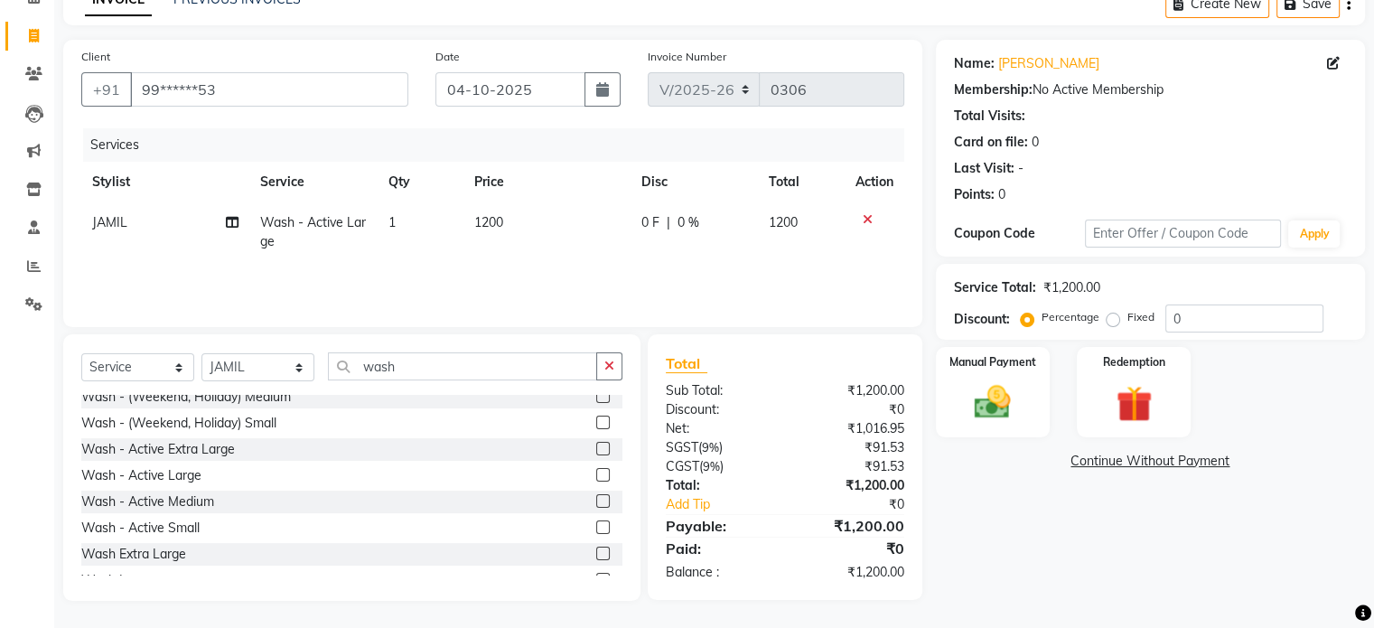
click at [651, 219] on span "0 F" at bounding box center [650, 222] width 18 height 19
select select "92136"
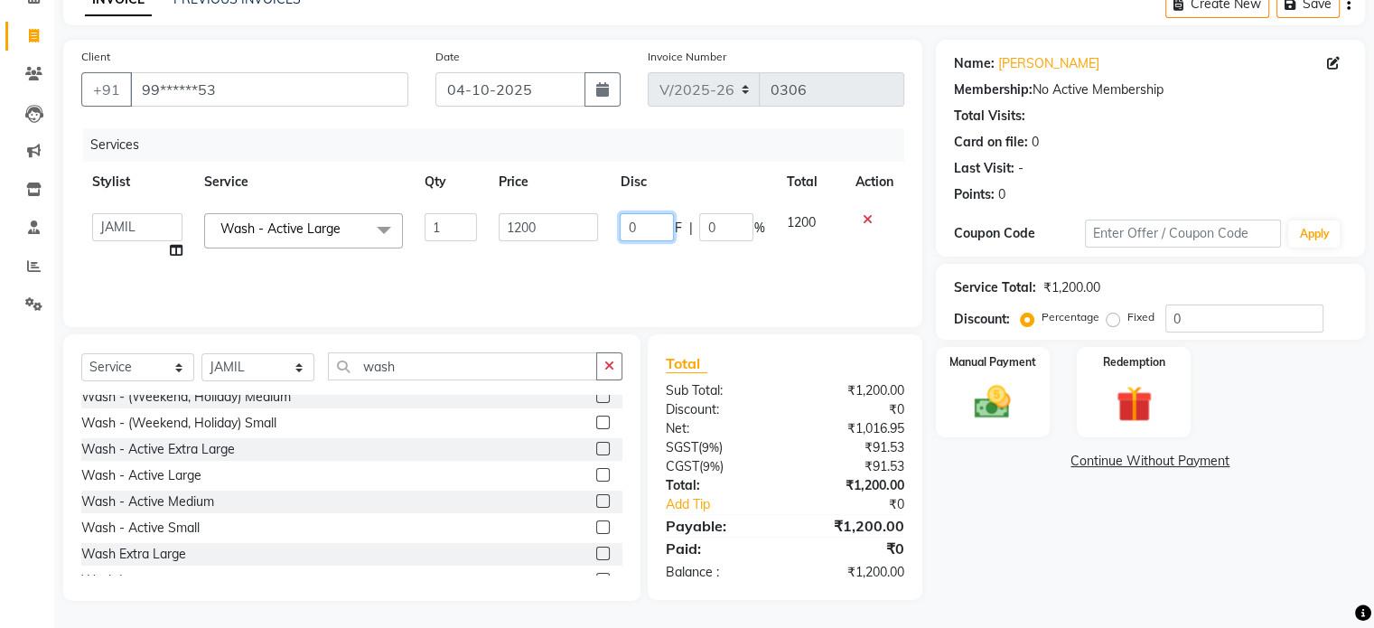
click at [628, 226] on input "0" at bounding box center [647, 227] width 54 height 28
type input "100"
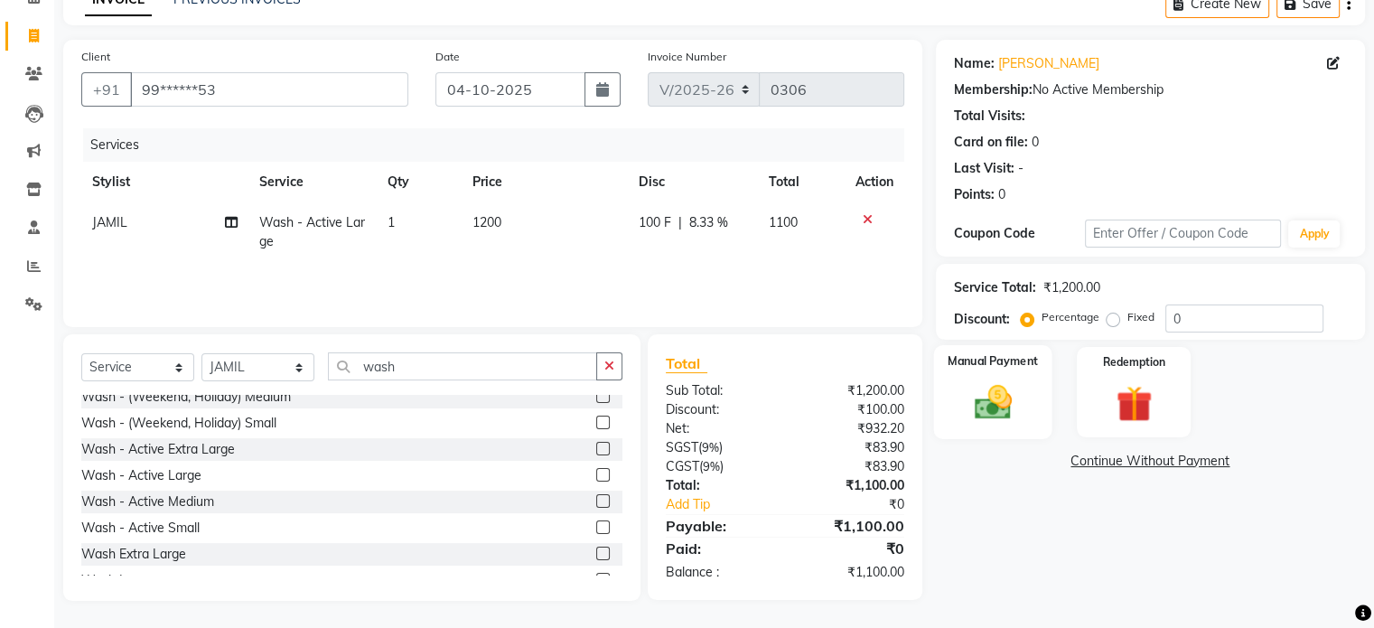
click at [1008, 359] on label "Manual Payment" at bounding box center [992, 360] width 90 height 17
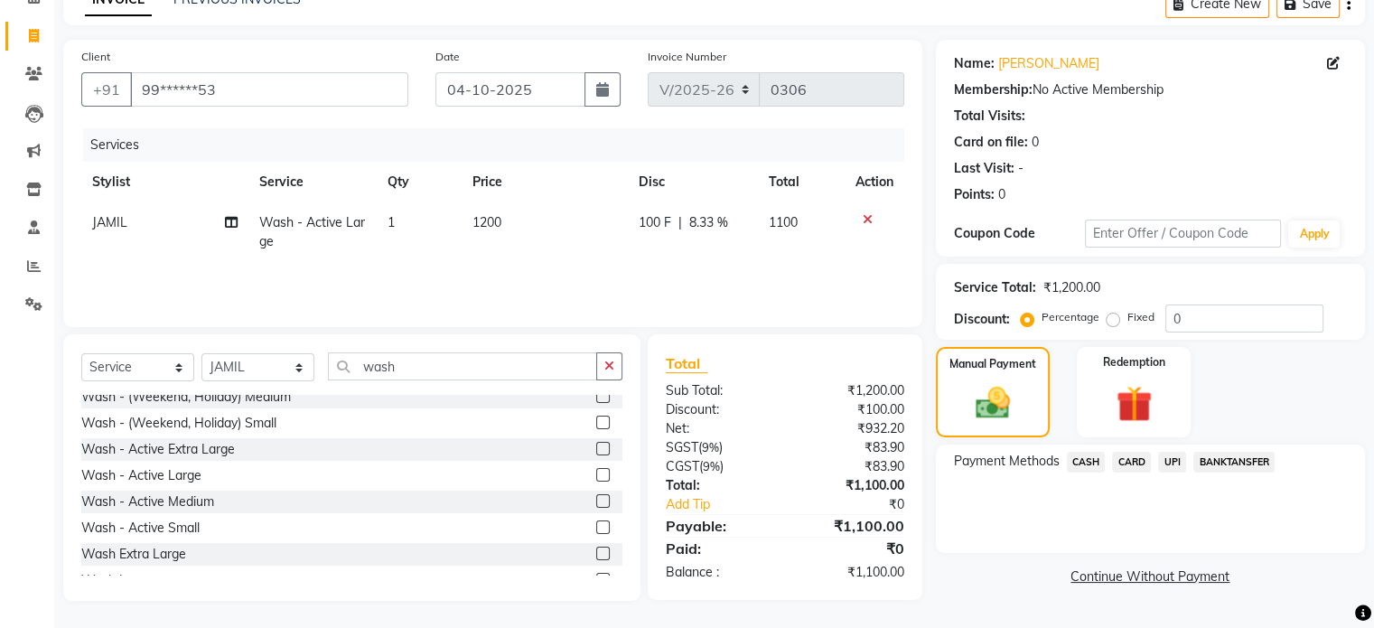
click at [1175, 457] on span "UPI" at bounding box center [1172, 462] width 28 height 21
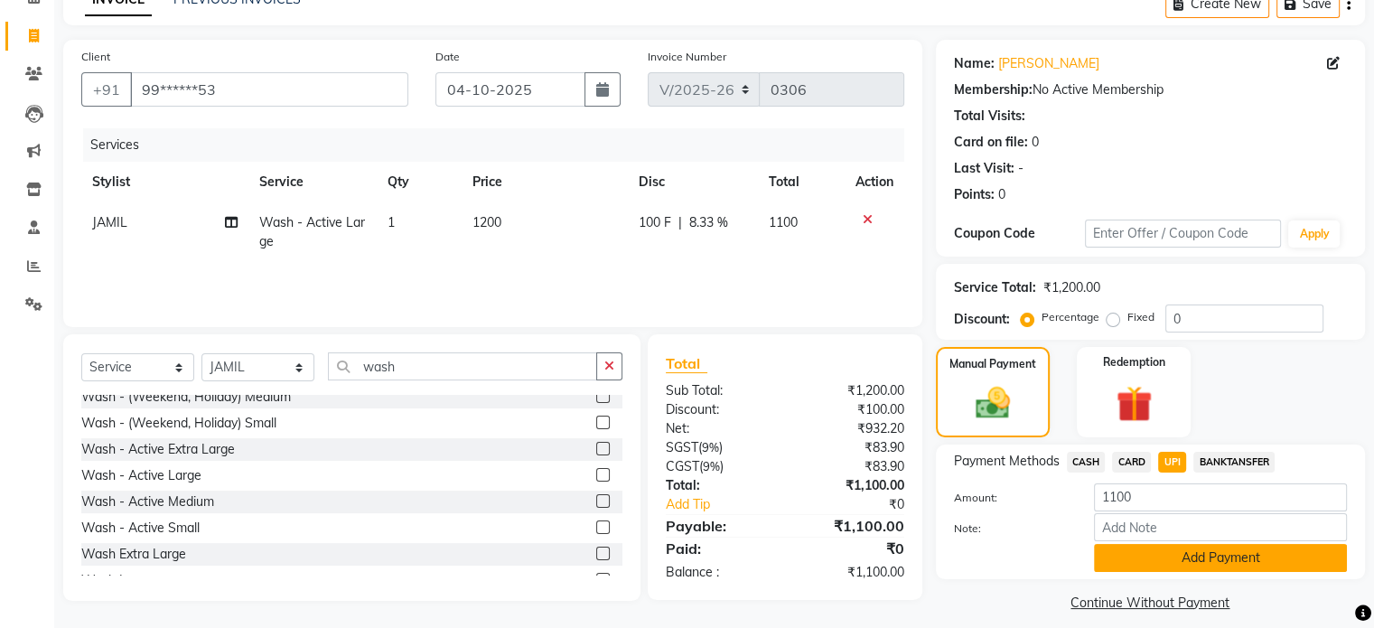
click at [1158, 566] on button "Add Payment" at bounding box center [1220, 558] width 253 height 28
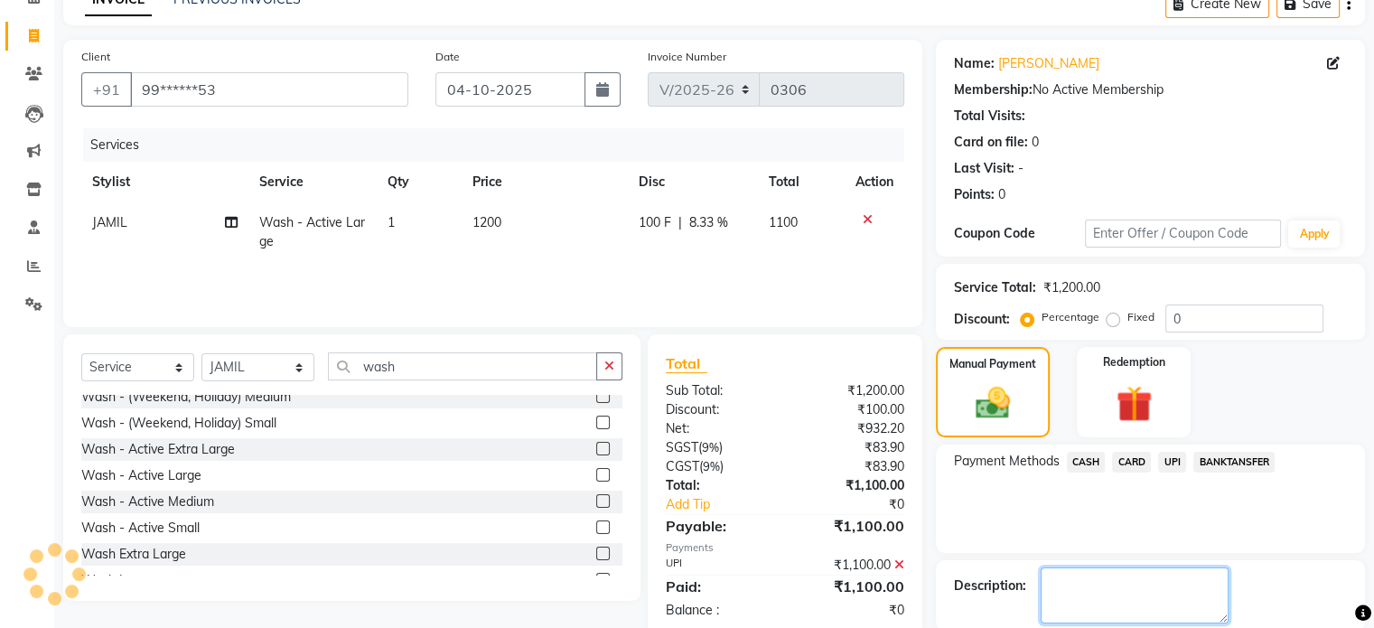
click at [1109, 595] on textarea at bounding box center [1134, 595] width 188 height 56
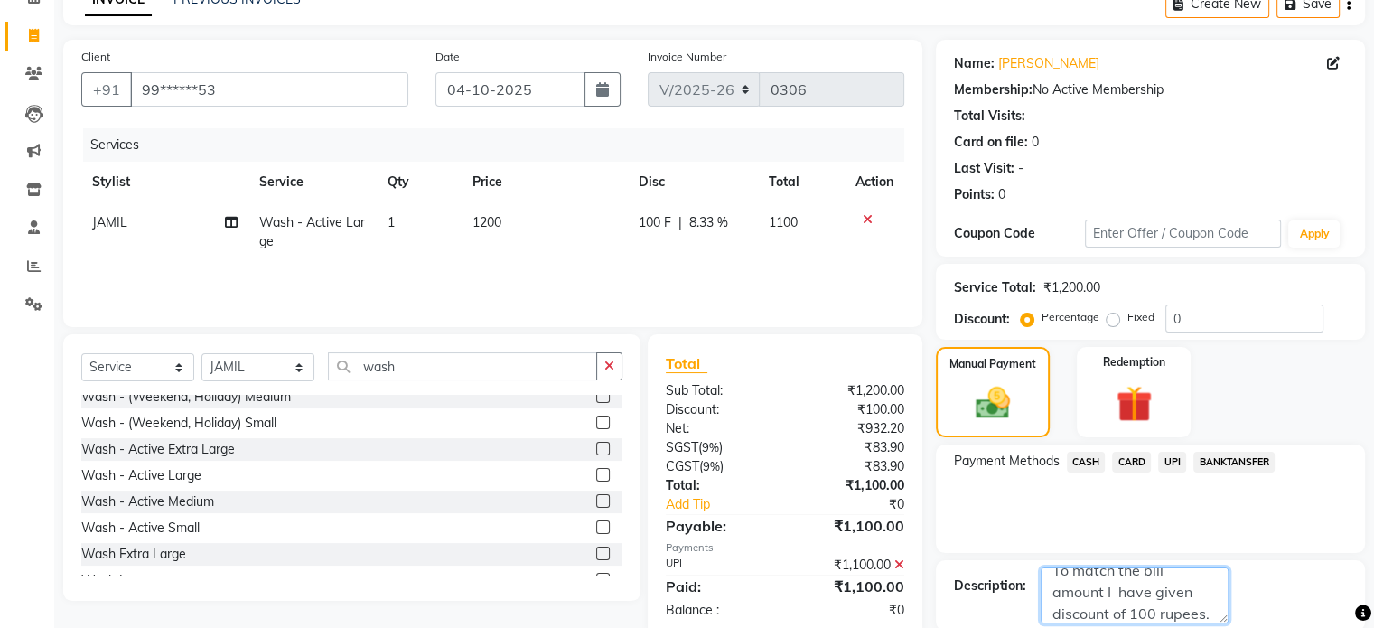
type textarea "To match the bill amount I have given discount of 100 rupees."
click at [1285, 570] on div "Description:" at bounding box center [1150, 595] width 393 height 56
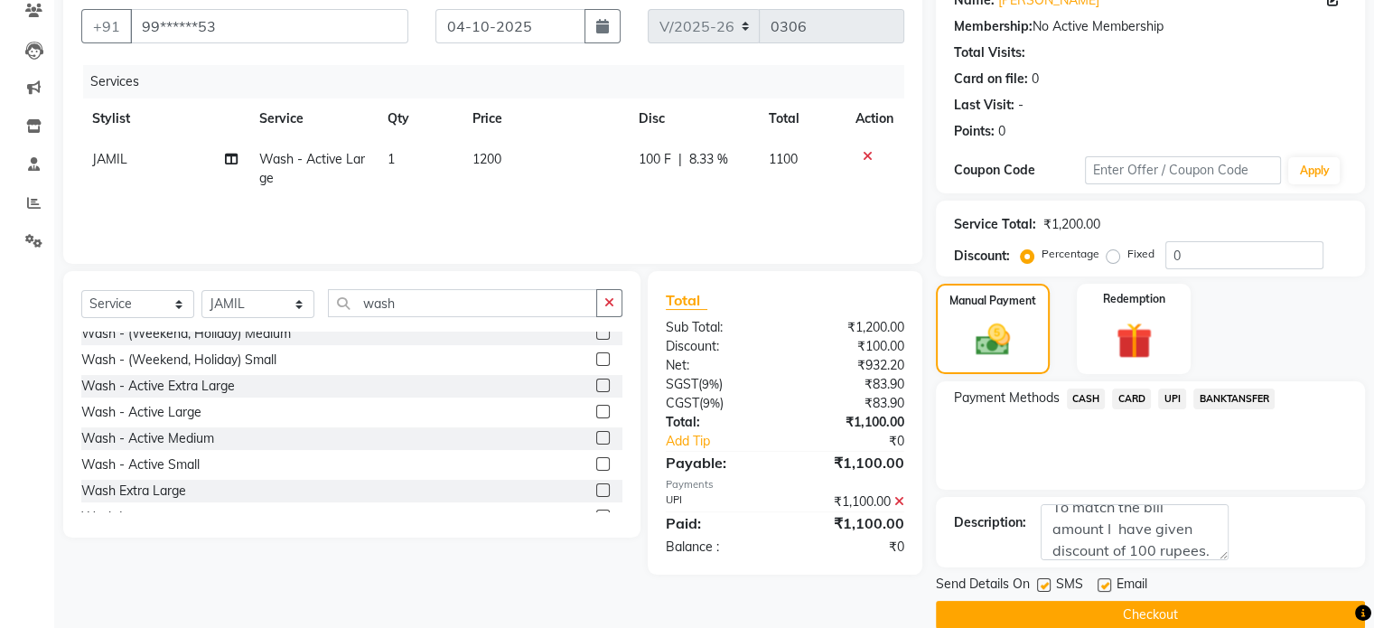
scroll to position [168, 0]
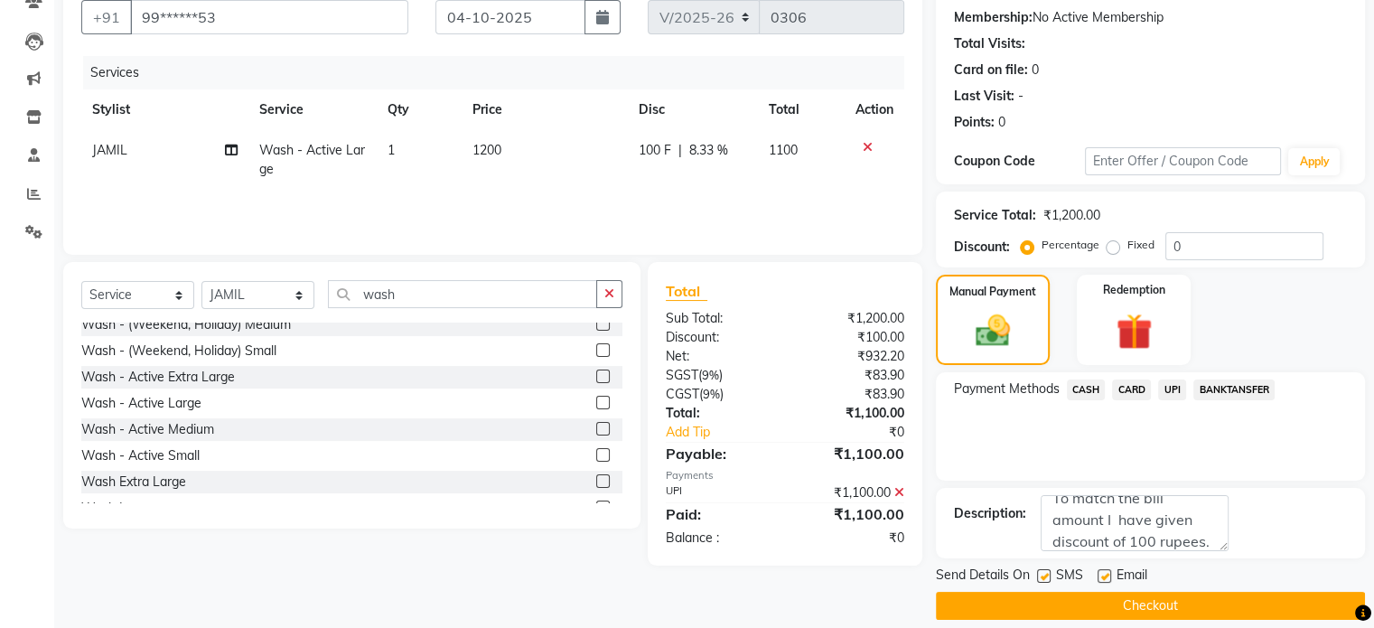
click at [1174, 387] on span "UPI" at bounding box center [1172, 389] width 28 height 21
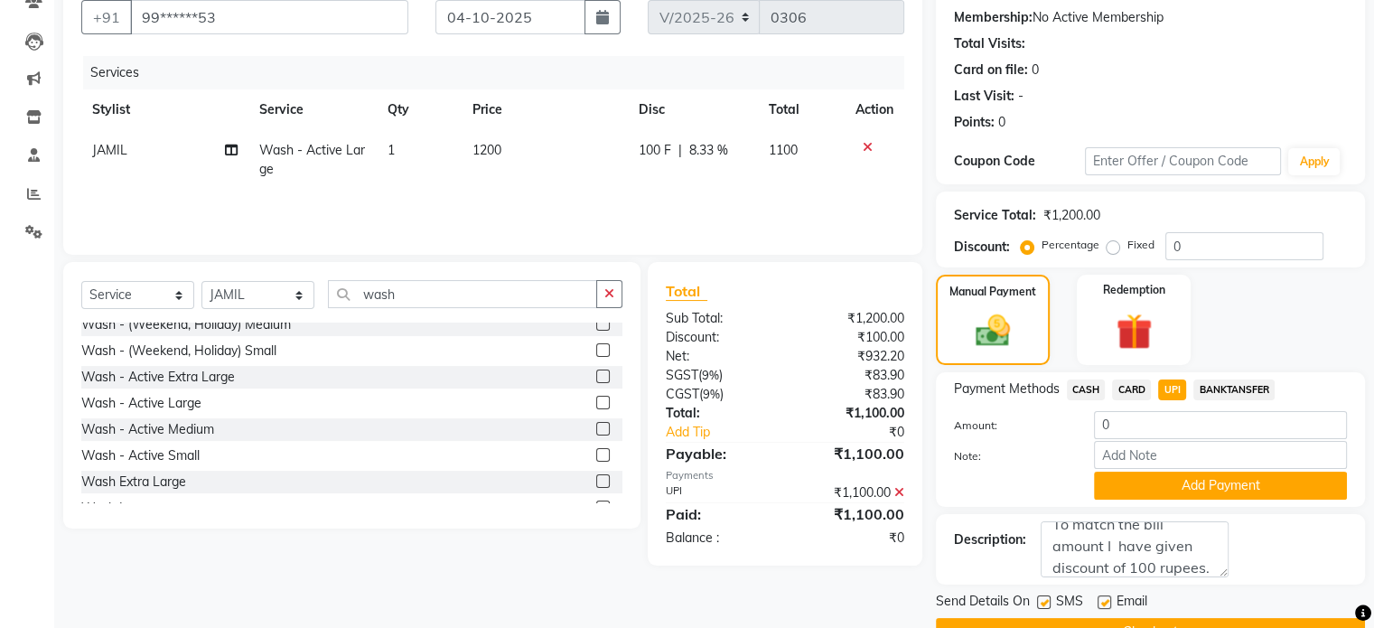
click at [1274, 550] on div "Description:" at bounding box center [1150, 549] width 393 height 56
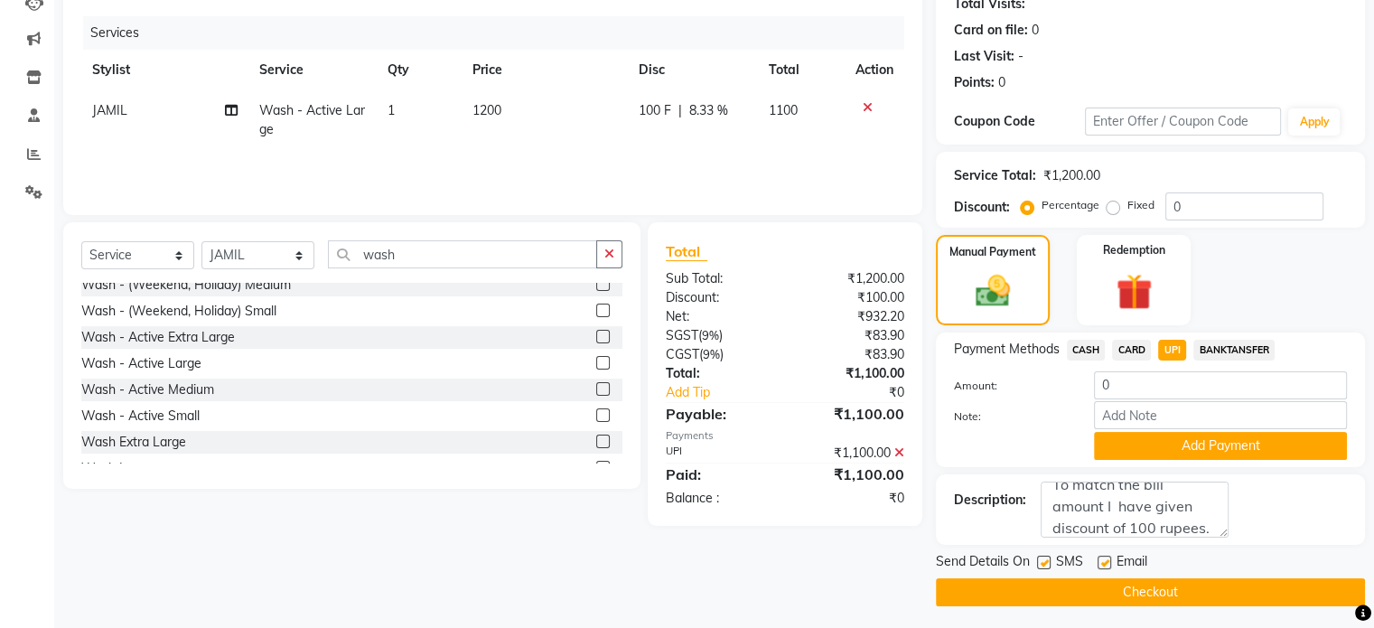
scroll to position [213, 0]
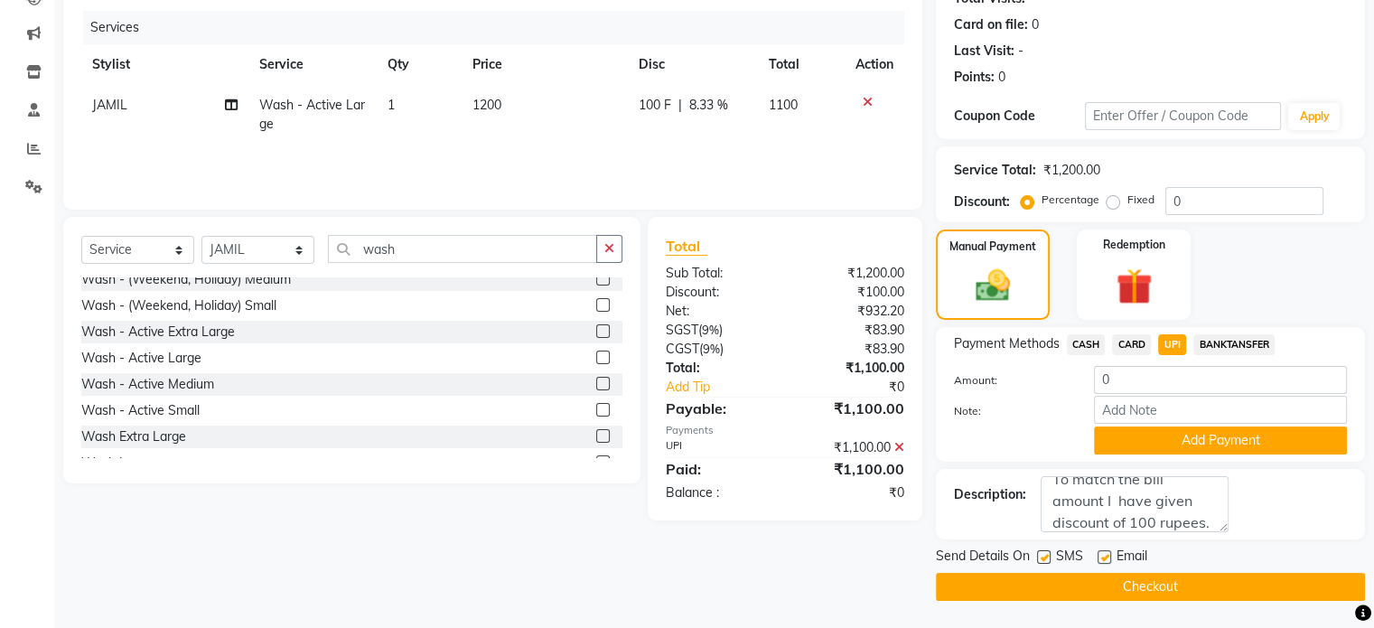
click at [1241, 591] on button "Checkout" at bounding box center [1150, 587] width 429 height 28
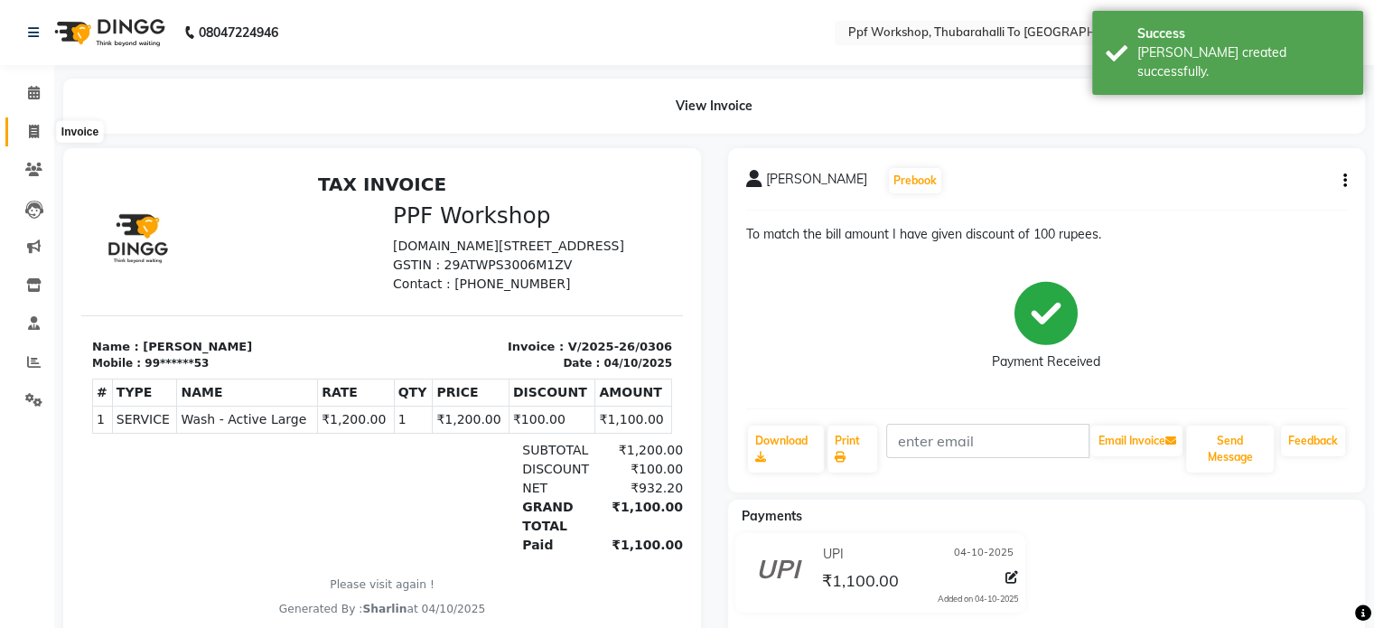
click at [36, 129] on icon at bounding box center [34, 132] width 10 height 14
select select "service"
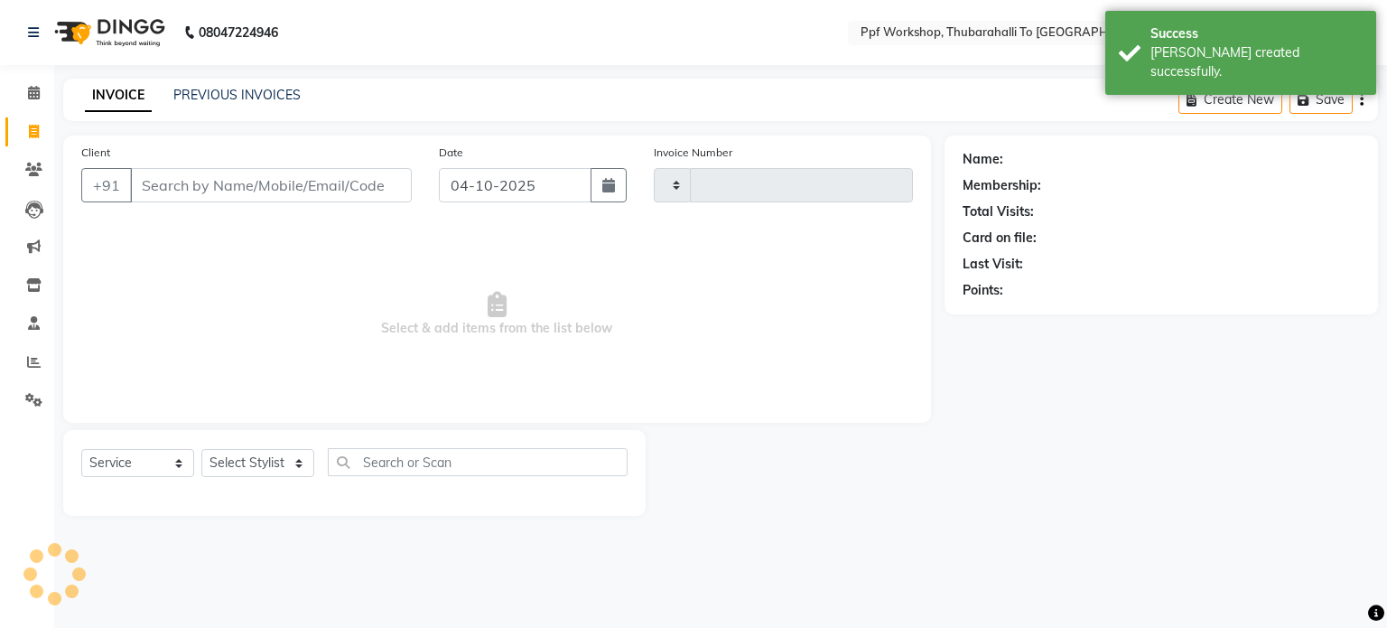
type input "0307"
select select "8339"
